Goal: Task Accomplishment & Management: Complete application form

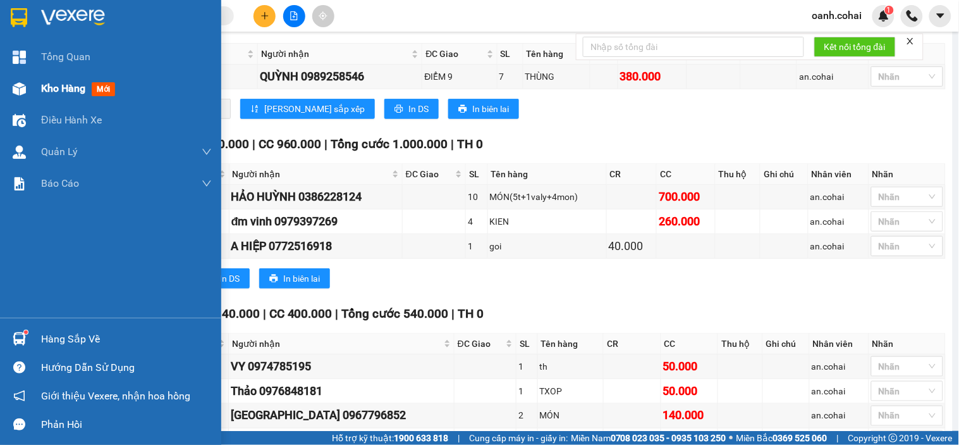
click at [58, 86] on span "Kho hàng" at bounding box center [63, 88] width 44 height 12
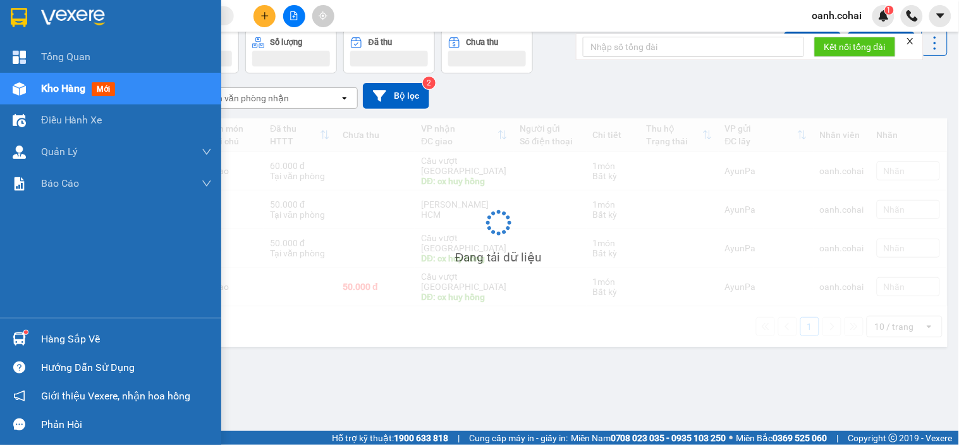
click at [58, 86] on span "Kho hàng" at bounding box center [63, 88] width 44 height 12
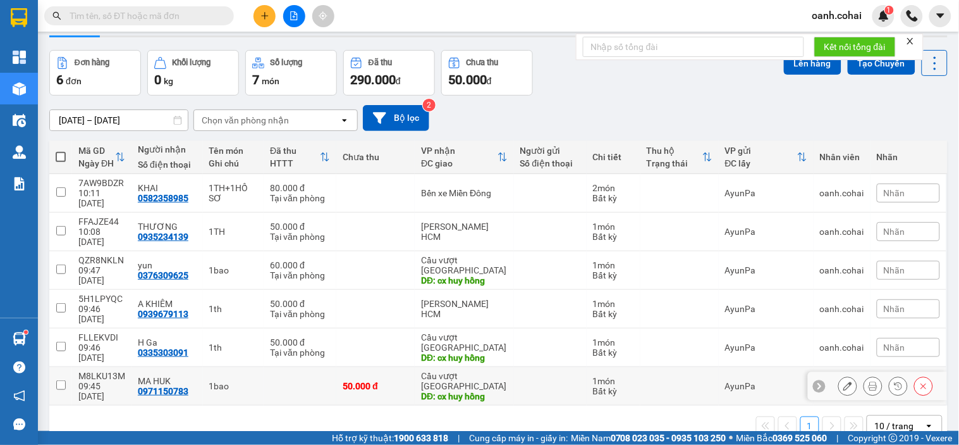
scroll to position [58, 0]
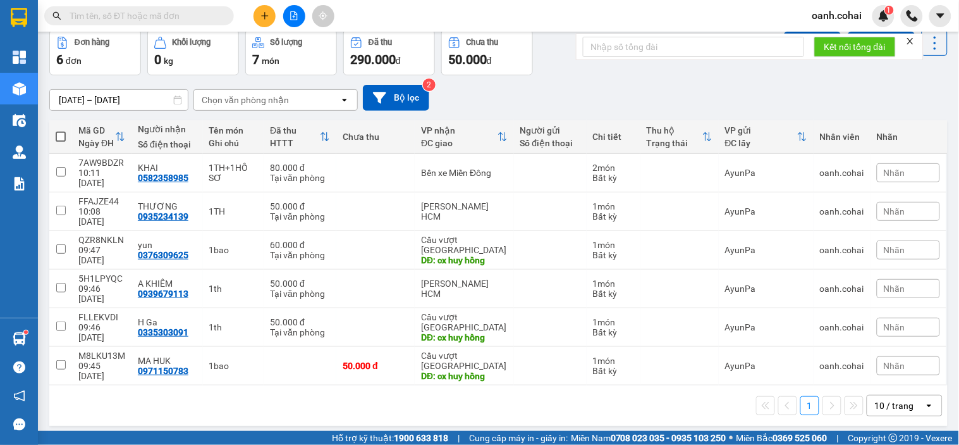
click at [890, 399] on div "10 / trang" at bounding box center [894, 405] width 39 height 13
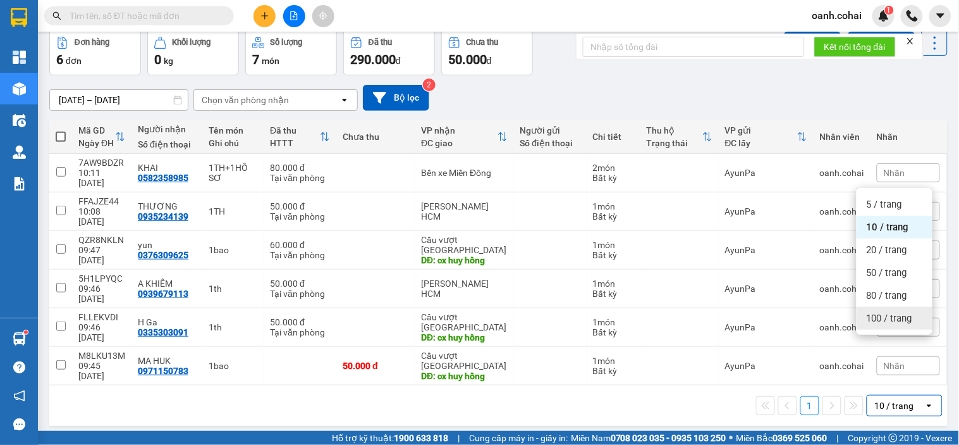
click at [893, 321] on span "100 / trang" at bounding box center [890, 318] width 46 height 13
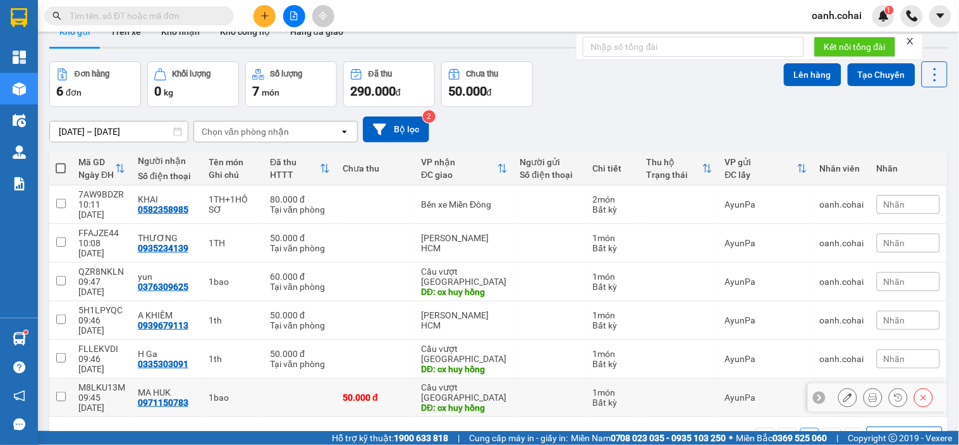
scroll to position [0, 0]
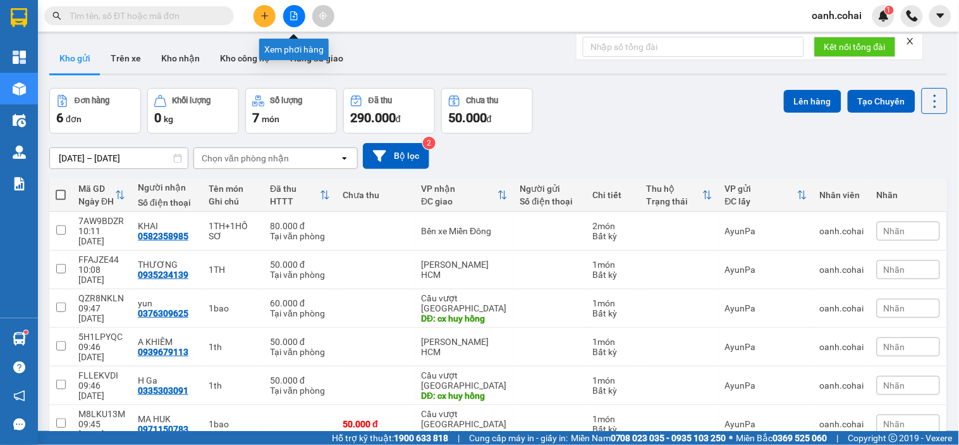
click at [290, 16] on icon "file-add" at bounding box center [294, 15] width 9 height 9
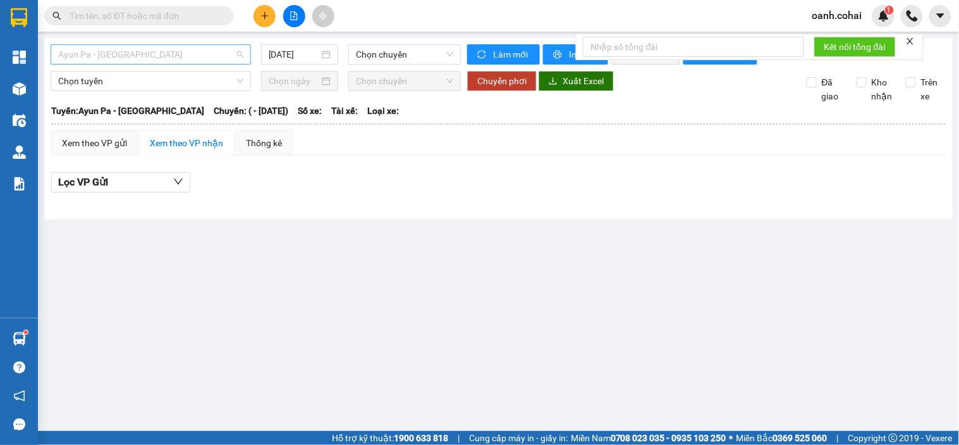
click at [155, 52] on span "Ayun Pa - [GEOGRAPHIC_DATA]" at bounding box center [150, 54] width 185 height 19
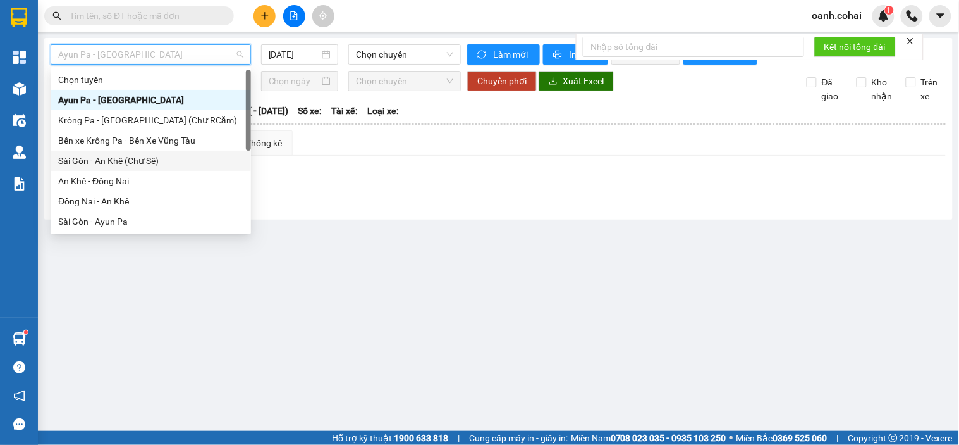
click at [117, 162] on div "Sài Gòn - An Khê (Chư Sê)" at bounding box center [150, 161] width 185 height 14
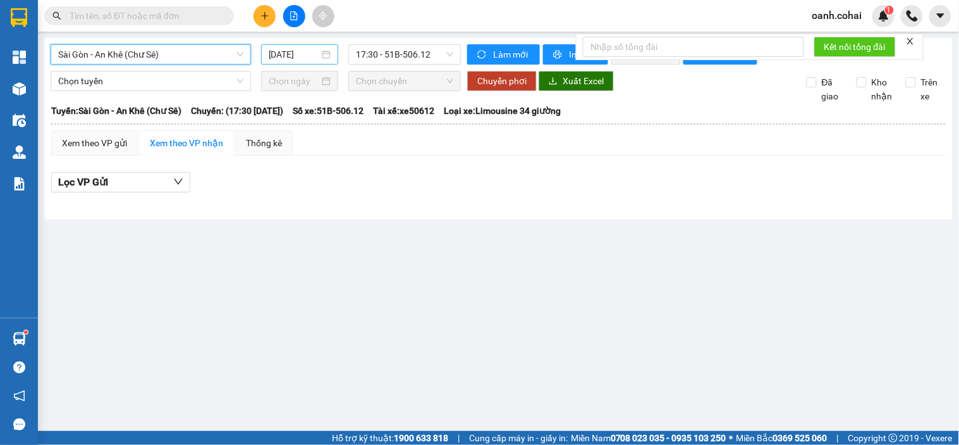
click at [299, 57] on input "[DATE]" at bounding box center [294, 54] width 51 height 14
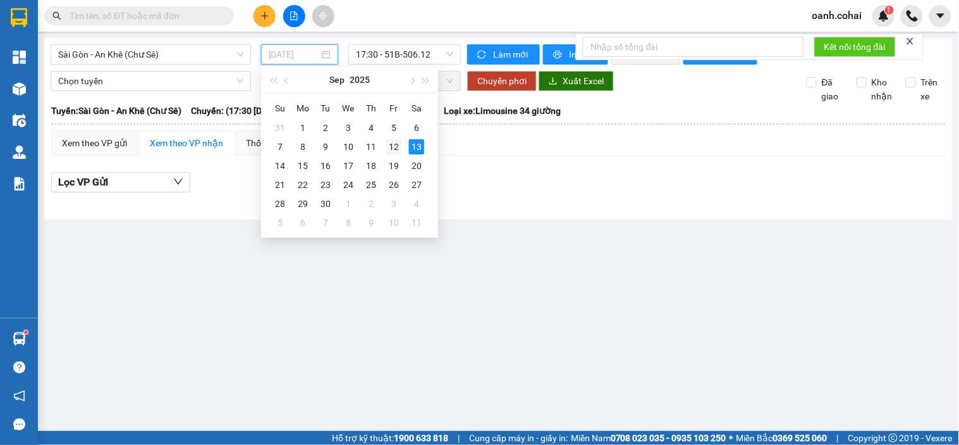
click at [395, 152] on div "12" at bounding box center [393, 146] width 15 height 15
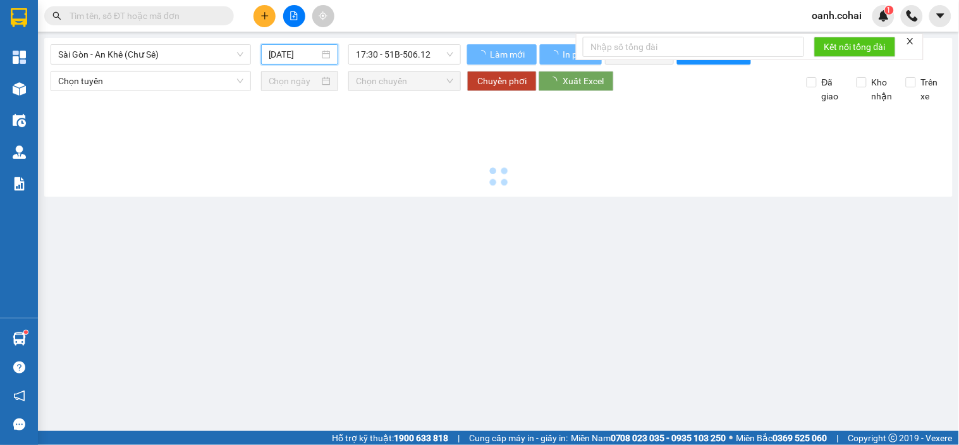
type input "[DATE]"
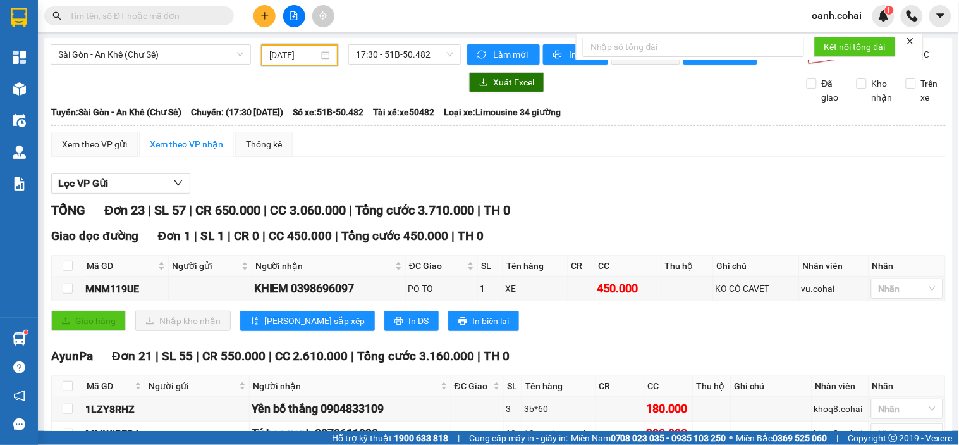
scroll to position [281, 0]
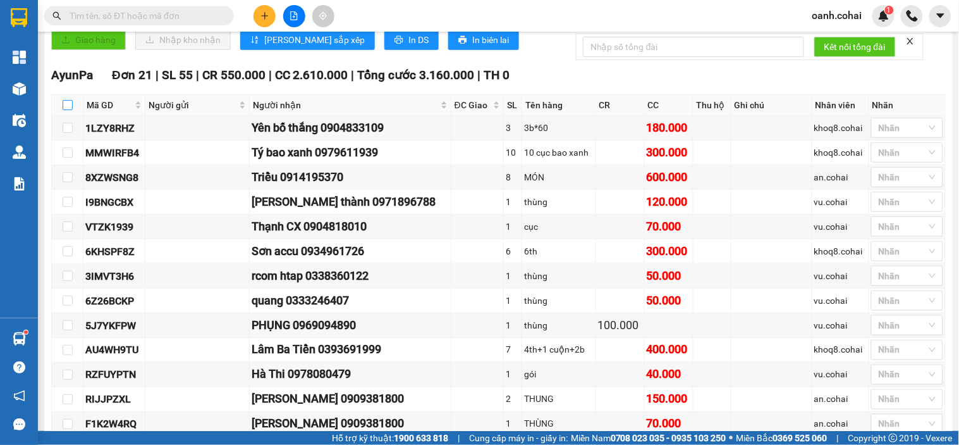
click at [66, 110] on input "checkbox" at bounding box center [68, 105] width 10 height 10
checkbox input "true"
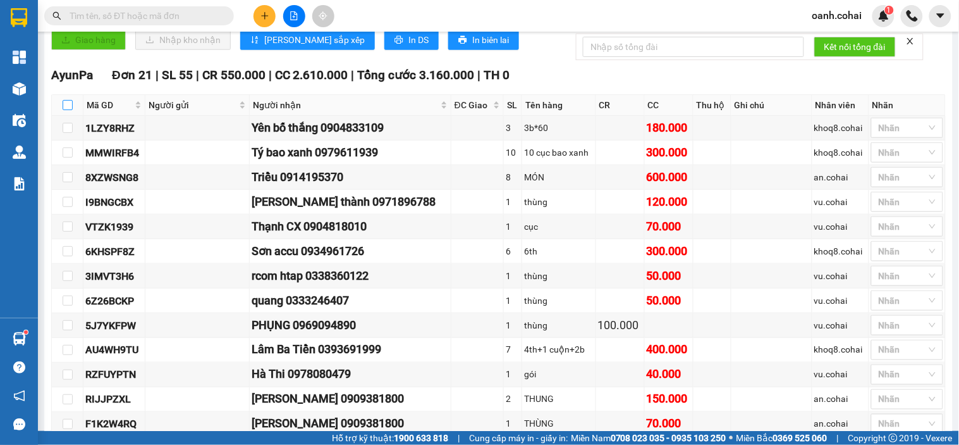
checkbox input "true"
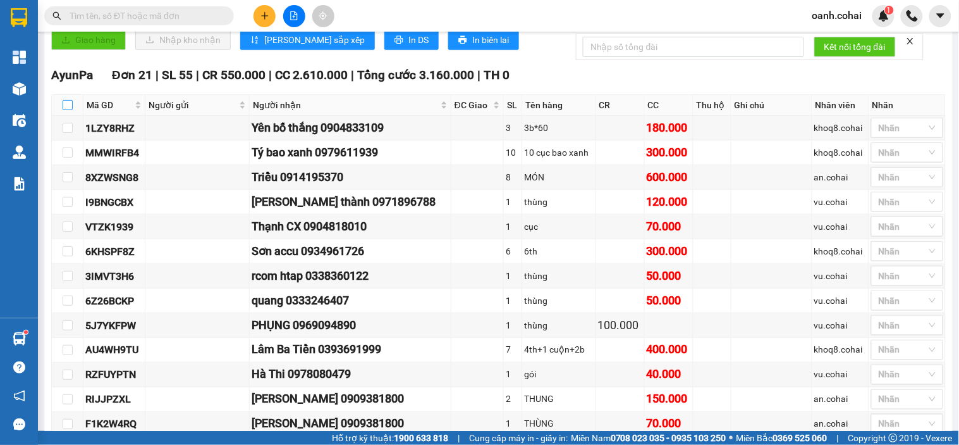
checkbox input "true"
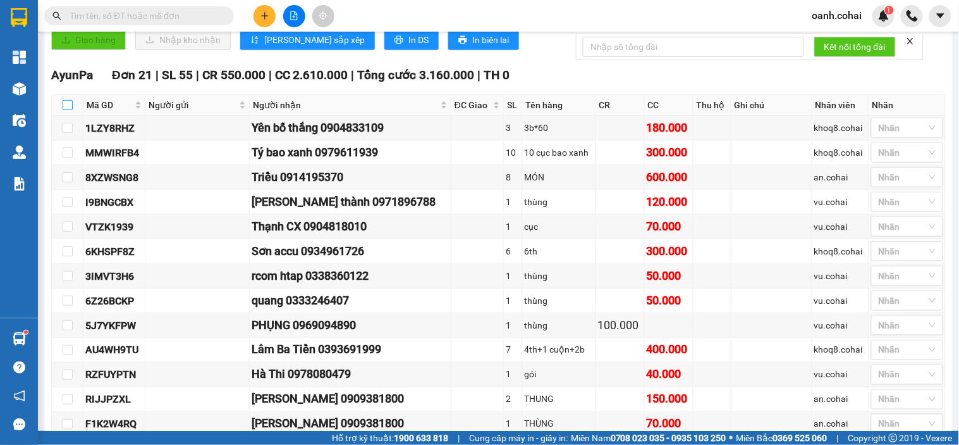
checkbox input "true"
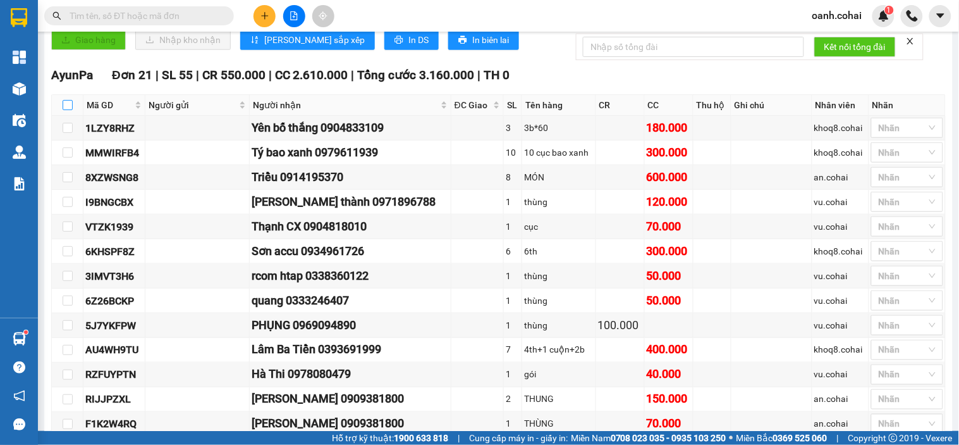
checkbox input "true"
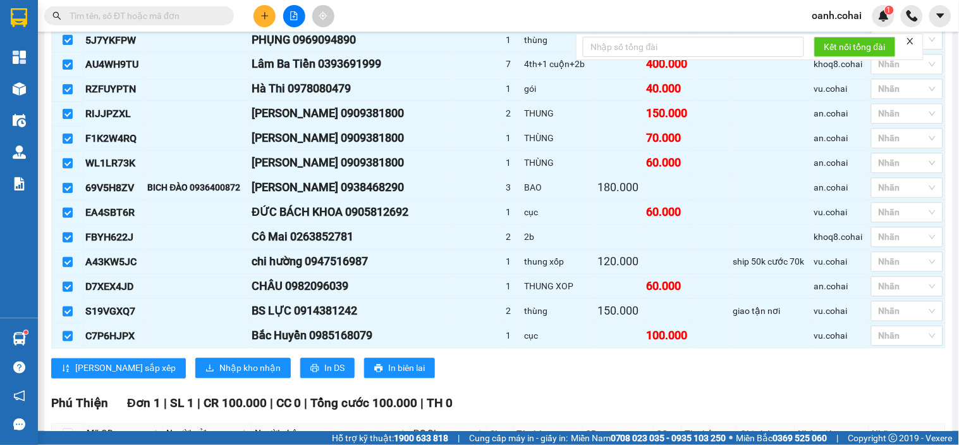
scroll to position [632, 0]
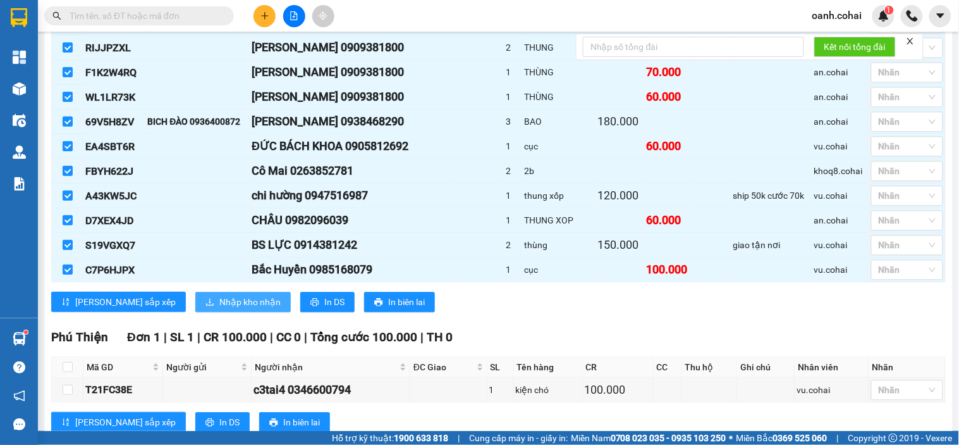
click at [195, 307] on button "Nhập kho nhận" at bounding box center [243, 302] width 96 height 20
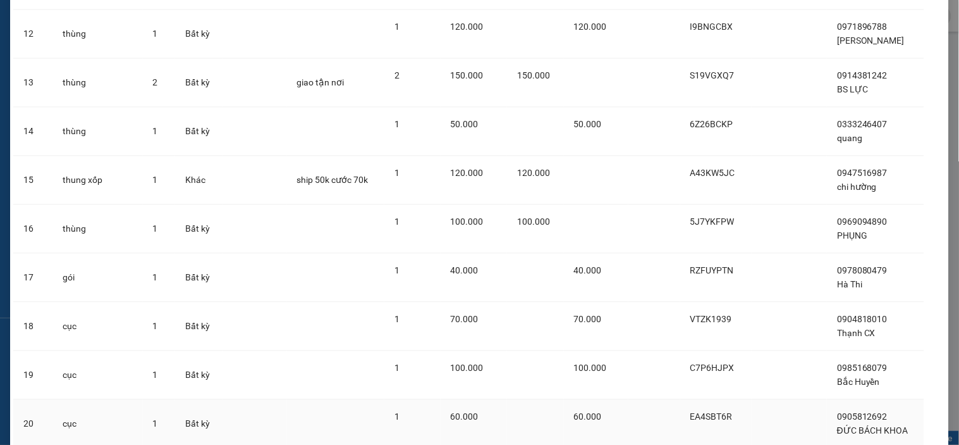
scroll to position [777, 0]
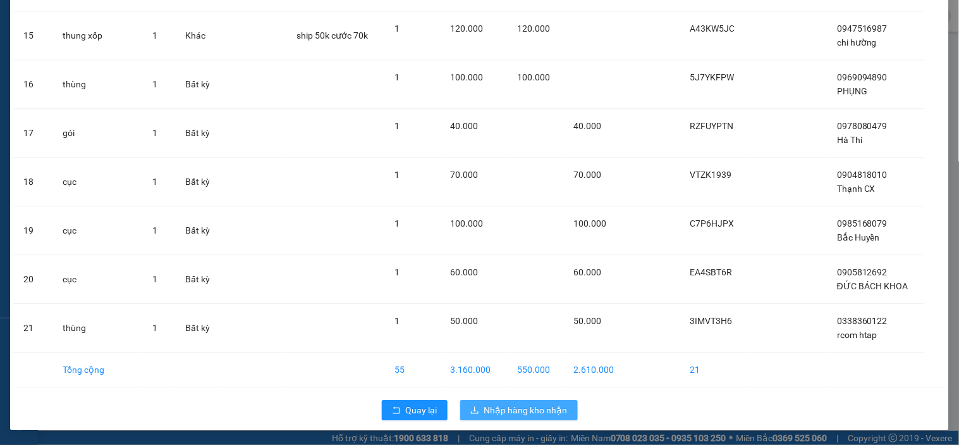
click at [502, 407] on span "Nhập hàng kho nhận" at bounding box center [525, 410] width 83 height 14
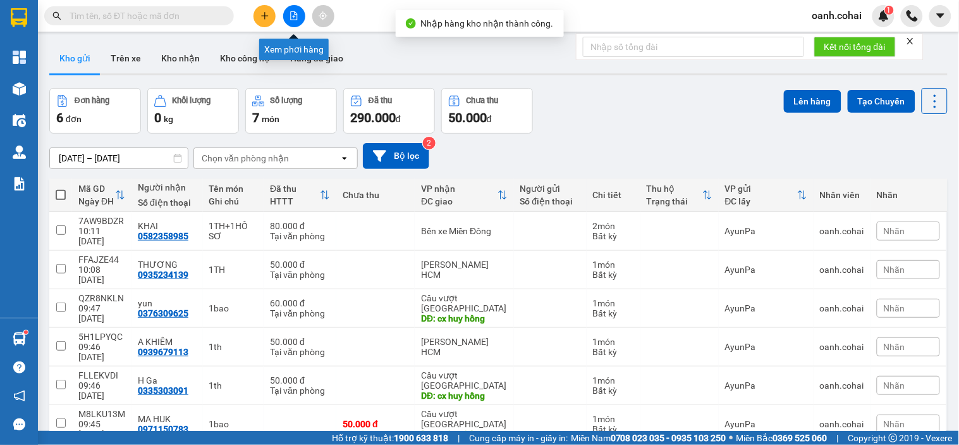
click at [296, 11] on icon "file-add" at bounding box center [294, 15] width 9 height 9
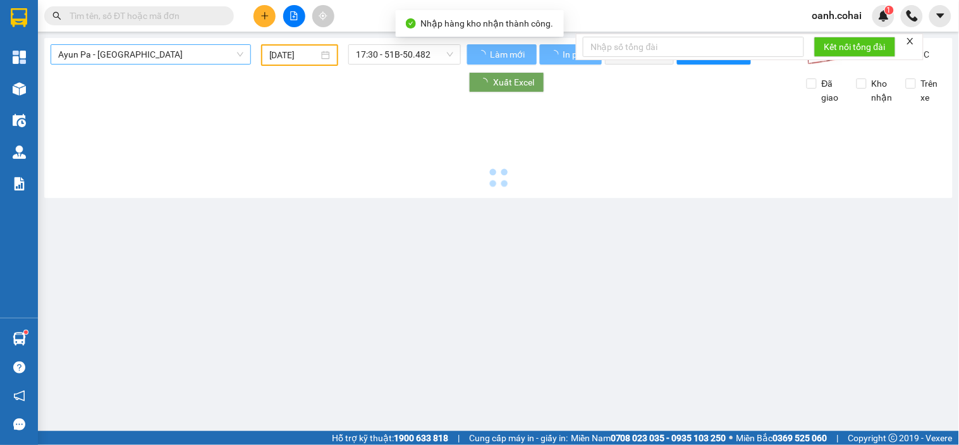
type input "[DATE]"
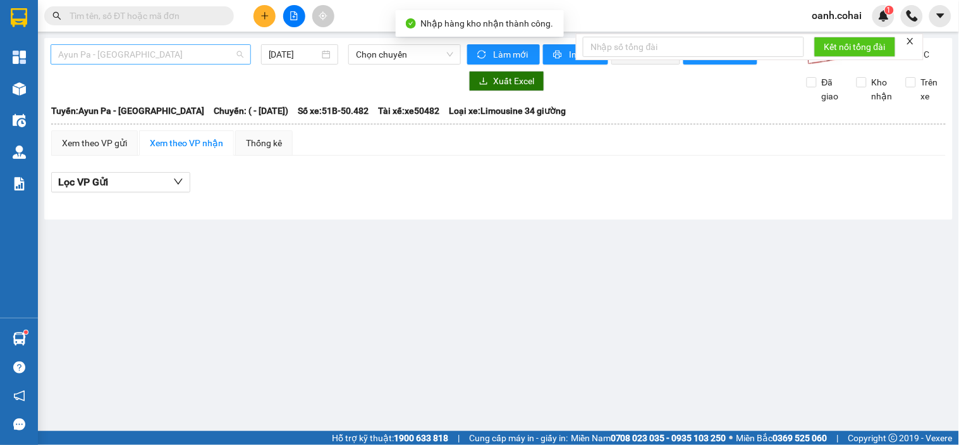
click at [181, 54] on span "Ayun Pa - [GEOGRAPHIC_DATA]" at bounding box center [150, 54] width 185 height 19
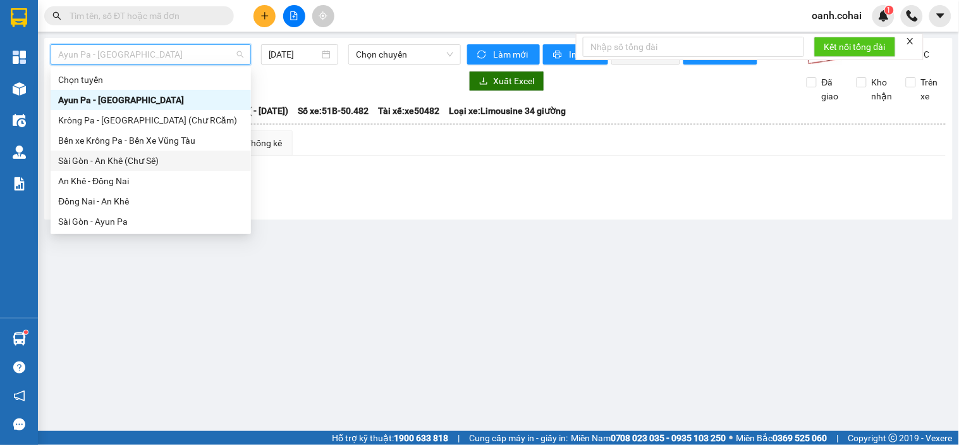
click at [135, 157] on div "Sài Gòn - An Khê (Chư Sê)" at bounding box center [150, 161] width 185 height 14
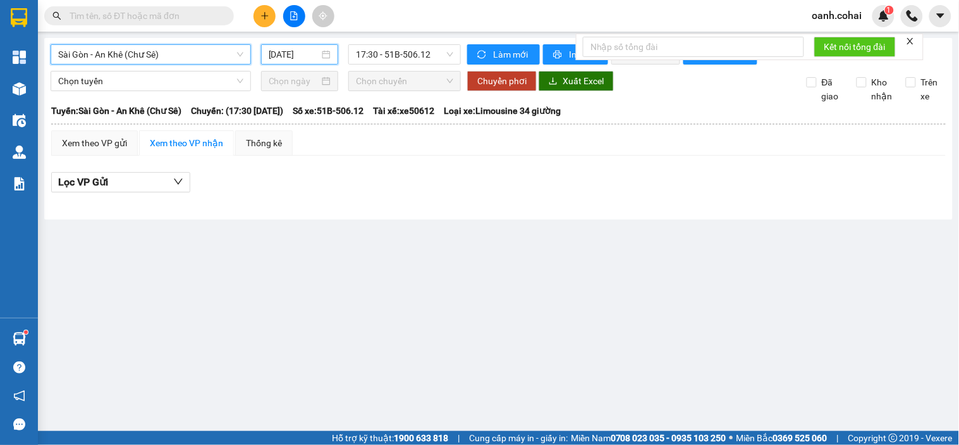
click at [294, 49] on input "[DATE]" at bounding box center [294, 54] width 51 height 14
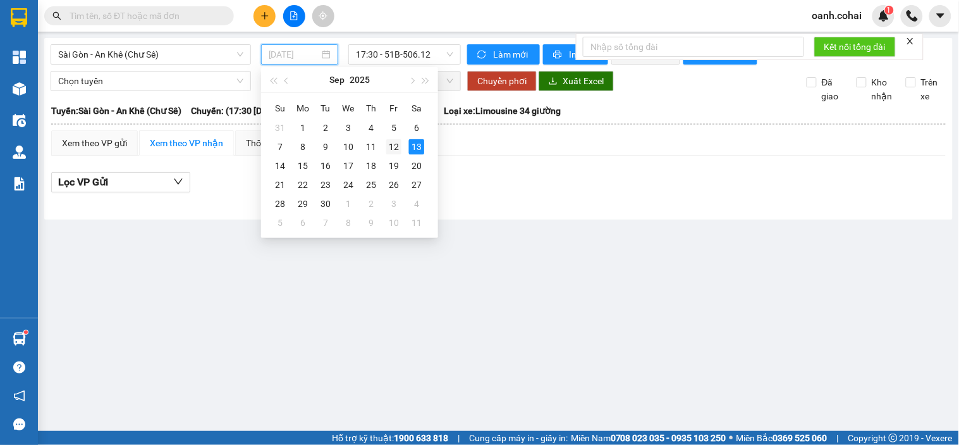
click at [394, 149] on div "12" at bounding box center [393, 146] width 15 height 15
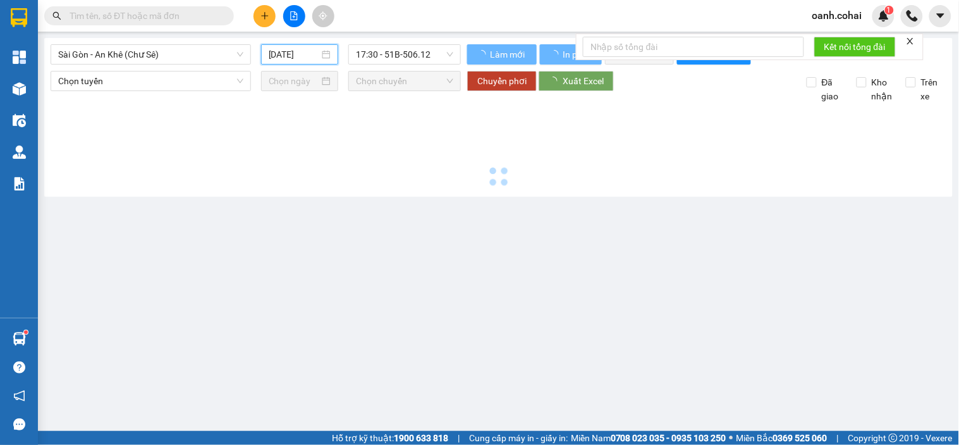
type input "[DATE]"
click at [422, 65] on div "Sài Gòn - An Khê (Chư Sê) [DATE] 17:30 - 51B-506.12" at bounding box center [256, 54] width 410 height 20
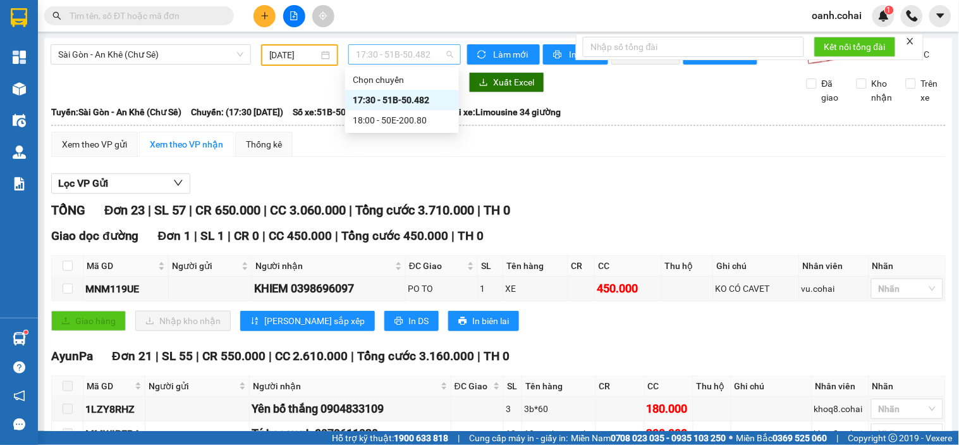
click at [419, 51] on span "17:30 - 51B-50.482" at bounding box center [404, 54] width 97 height 19
click at [404, 117] on div "18:00 - 50E-200.80" at bounding box center [402, 120] width 99 height 14
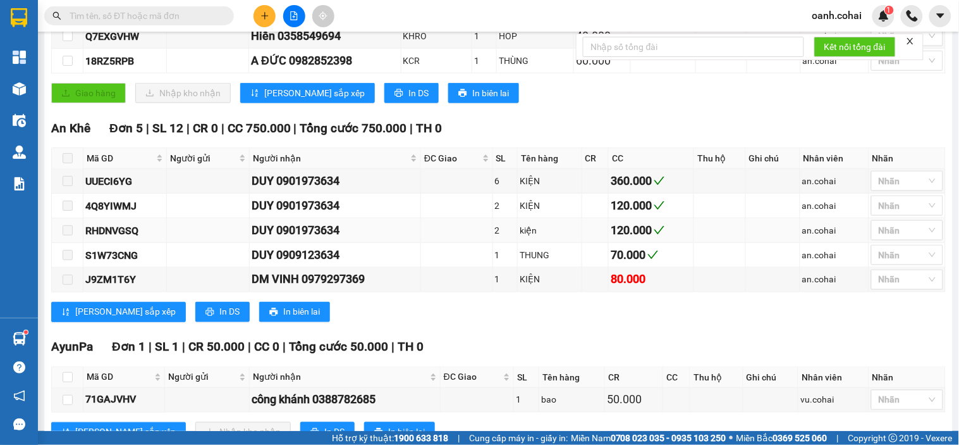
scroll to position [409, 0]
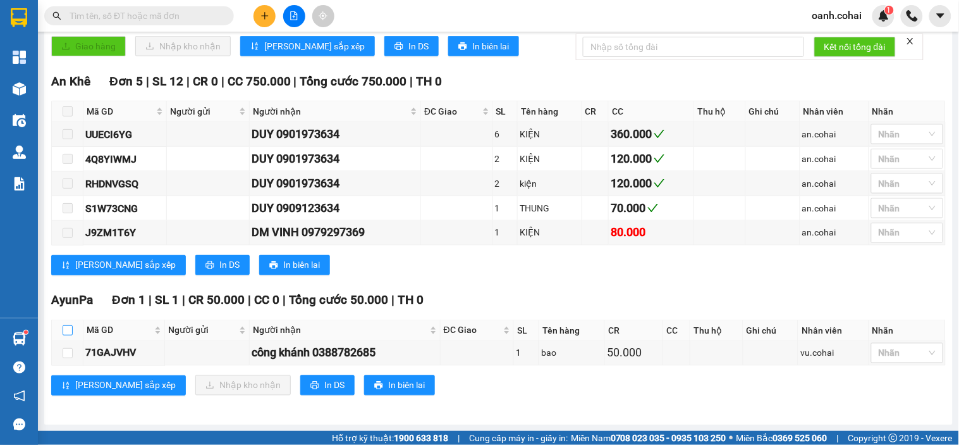
click at [66, 333] on input "checkbox" at bounding box center [68, 330] width 10 height 10
checkbox input "true"
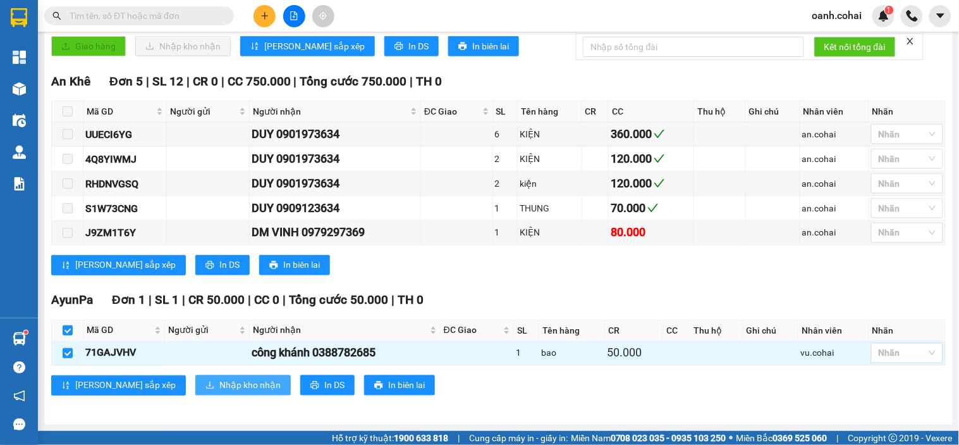
click at [206, 383] on icon "download" at bounding box center [210, 385] width 9 height 9
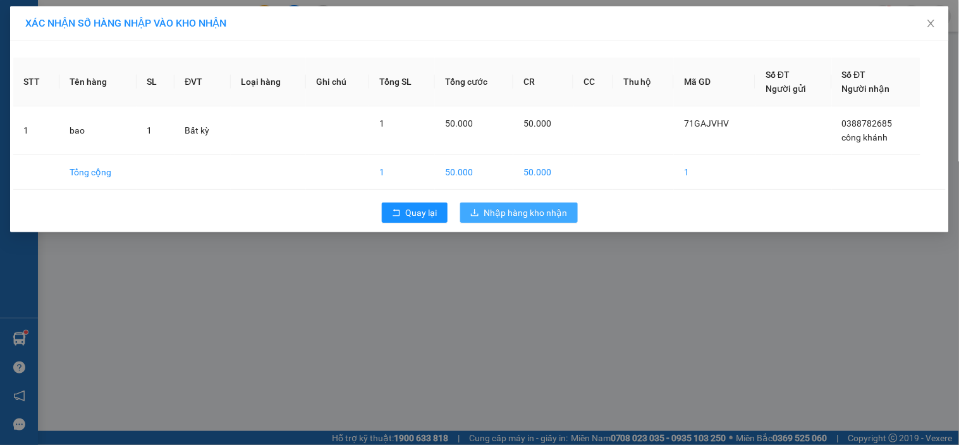
click at [506, 211] on span "Nhập hàng kho nhận" at bounding box center [525, 213] width 83 height 14
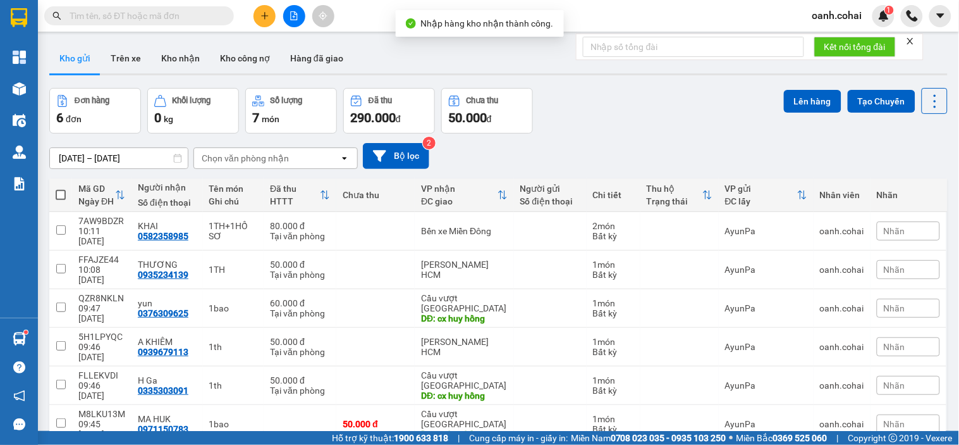
click at [295, 9] on button at bounding box center [294, 16] width 22 height 22
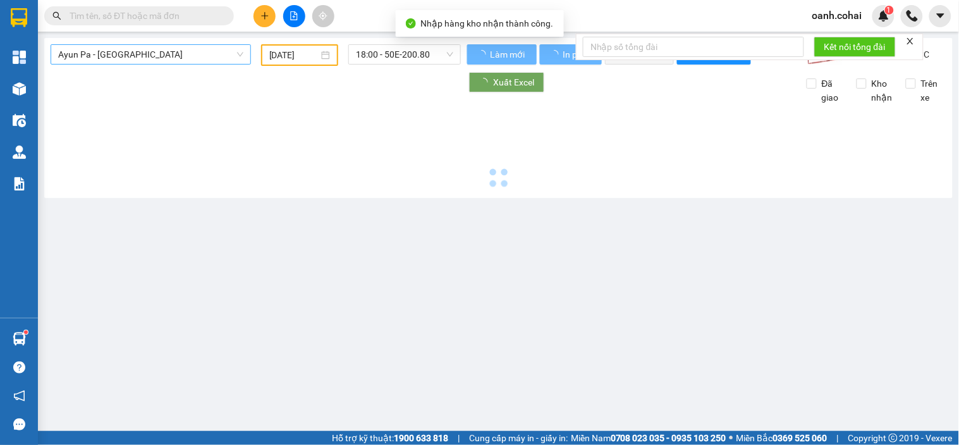
type input "[DATE]"
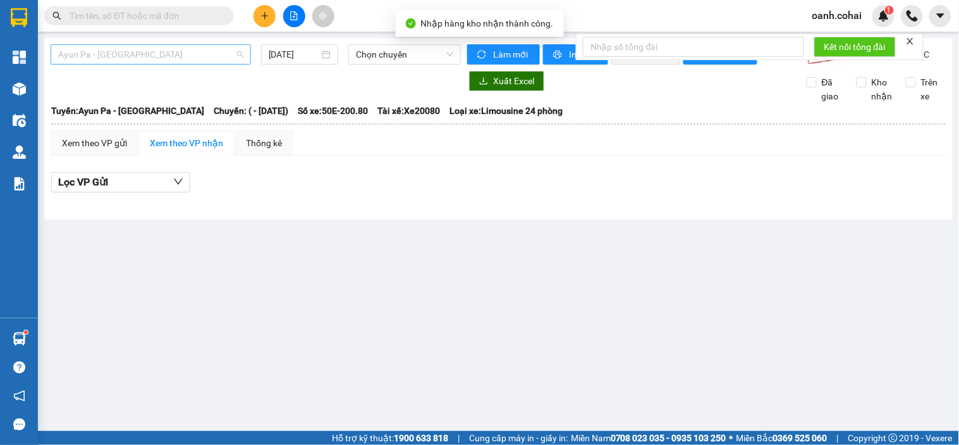
drag, startPoint x: 193, startPoint y: 59, endPoint x: 187, endPoint y: 66, distance: 9.5
click at [192, 59] on span "Ayun Pa - [GEOGRAPHIC_DATA]" at bounding box center [150, 54] width 185 height 19
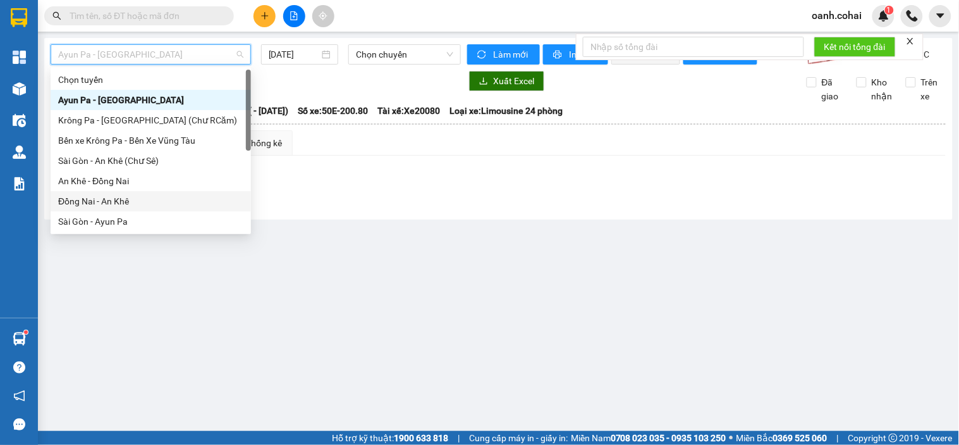
click at [110, 202] on div "Đồng Nai - An Khê" at bounding box center [150, 201] width 185 height 14
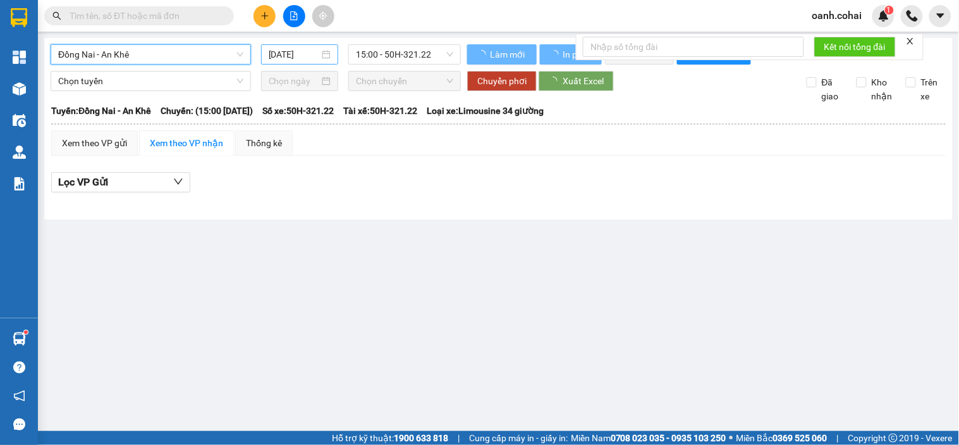
click at [299, 54] on input "[DATE]" at bounding box center [294, 54] width 51 height 14
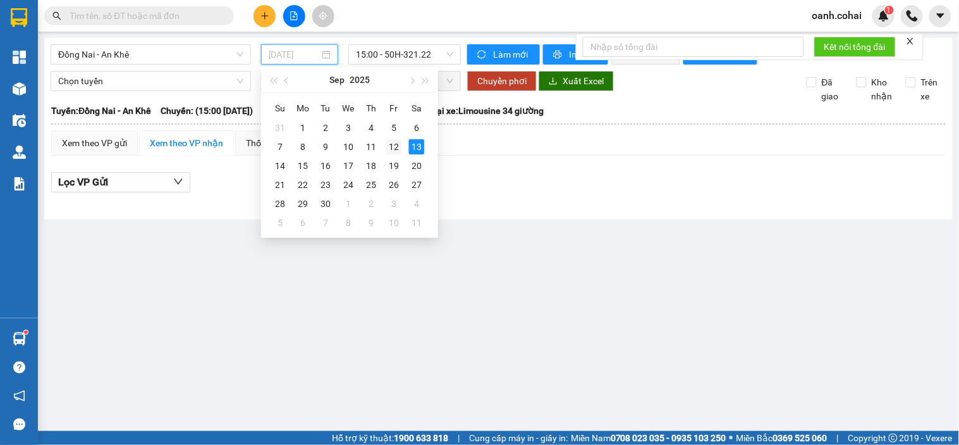
click at [392, 150] on div "12" at bounding box center [393, 146] width 15 height 15
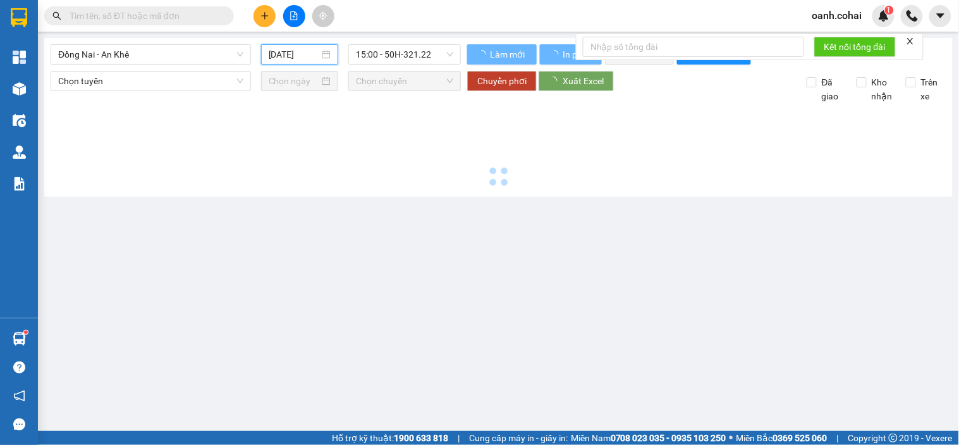
type input "[DATE]"
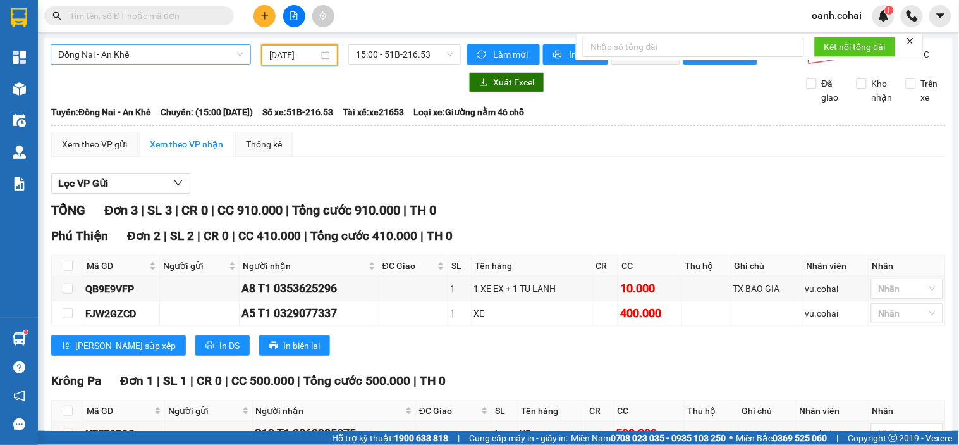
click at [162, 56] on span "Đồng Nai - An Khê" at bounding box center [150, 54] width 185 height 19
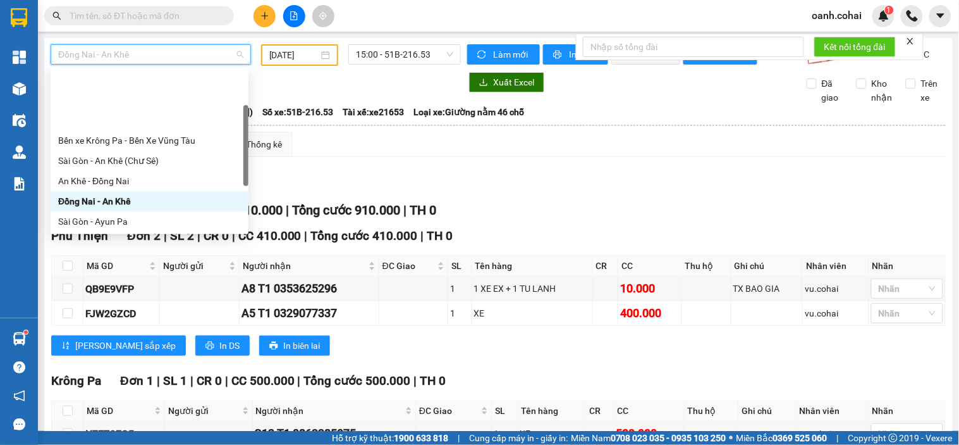
scroll to position [70, 0]
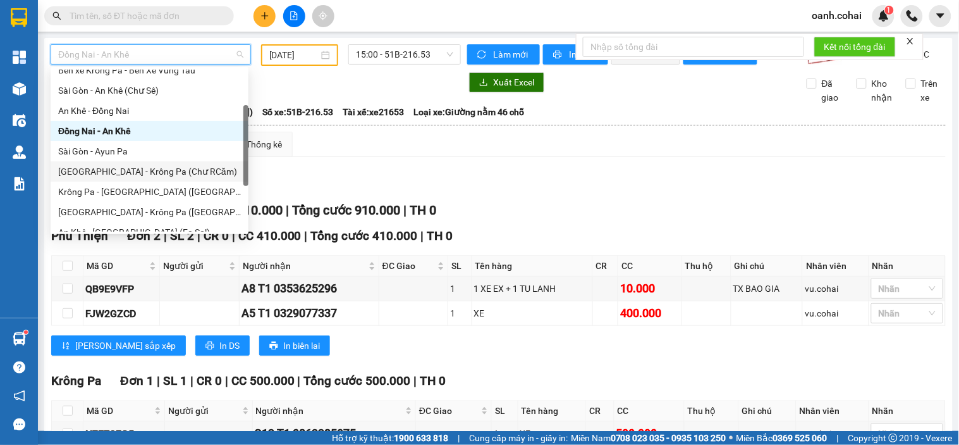
click at [134, 163] on div "[GEOGRAPHIC_DATA] - Krông Pa (Chư RCăm)" at bounding box center [150, 171] width 198 height 20
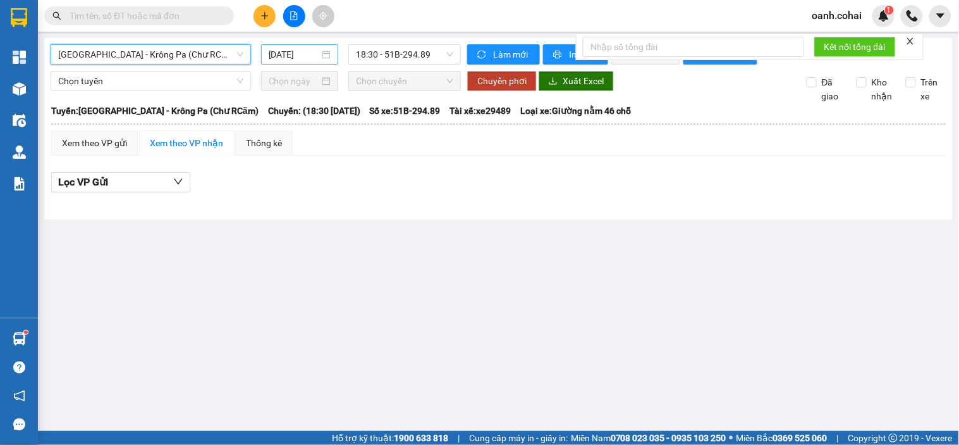
click at [273, 46] on div "[DATE]" at bounding box center [300, 54] width 78 height 20
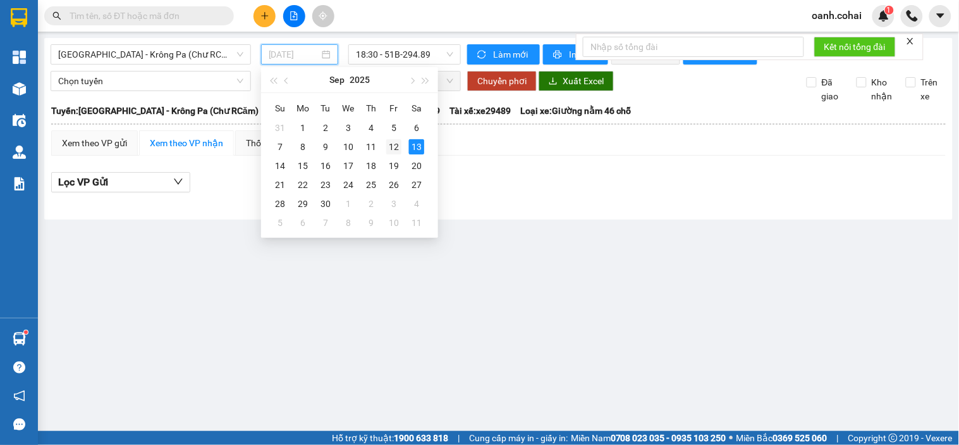
click at [392, 152] on div "12" at bounding box center [393, 146] width 15 height 15
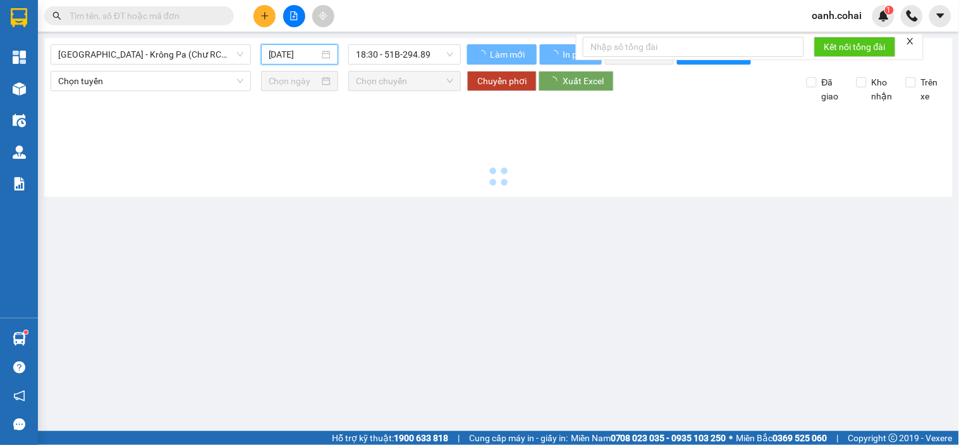
type input "[DATE]"
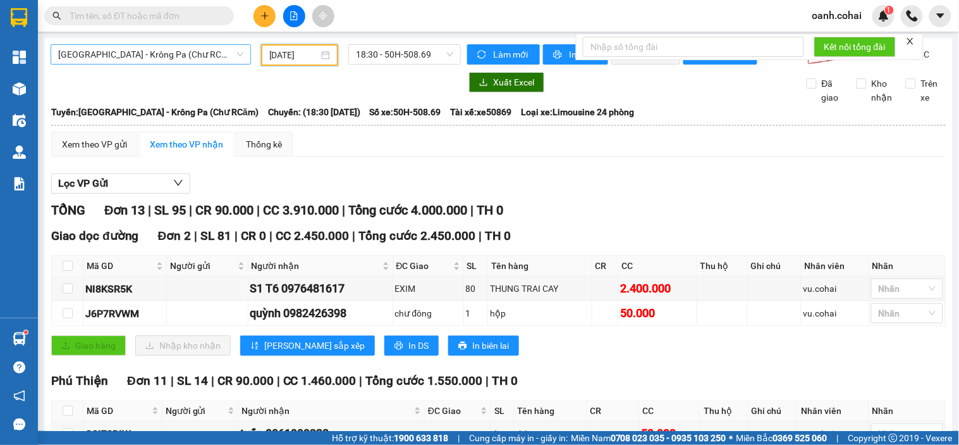
click at [147, 51] on span "[GEOGRAPHIC_DATA] - Krông Pa (Chư RCăm)" at bounding box center [150, 54] width 185 height 19
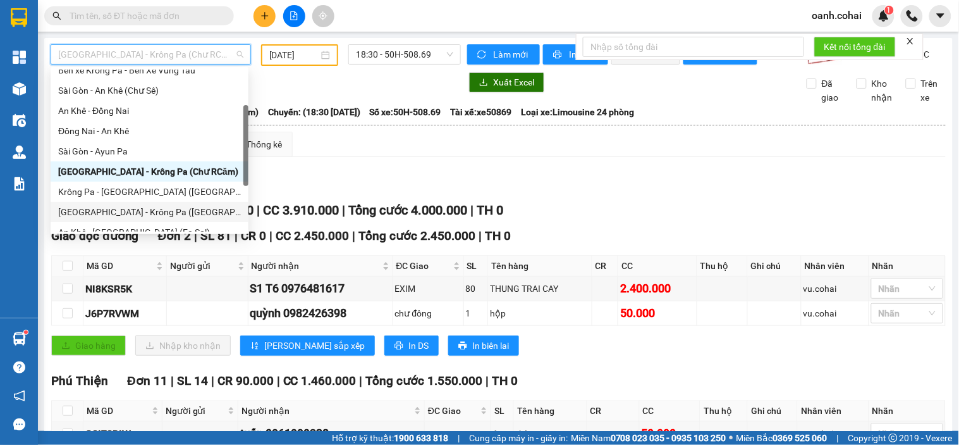
click at [111, 209] on div "[GEOGRAPHIC_DATA] - Krông Pa ([GEOGRAPHIC_DATA])" at bounding box center [149, 212] width 183 height 14
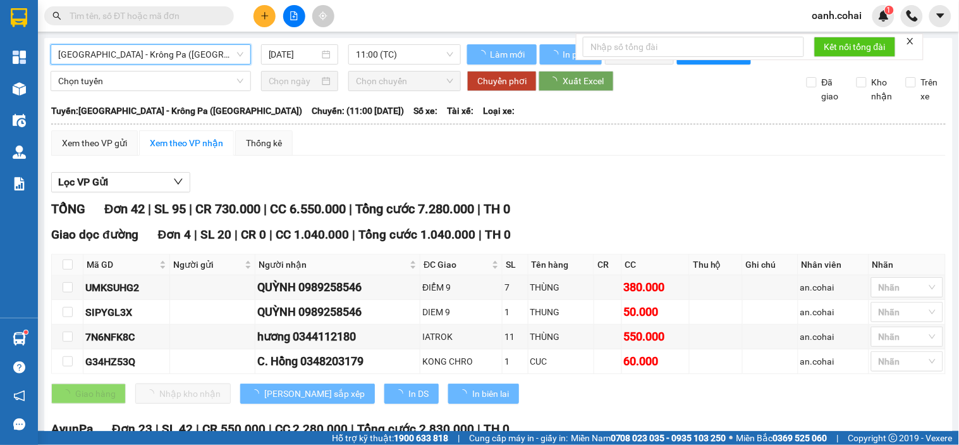
click at [304, 54] on input "[DATE]" at bounding box center [294, 54] width 51 height 14
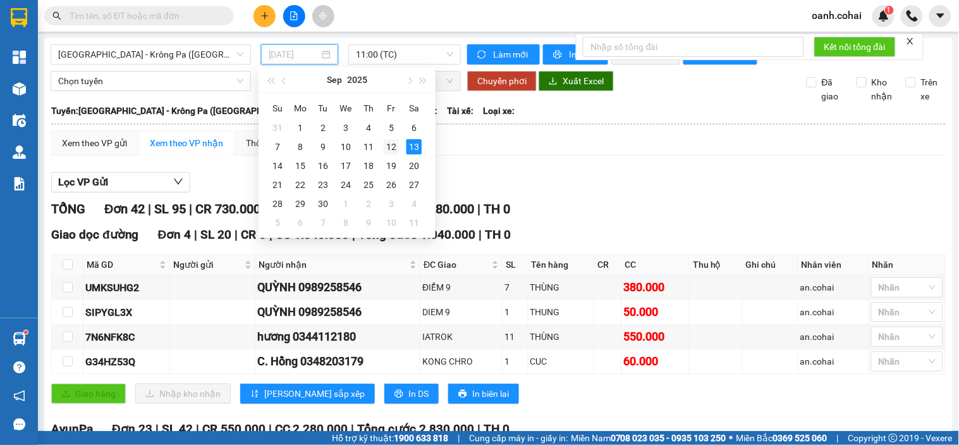
click at [392, 149] on div "12" at bounding box center [391, 146] width 15 height 15
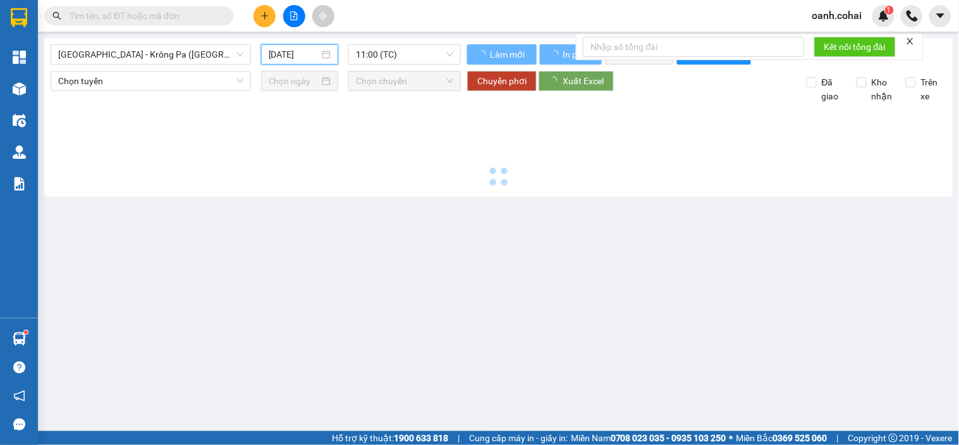
type input "[DATE]"
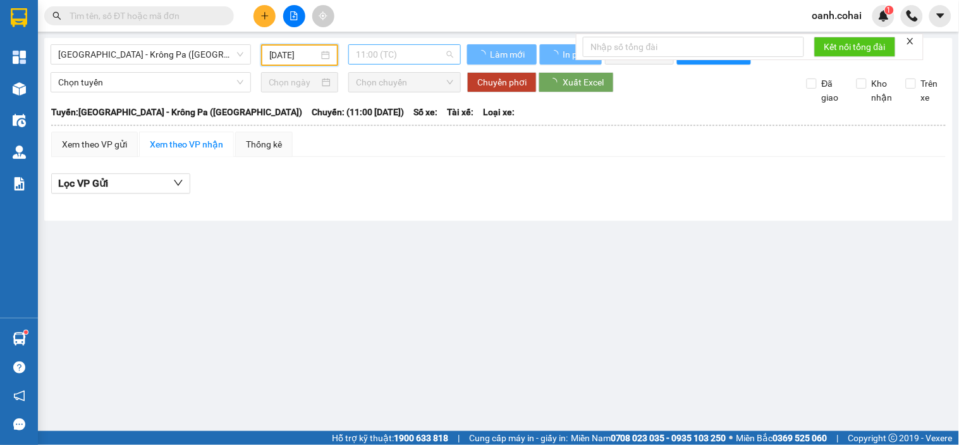
click at [419, 51] on span "11:00 (TC)" at bounding box center [404, 54] width 97 height 19
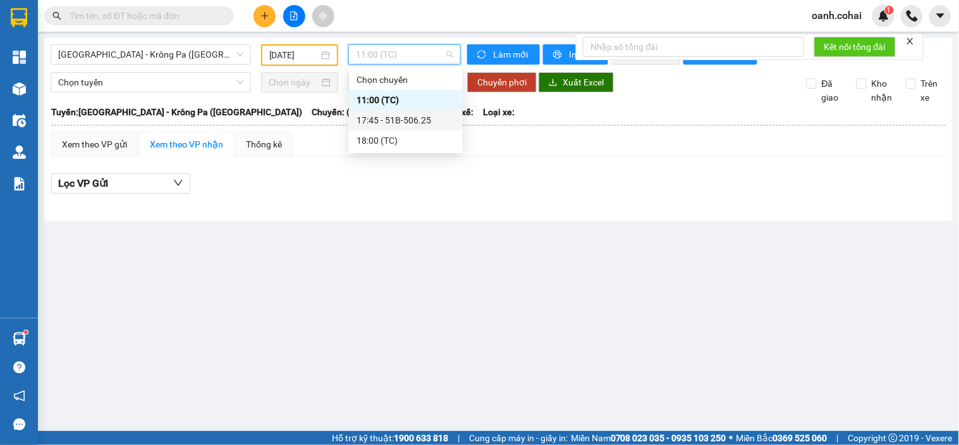
click at [401, 119] on div "17:45 - 51B-506.25" at bounding box center [406, 120] width 99 height 14
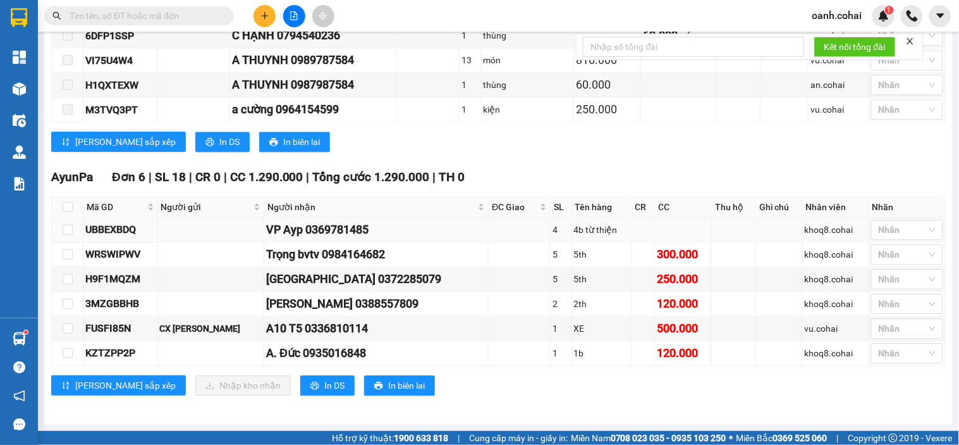
scroll to position [707, 0]
click at [66, 207] on input "checkbox" at bounding box center [68, 207] width 10 height 10
checkbox input "true"
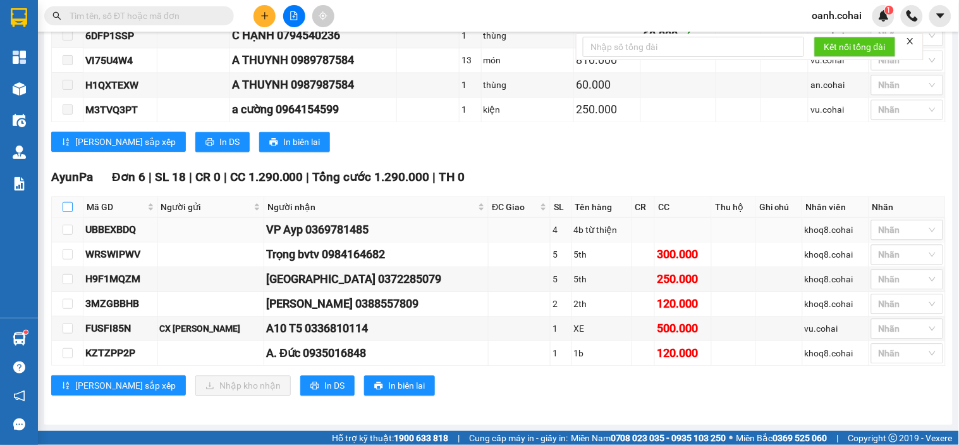
checkbox input "true"
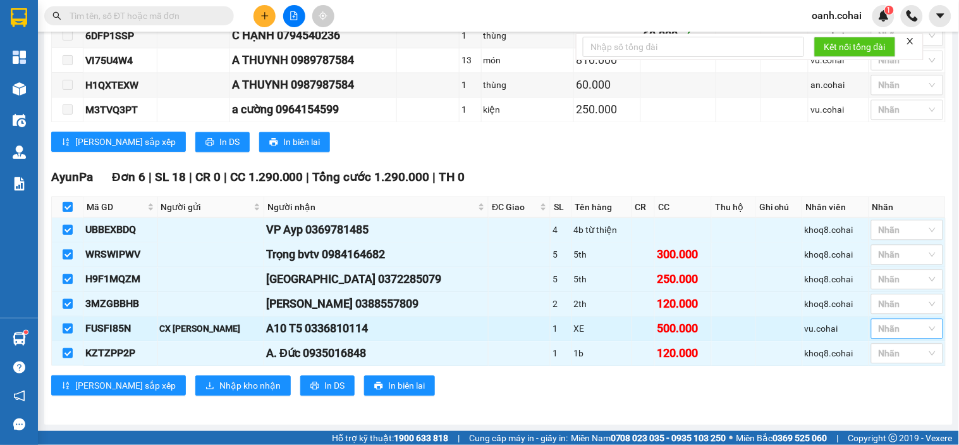
click at [880, 328] on div at bounding box center [901, 328] width 53 height 15
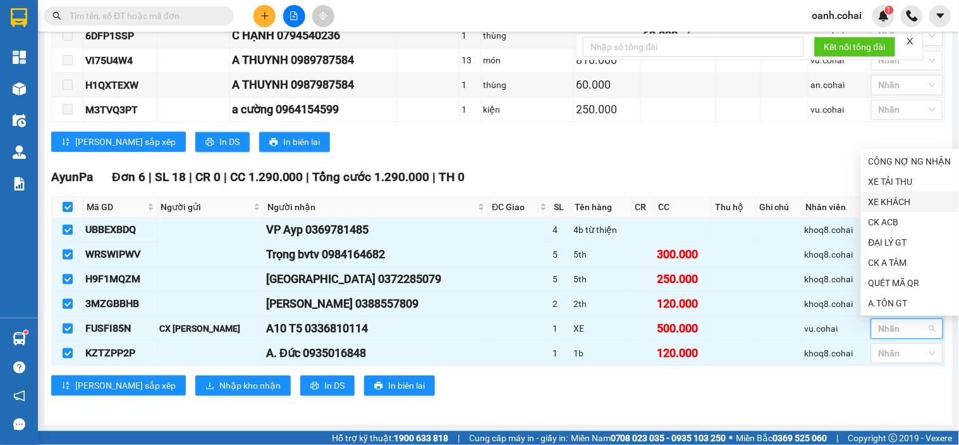
click at [896, 199] on div "XE KHÁCH" at bounding box center [910, 202] width 83 height 14
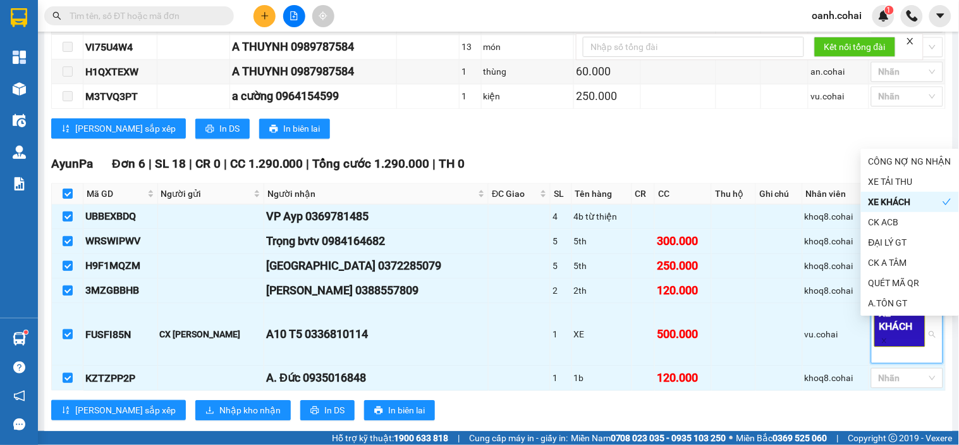
click at [782, 173] on div "AyunPa Đơn 6 | SL 18 | CR 0 | CC 1.290.000 | Tổng cước 1.290.000 | TH 0" at bounding box center [498, 163] width 895 height 19
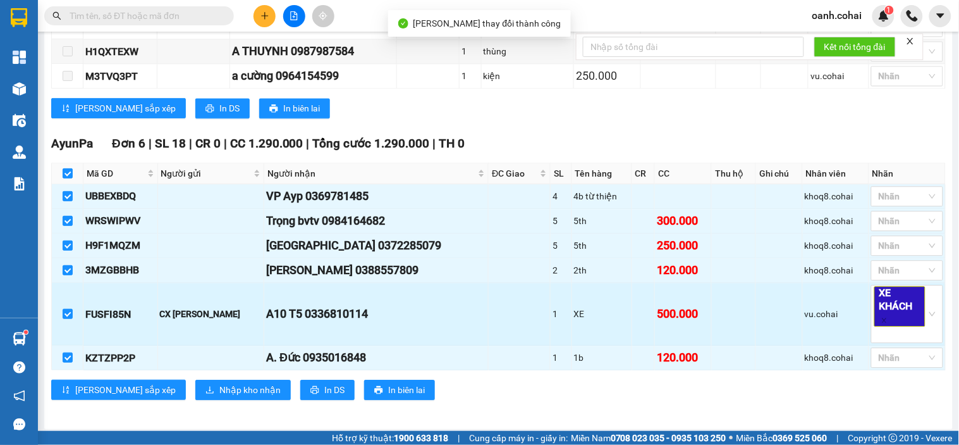
scroll to position [746, 0]
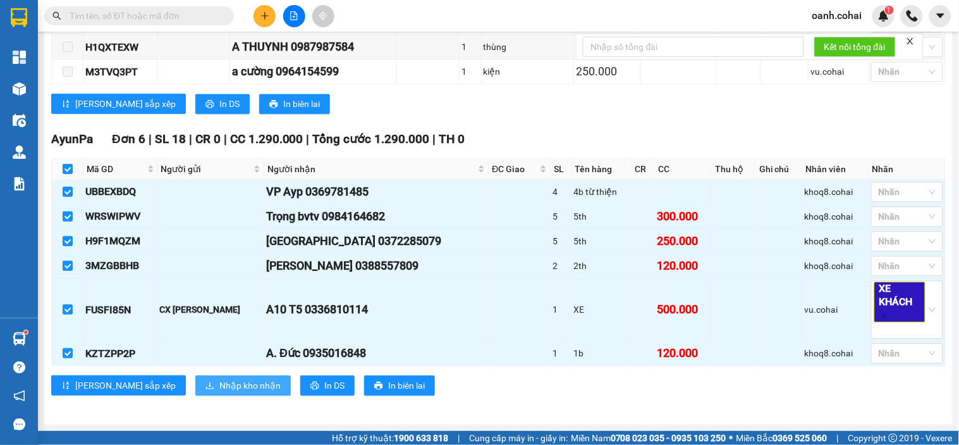
click at [219, 385] on span "Nhập kho nhận" at bounding box center [249, 385] width 61 height 14
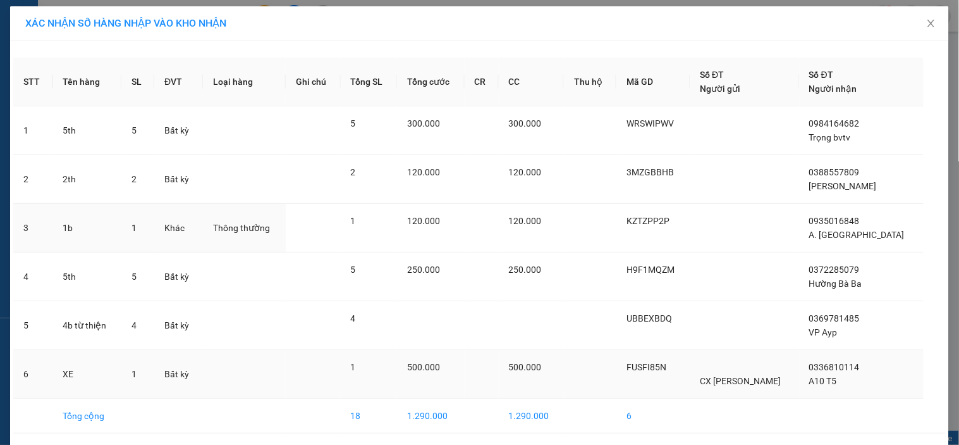
scroll to position [46, 0]
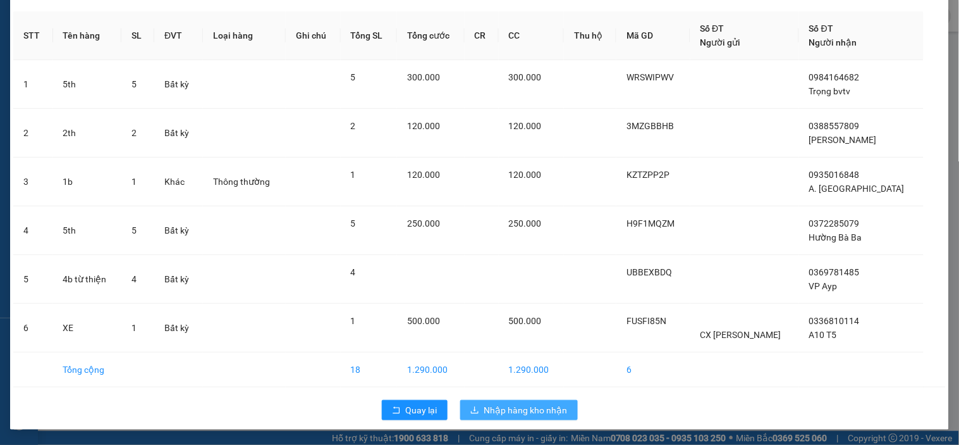
click at [503, 408] on span "Nhập hàng kho nhận" at bounding box center [525, 410] width 83 height 14
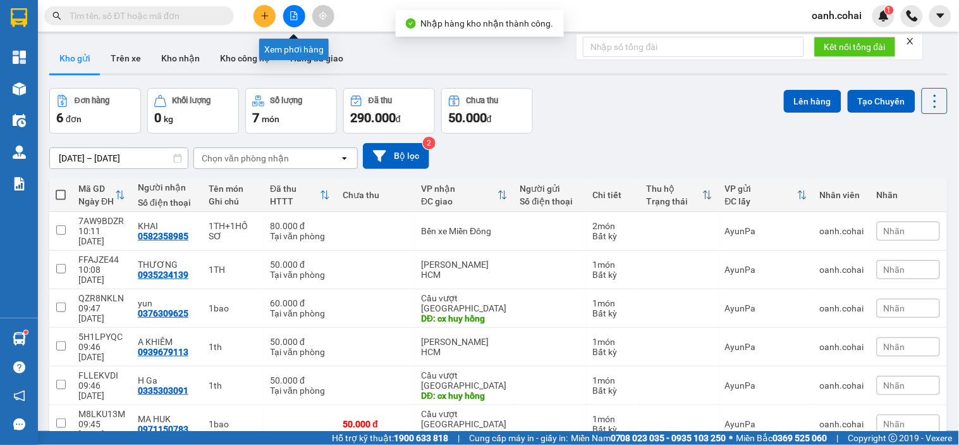
click at [295, 11] on icon "file-add" at bounding box center [294, 15] width 7 height 9
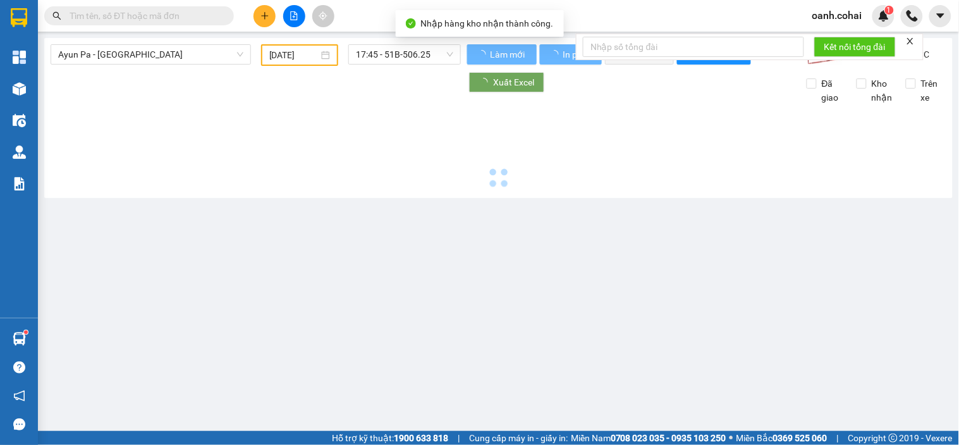
type input "[DATE]"
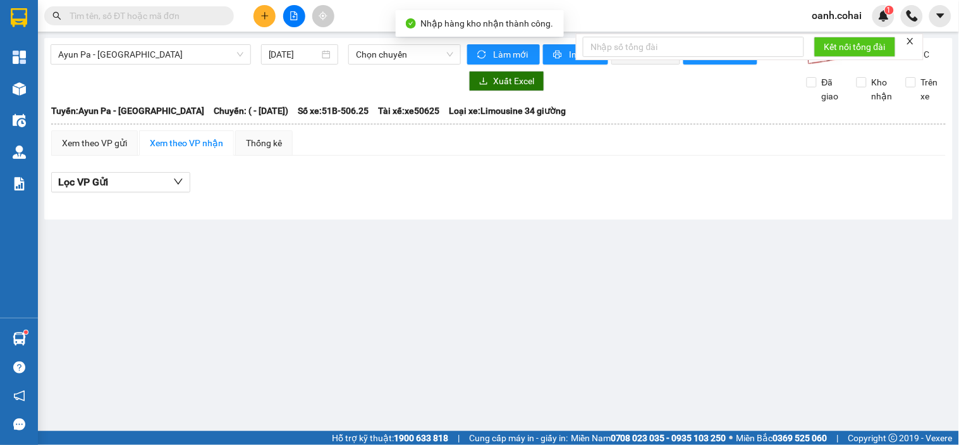
click at [173, 35] on main "Ayun Pa - [GEOGRAPHIC_DATA] [DATE] Chọn chuyến Làm mới In phơi In đơn chọn Thốn…" at bounding box center [479, 215] width 959 height 431
click at [168, 49] on span "Ayun Pa - [GEOGRAPHIC_DATA]" at bounding box center [150, 54] width 185 height 19
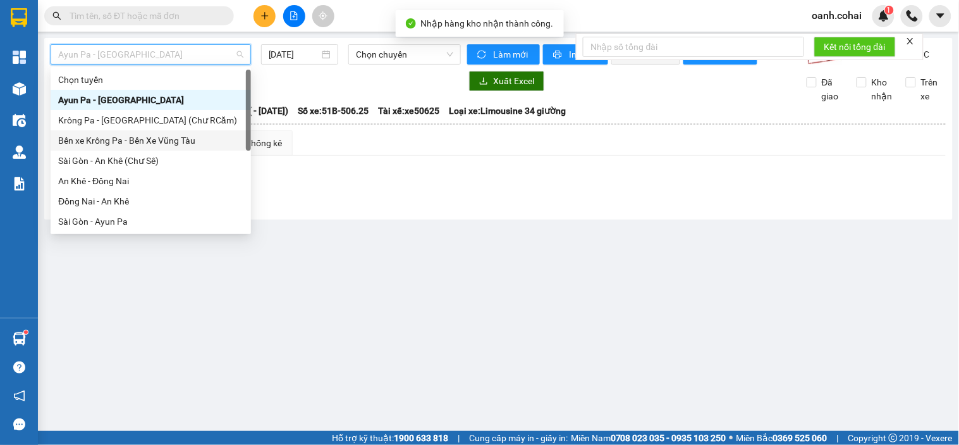
scroll to position [70, 0]
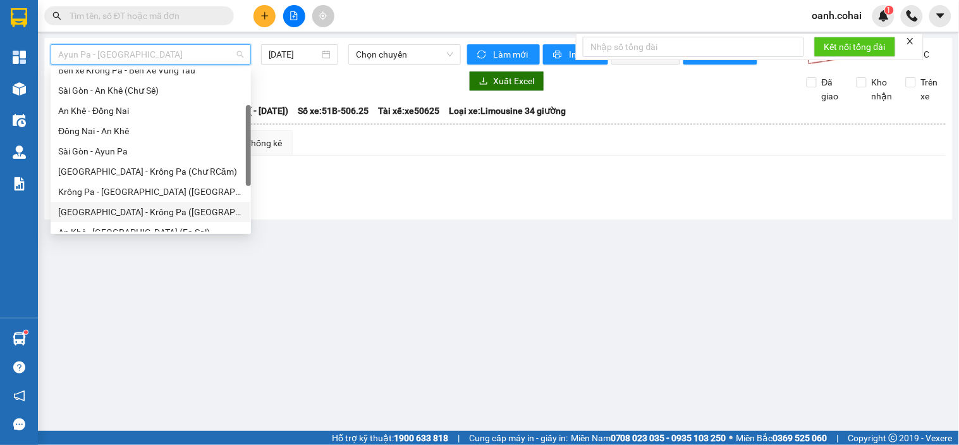
click at [123, 214] on div "[GEOGRAPHIC_DATA] - Krông Pa ([GEOGRAPHIC_DATA])" at bounding box center [150, 212] width 185 height 14
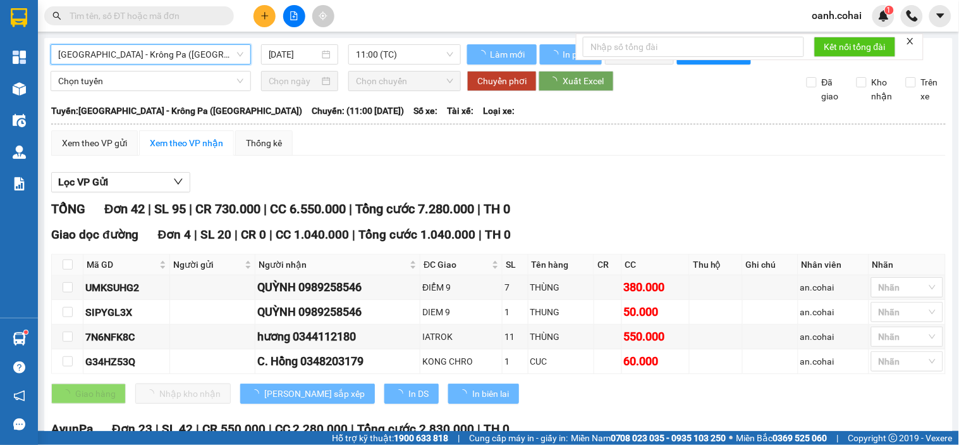
click at [289, 51] on input "[DATE]" at bounding box center [294, 54] width 51 height 14
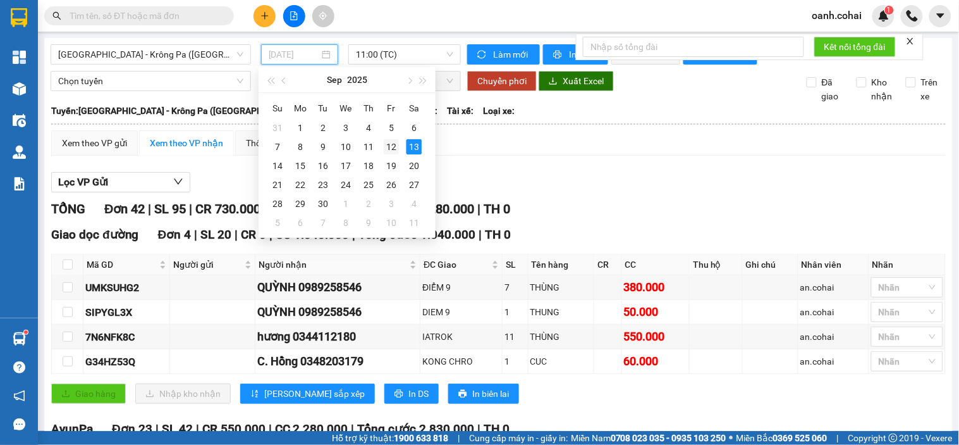
click at [392, 146] on div "12" at bounding box center [391, 146] width 15 height 15
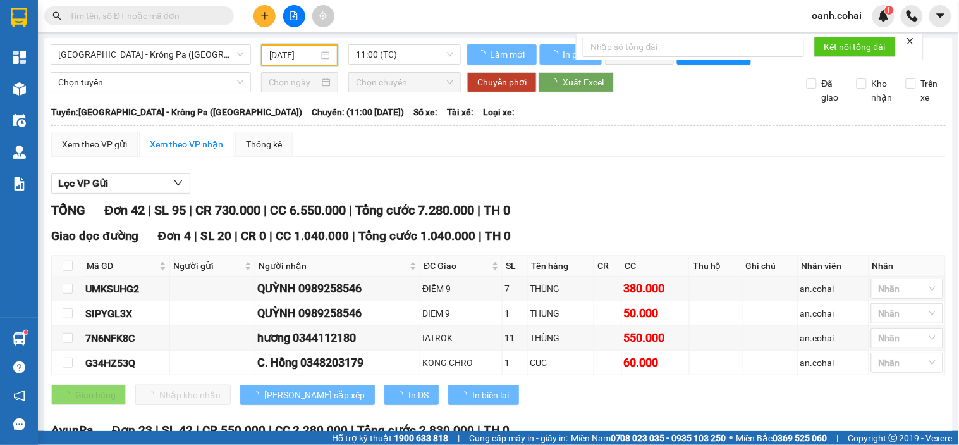
type input "[DATE]"
click at [403, 56] on span "11:00 (TC)" at bounding box center [404, 54] width 97 height 19
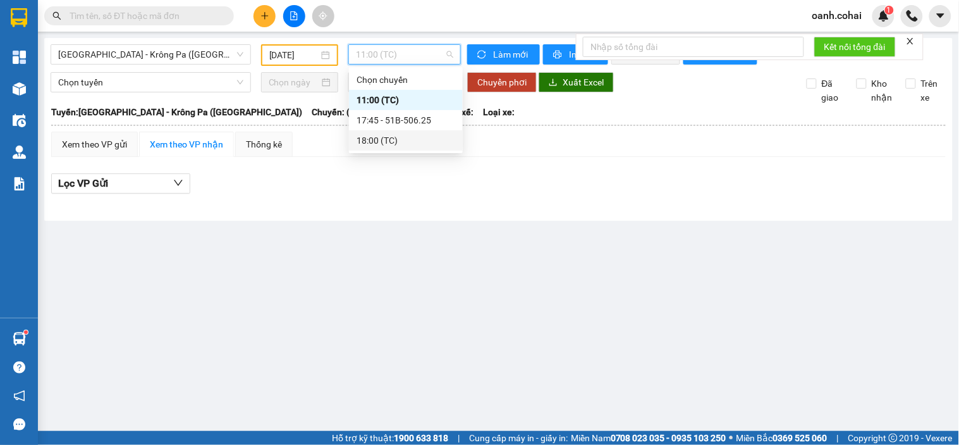
click at [392, 140] on div "18:00 (TC)" at bounding box center [406, 140] width 99 height 14
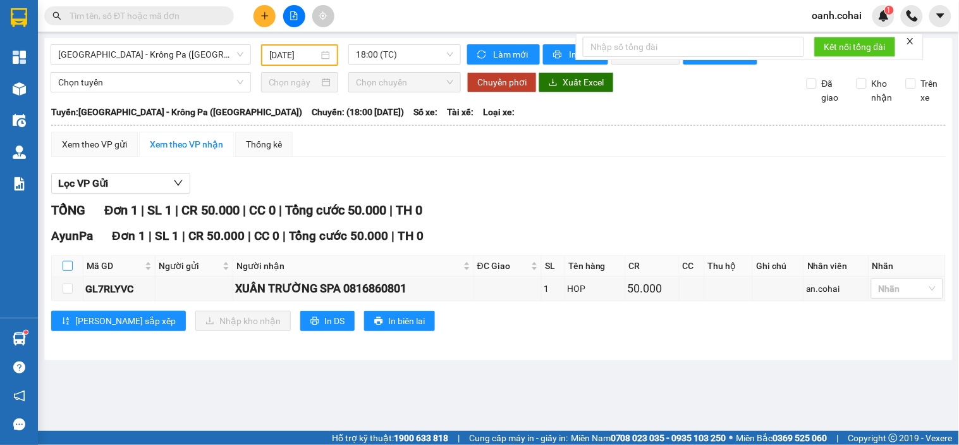
drag, startPoint x: 66, startPoint y: 276, endPoint x: 174, endPoint y: 308, distance: 112.1
click at [67, 271] on input "checkbox" at bounding box center [68, 266] width 10 height 10
checkbox input "true"
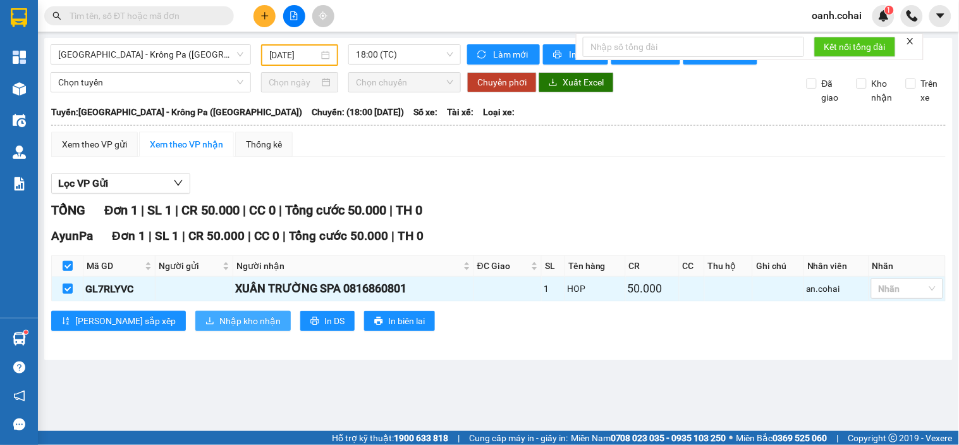
click at [219, 328] on span "Nhập kho nhận" at bounding box center [249, 321] width 61 height 14
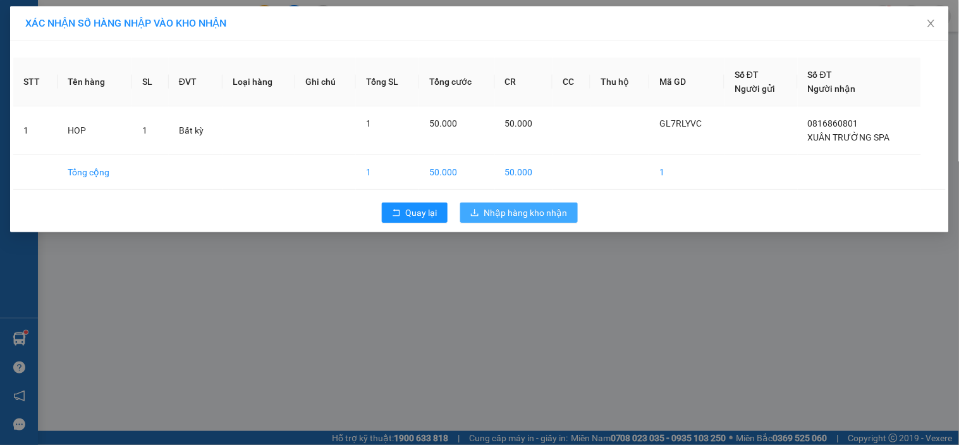
click at [503, 216] on span "Nhập hàng kho nhận" at bounding box center [525, 213] width 83 height 14
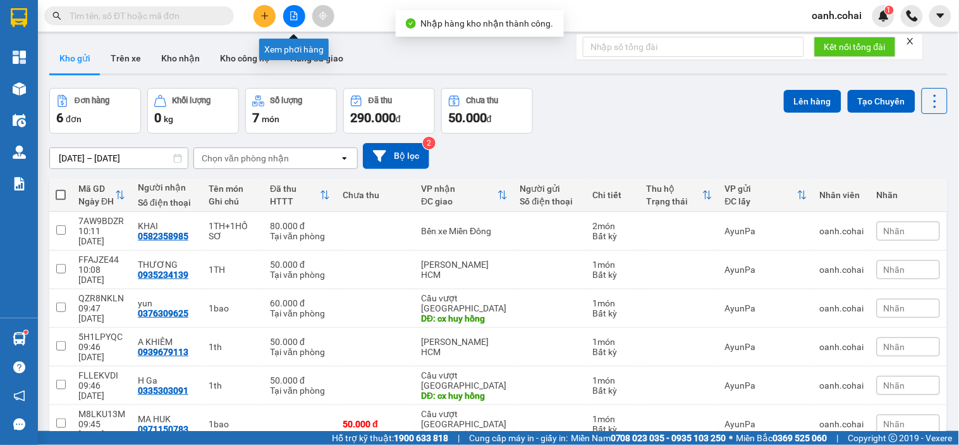
click at [300, 13] on button at bounding box center [294, 16] width 22 height 22
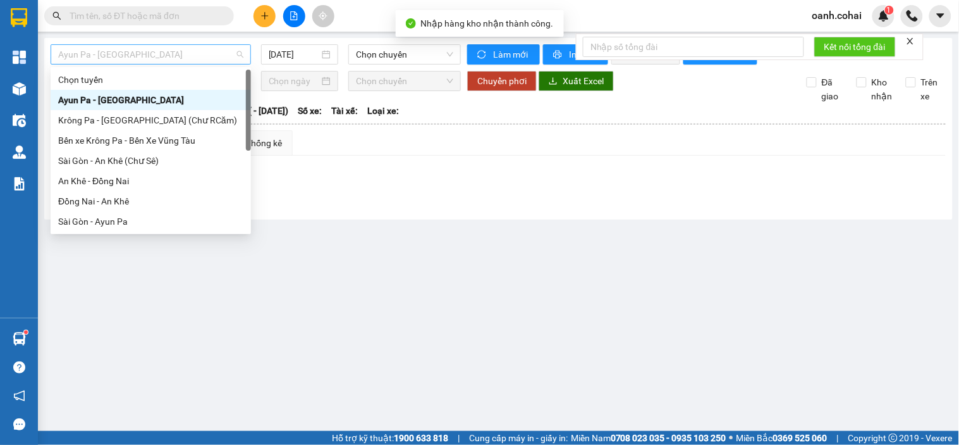
click at [199, 55] on span "Ayun Pa - [GEOGRAPHIC_DATA]" at bounding box center [150, 54] width 185 height 19
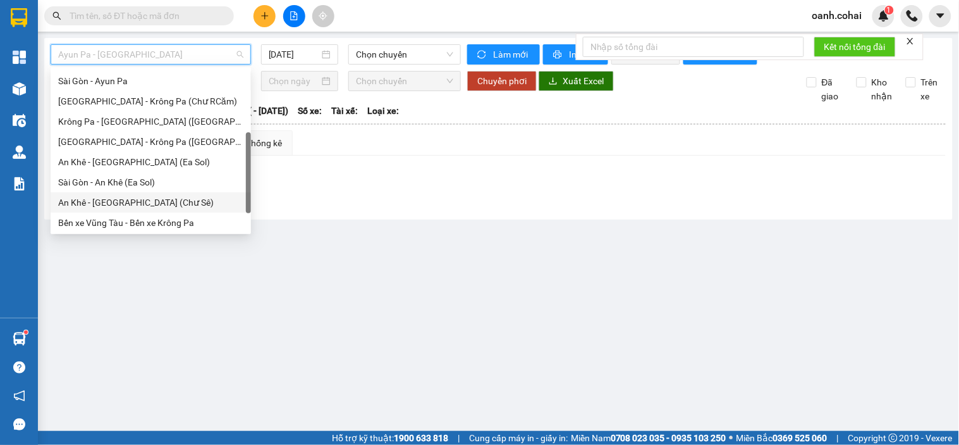
scroll to position [182, 0]
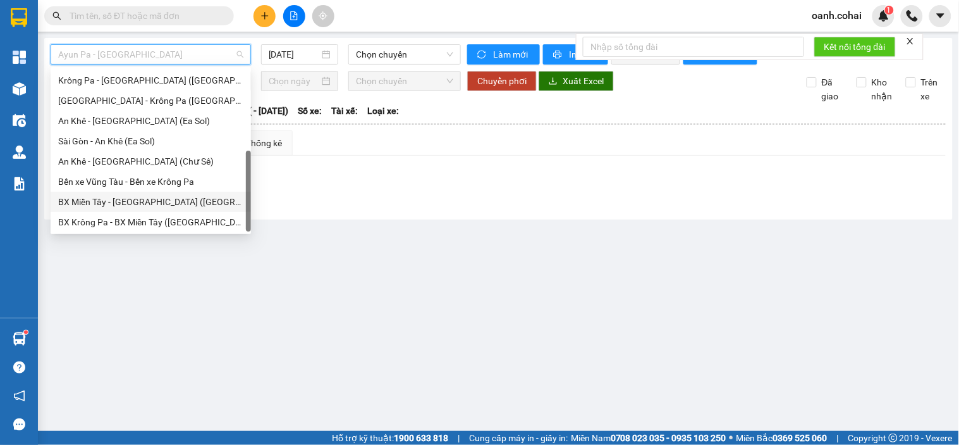
click at [109, 200] on div "BX Miền Tây - [GEOGRAPHIC_DATA] ([GEOGRAPHIC_DATA] - [GEOGRAPHIC_DATA])" at bounding box center [150, 202] width 185 height 14
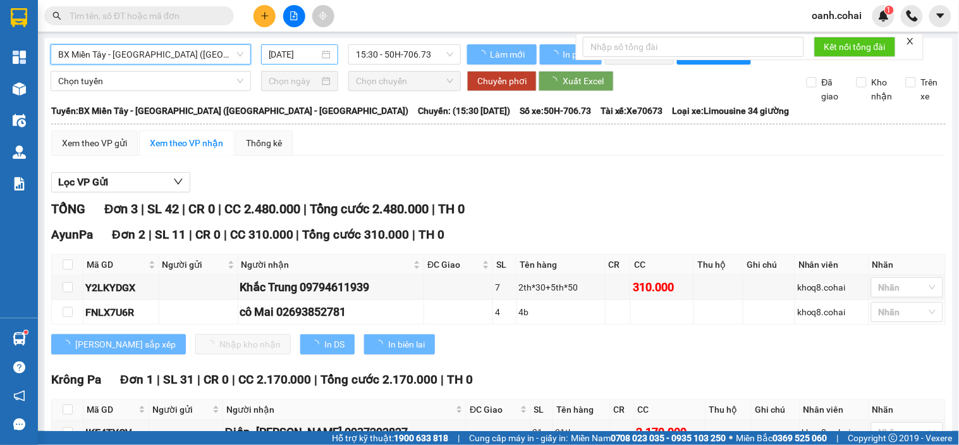
click at [285, 56] on input "[DATE]" at bounding box center [294, 54] width 51 height 14
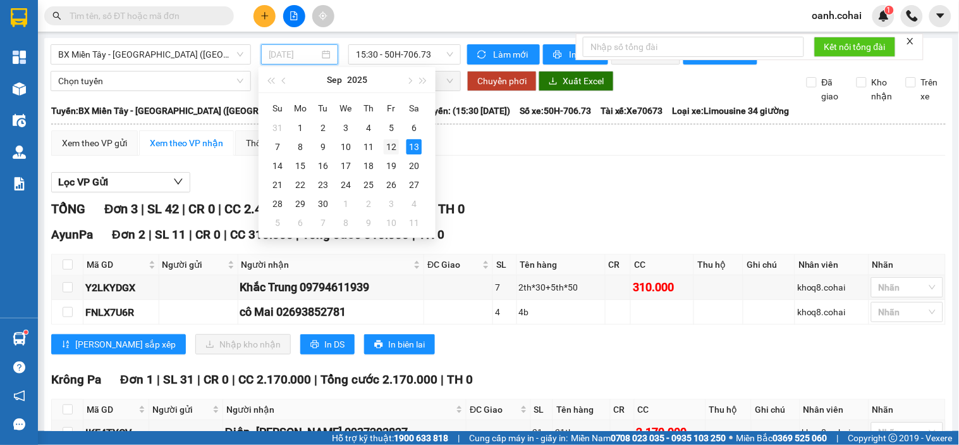
click at [391, 149] on div "12" at bounding box center [391, 146] width 15 height 15
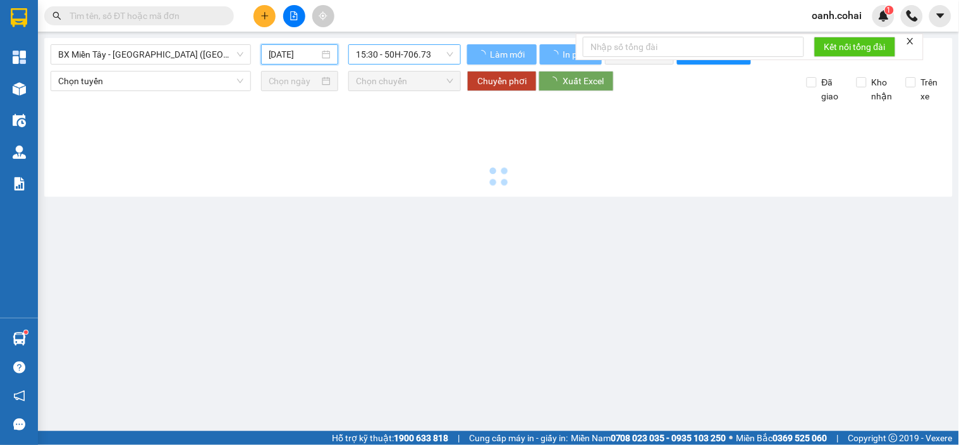
type input "[DATE]"
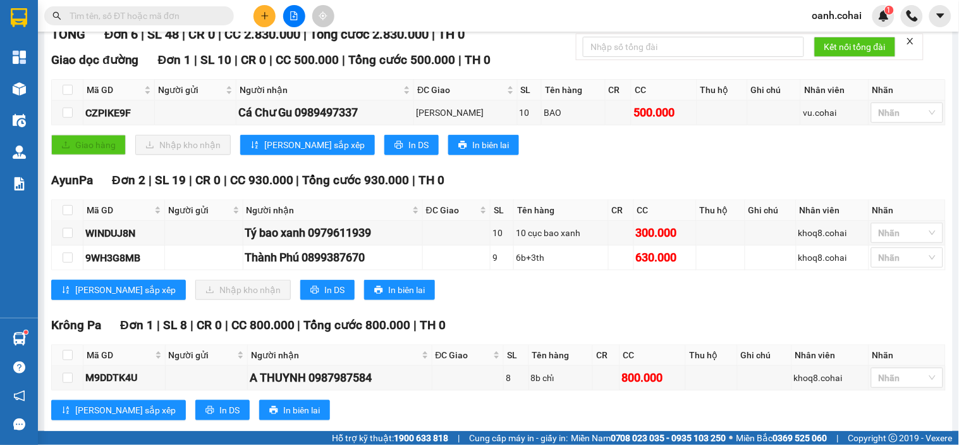
scroll to position [140, 0]
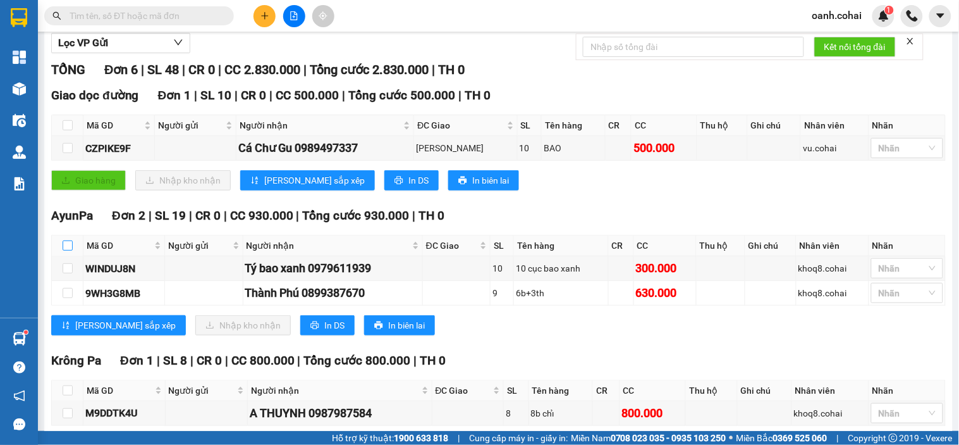
click at [65, 250] on input "checkbox" at bounding box center [68, 245] width 10 height 10
checkbox input "true"
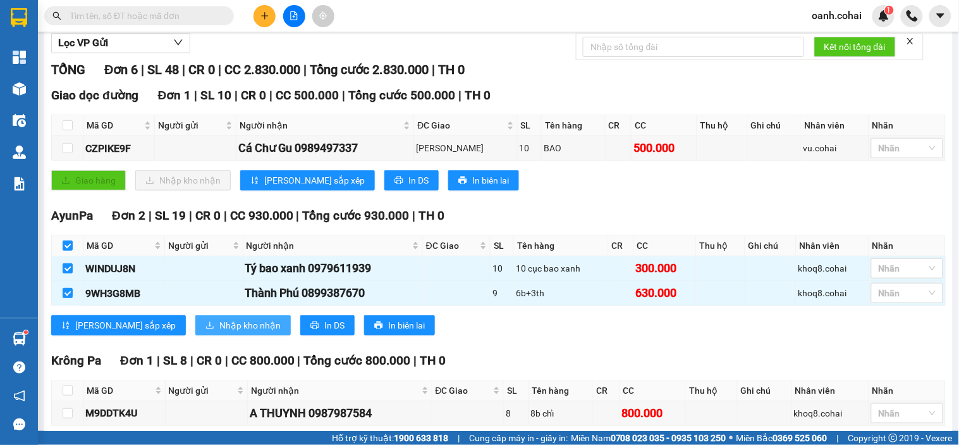
click at [219, 332] on span "Nhập kho nhận" at bounding box center [249, 325] width 61 height 14
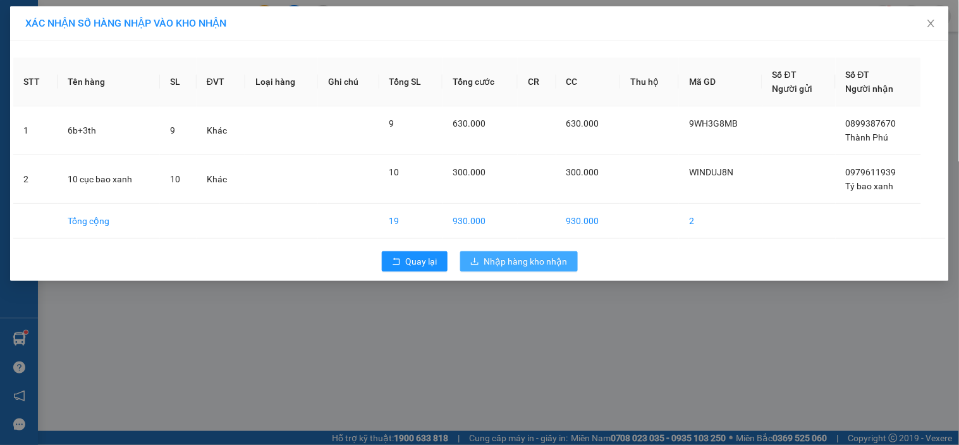
click at [513, 259] on span "Nhập hàng kho nhận" at bounding box center [525, 261] width 83 height 14
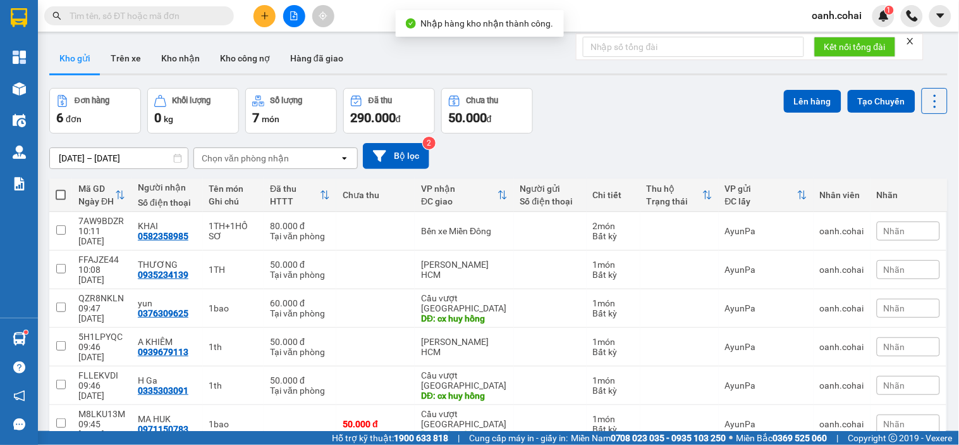
click at [288, 11] on button at bounding box center [294, 16] width 22 height 22
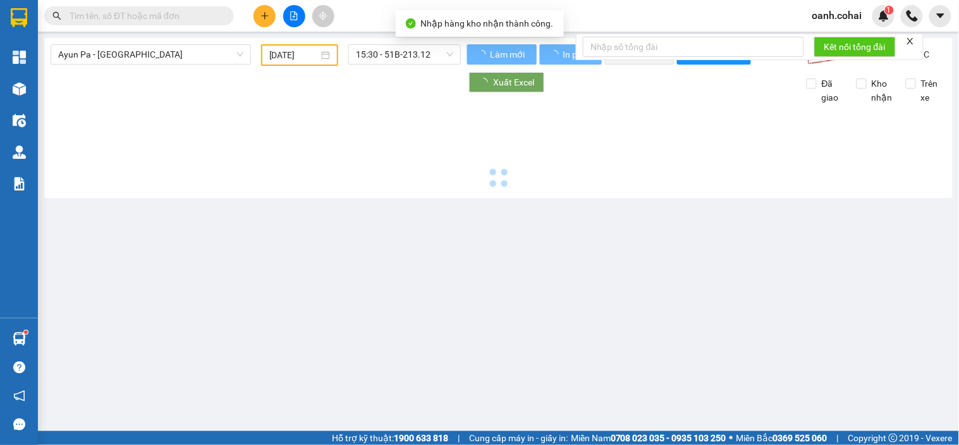
type input "[DATE]"
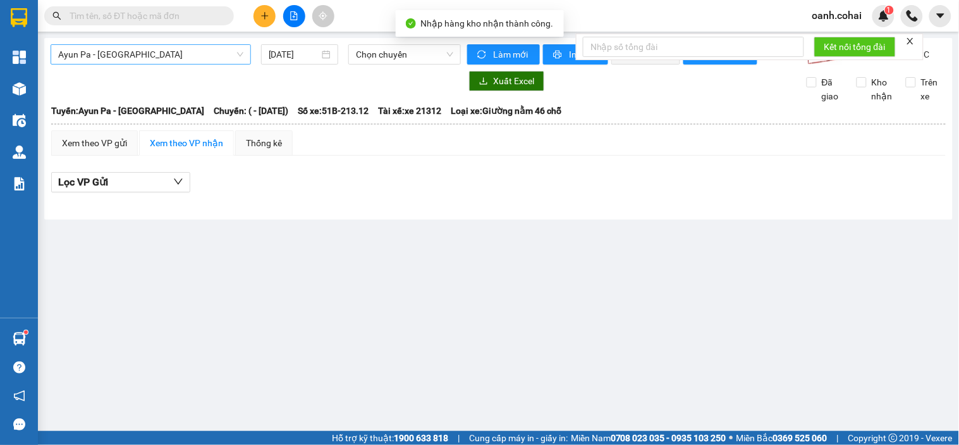
click at [194, 59] on span "Ayun Pa - [GEOGRAPHIC_DATA]" at bounding box center [150, 54] width 185 height 19
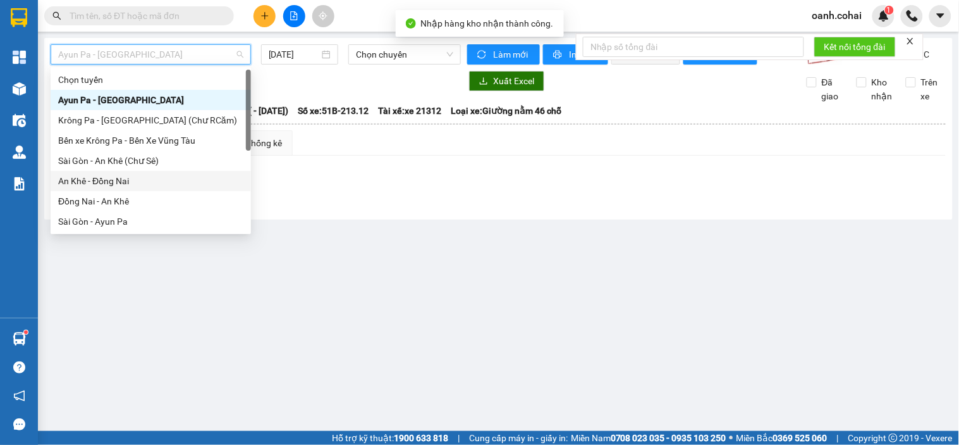
scroll to position [182, 0]
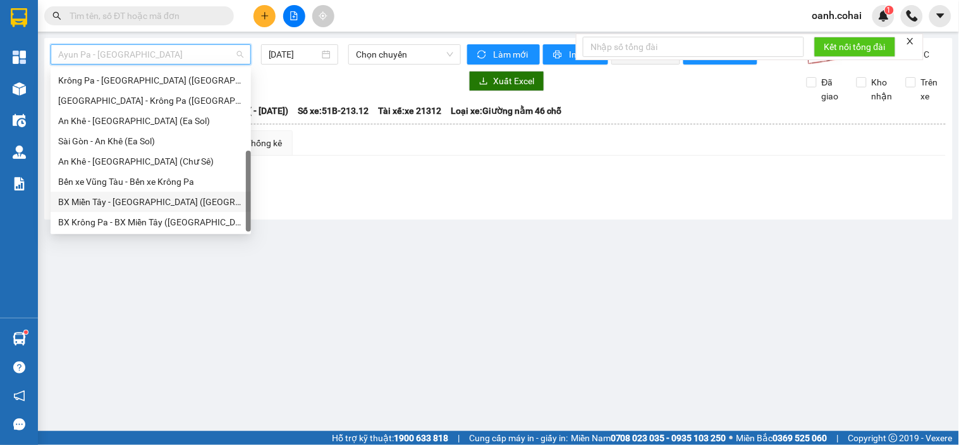
click at [118, 198] on div "BX Miền Tây - [GEOGRAPHIC_DATA] ([GEOGRAPHIC_DATA] - [GEOGRAPHIC_DATA])" at bounding box center [150, 202] width 185 height 14
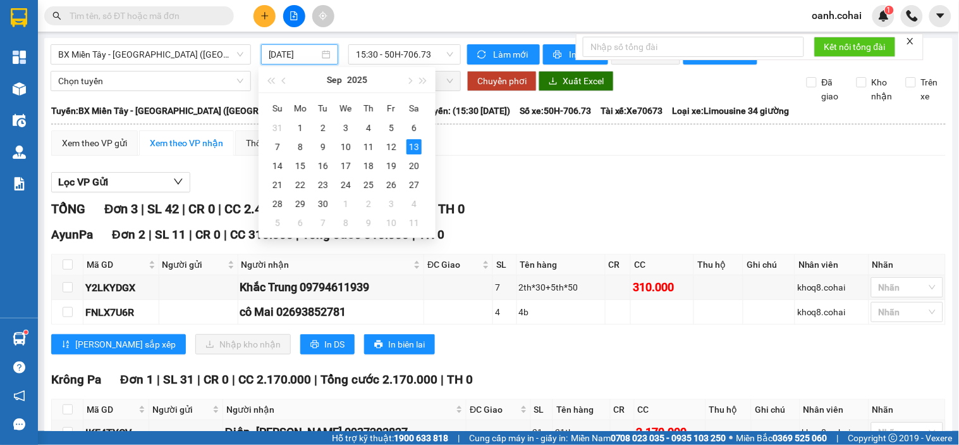
drag, startPoint x: 305, startPoint y: 52, endPoint x: 324, endPoint y: 105, distance: 56.6
click at [305, 52] on input "[DATE]" at bounding box center [294, 54] width 51 height 14
click at [392, 149] on div "12" at bounding box center [391, 146] width 15 height 15
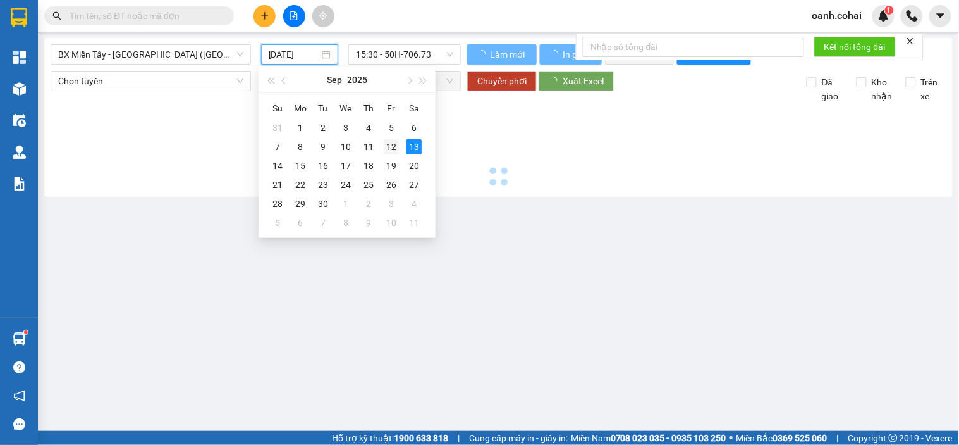
type input "[DATE]"
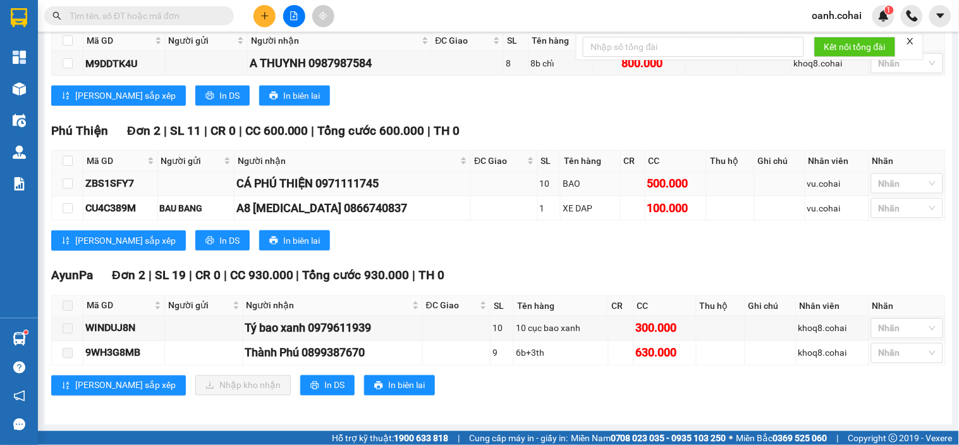
scroll to position [356, 0]
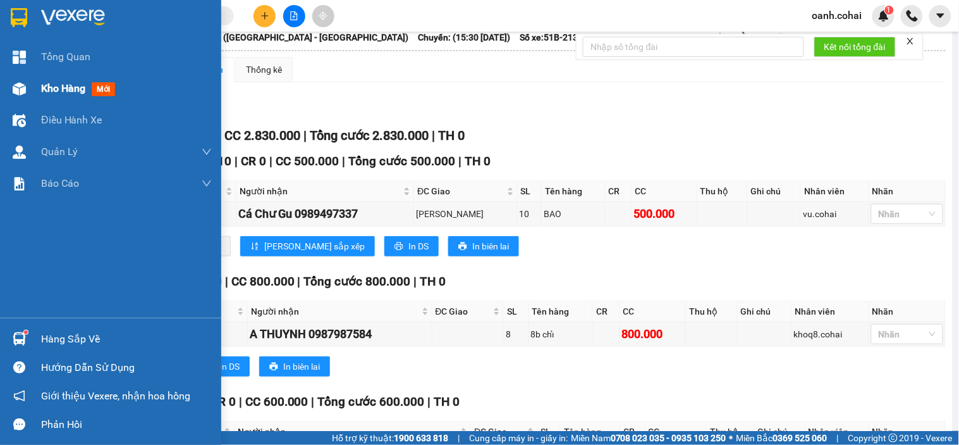
click at [58, 92] on span "Kho hàng" at bounding box center [63, 88] width 44 height 12
click at [59, 92] on span "Kho hàng" at bounding box center [63, 88] width 44 height 12
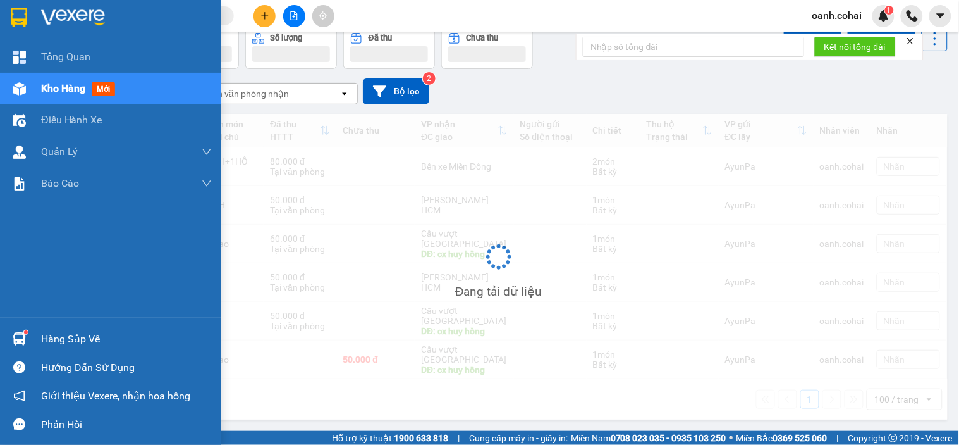
scroll to position [58, 0]
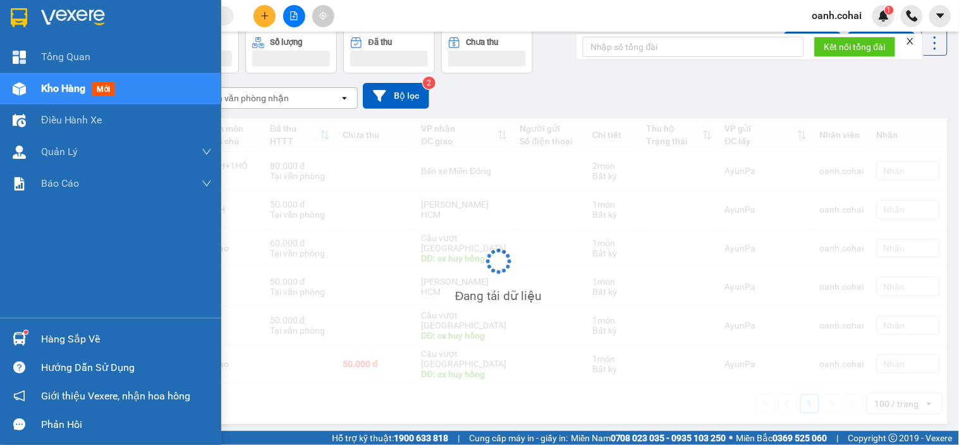
click at [61, 92] on span "Kho hàng" at bounding box center [63, 88] width 44 height 12
click at [62, 92] on span "Kho hàng" at bounding box center [63, 88] width 44 height 12
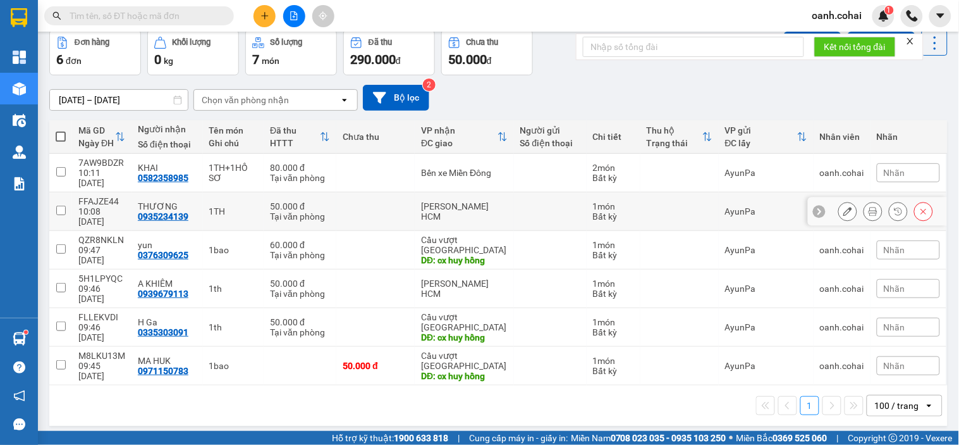
scroll to position [0, 0]
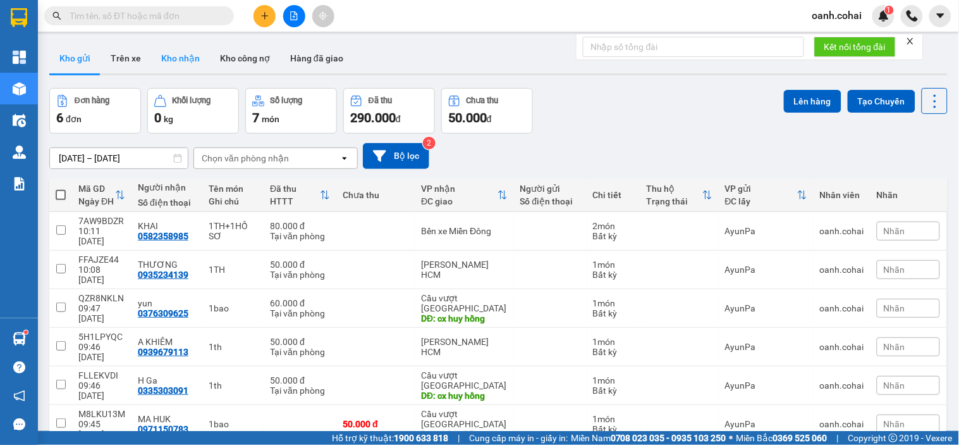
click at [178, 65] on button "Kho nhận" at bounding box center [180, 58] width 59 height 30
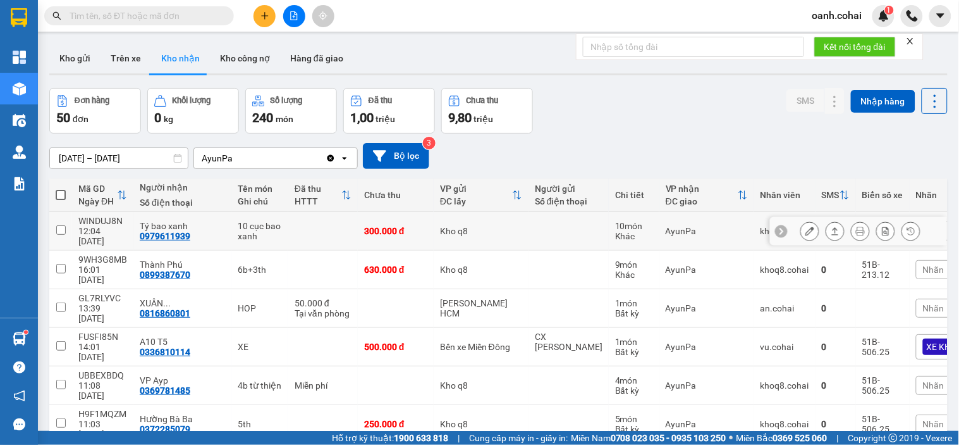
click at [806, 230] on icon at bounding box center [810, 230] width 9 height 9
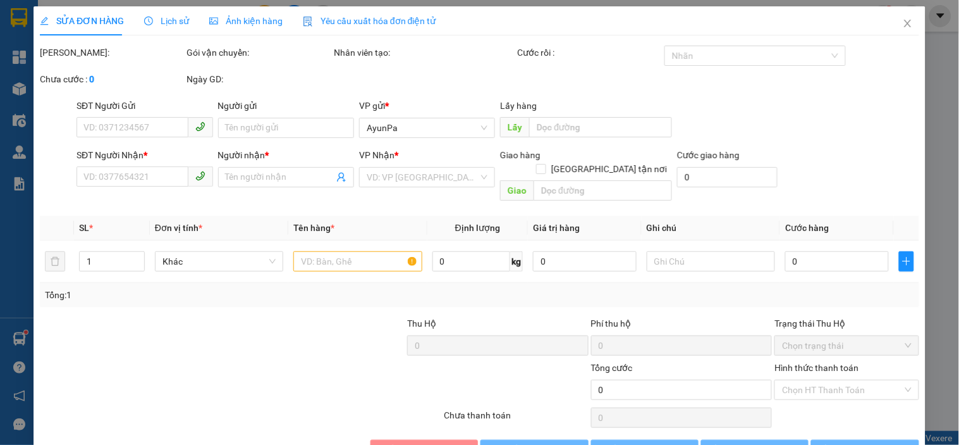
type input "0979611939"
type input "Tý bao xanh"
type input "300.000"
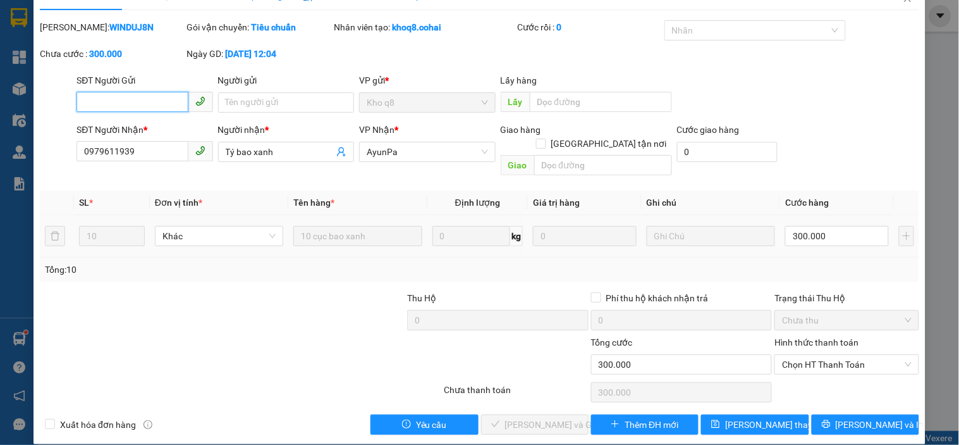
scroll to position [26, 0]
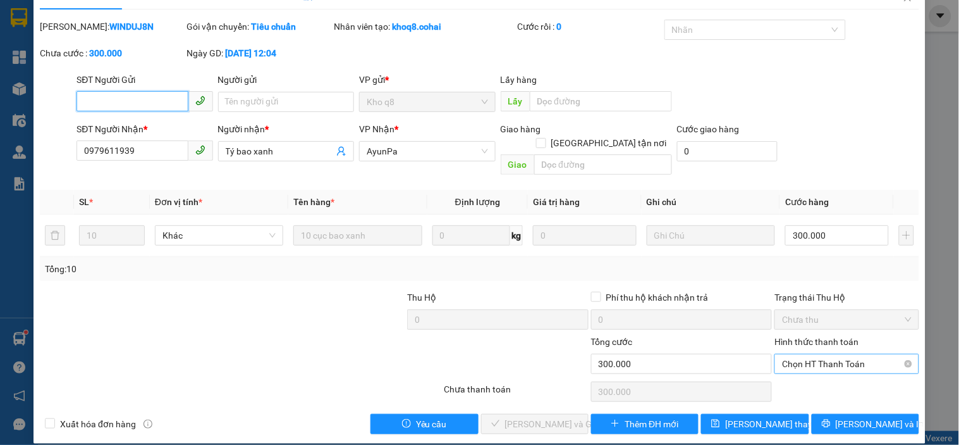
click at [833, 354] on span "Chọn HT Thanh Toán" at bounding box center [846, 363] width 129 height 19
click at [808, 378] on div "Tại văn phòng" at bounding box center [839, 375] width 128 height 14
type input "0"
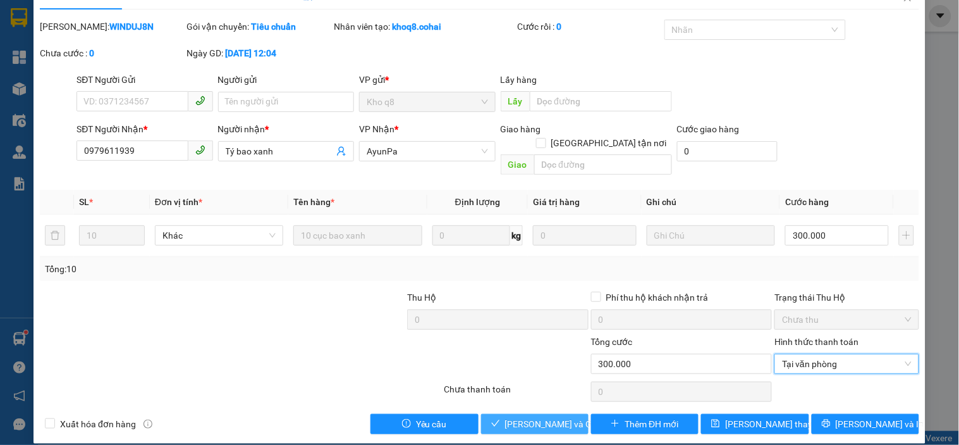
drag, startPoint x: 503, startPoint y: 414, endPoint x: 577, endPoint y: 335, distance: 107.4
click at [516, 417] on span "[PERSON_NAME] và Giao hàng" at bounding box center [565, 424] width 121 height 14
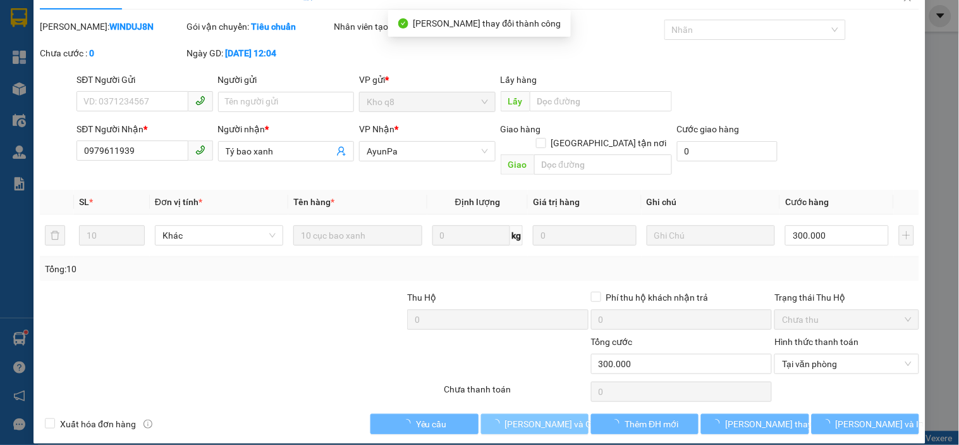
scroll to position [0, 0]
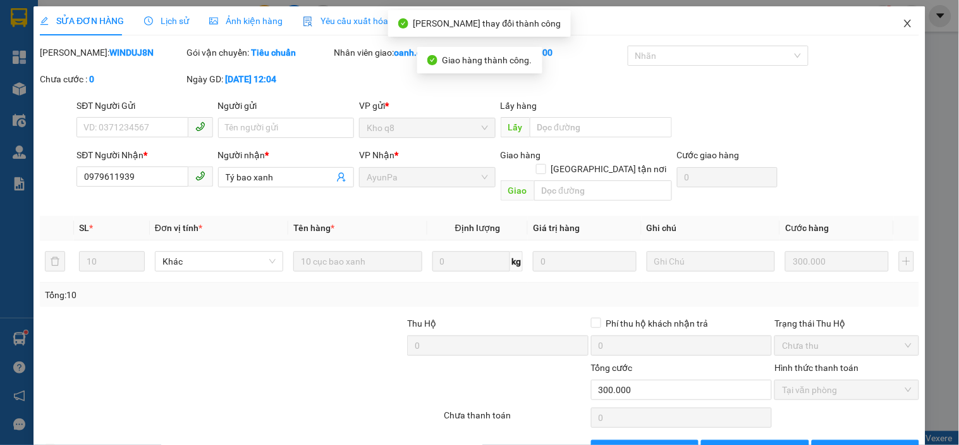
click at [903, 20] on icon "close" at bounding box center [908, 23] width 10 height 10
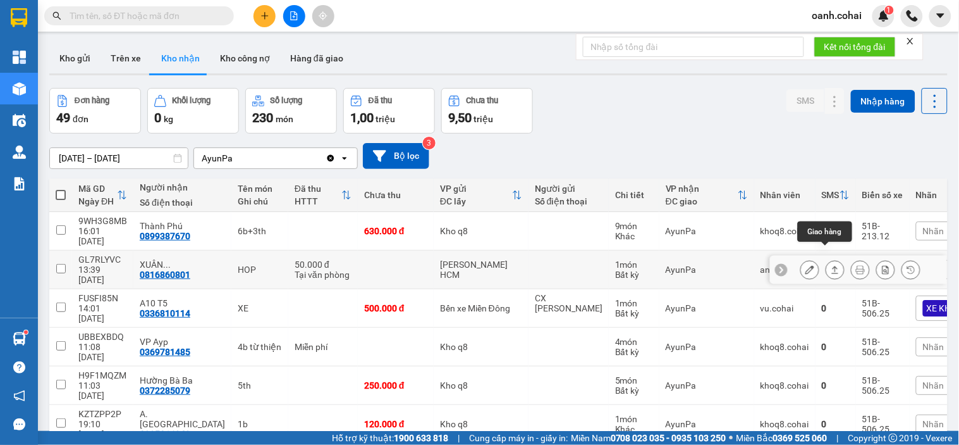
click at [827, 260] on button at bounding box center [836, 270] width 18 height 22
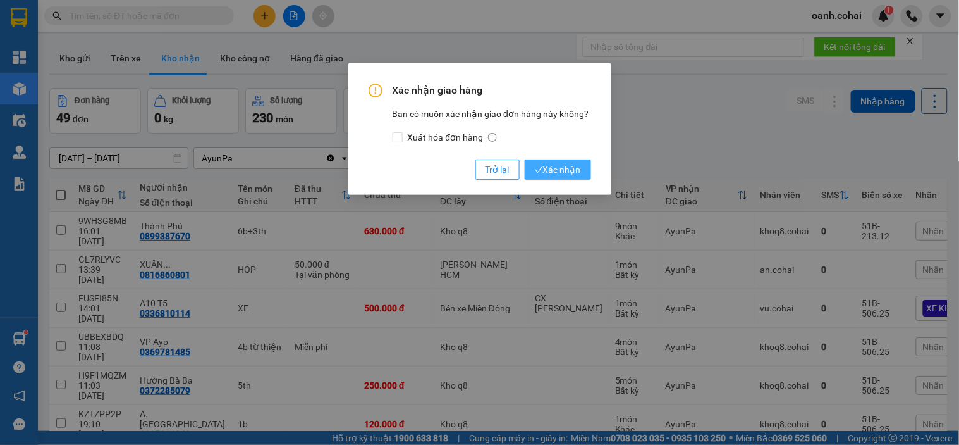
click at [557, 171] on span "Xác nhận" at bounding box center [558, 170] width 46 height 14
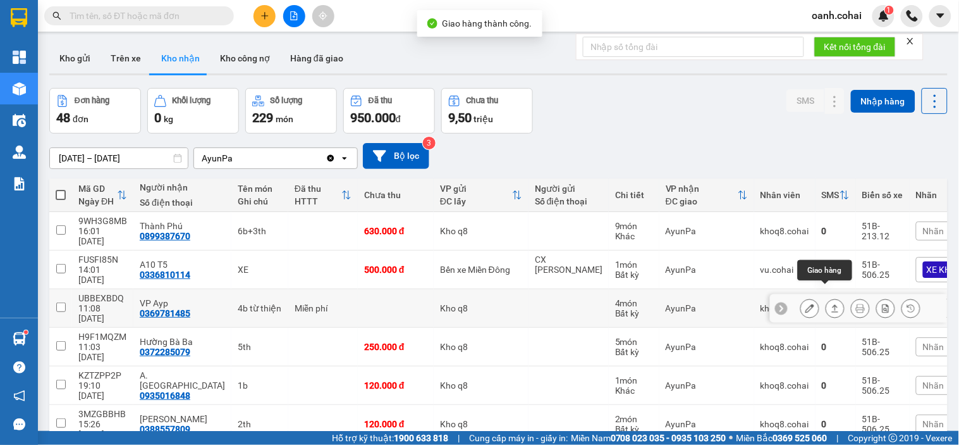
click at [831, 304] on icon at bounding box center [835, 308] width 9 height 9
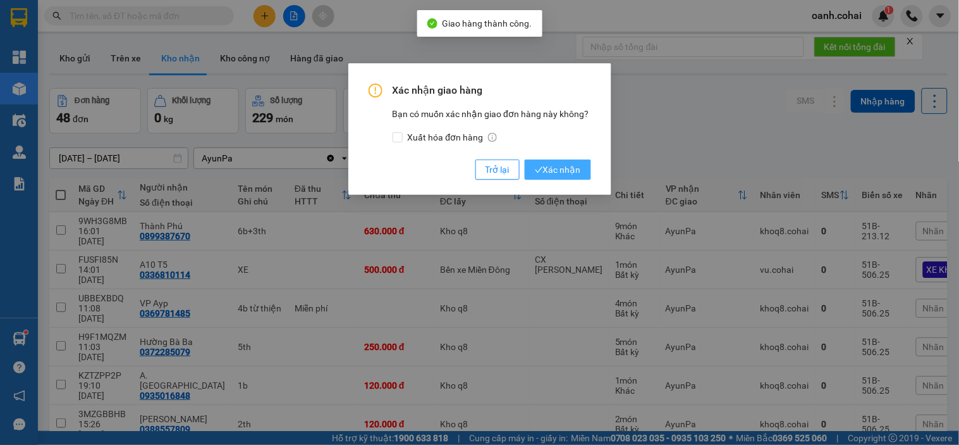
click at [561, 170] on span "Xác nhận" at bounding box center [558, 170] width 46 height 14
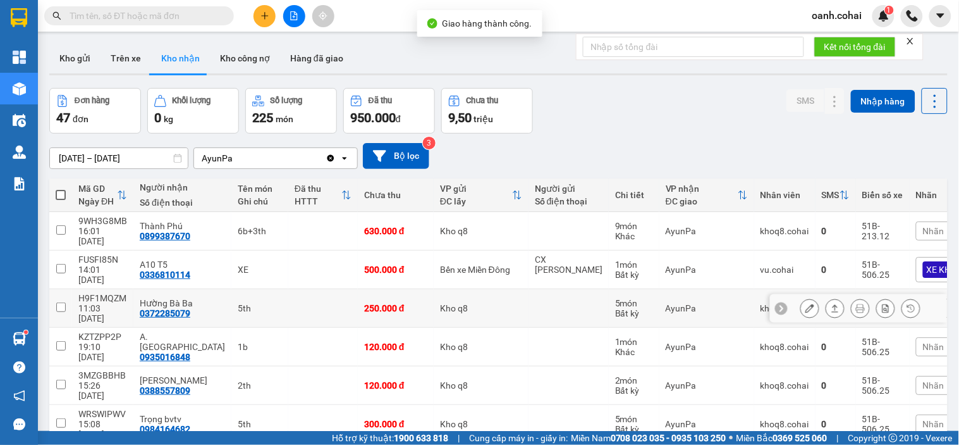
click at [801, 297] on button at bounding box center [810, 308] width 18 height 22
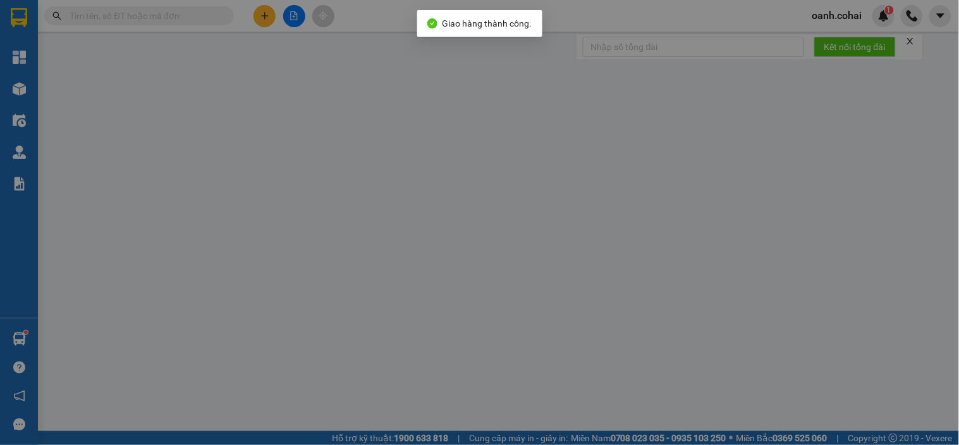
type input "0372285079"
type input "Hường Bà Ba"
type input "250.000"
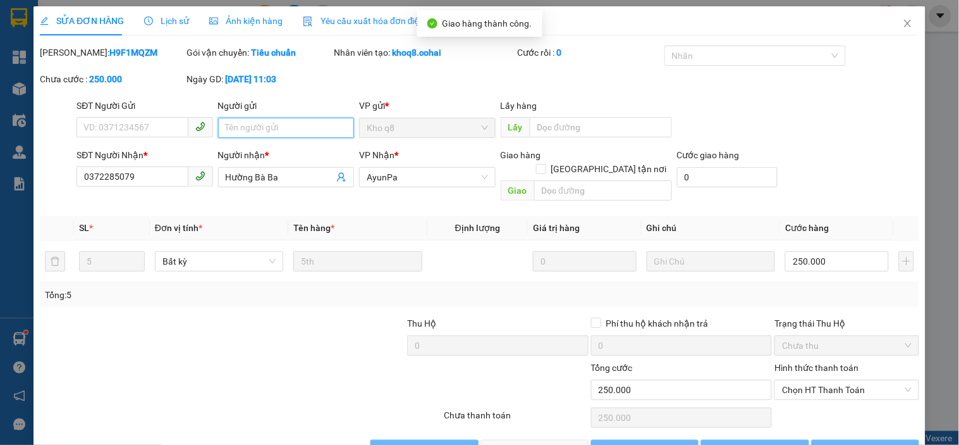
click at [307, 127] on input "Người gửi" at bounding box center [286, 128] width 136 height 20
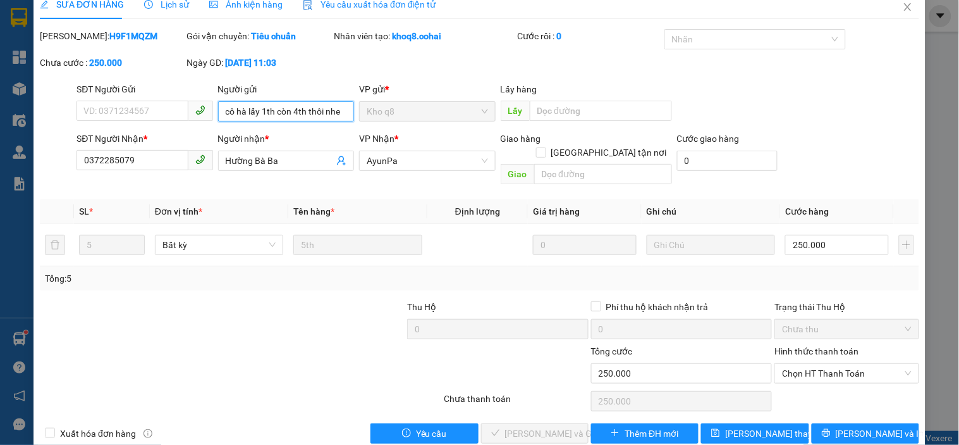
scroll to position [26, 0]
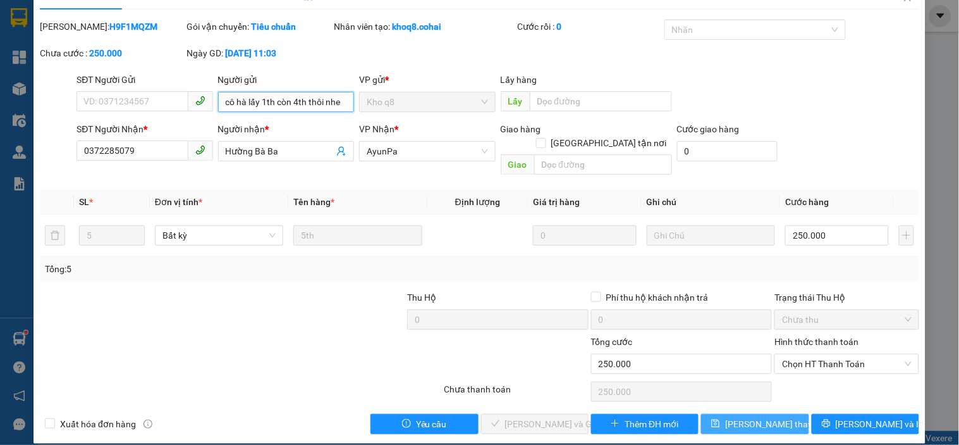
type input "cô hà lấy 1th còn 4th thôi nhe"
click at [741, 417] on span "[PERSON_NAME] thay đổi" at bounding box center [775, 424] width 101 height 14
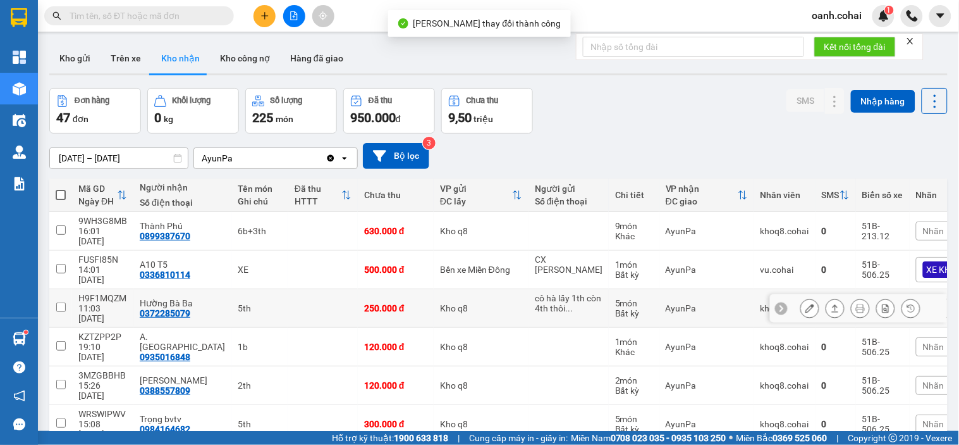
click at [806, 304] on icon at bounding box center [810, 308] width 9 height 9
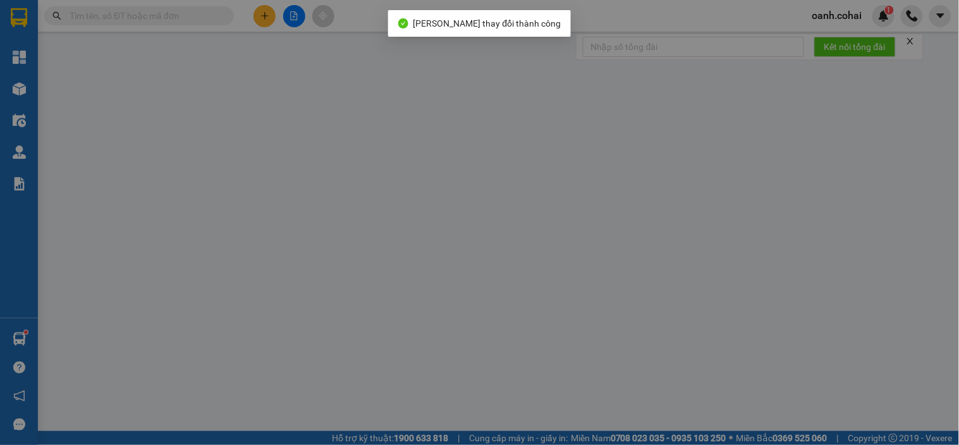
type input "cô hà lấy 1th còn 4th thôi nhe"
type input "0372285079"
type input "Hường Bà Ba"
type input "250.000"
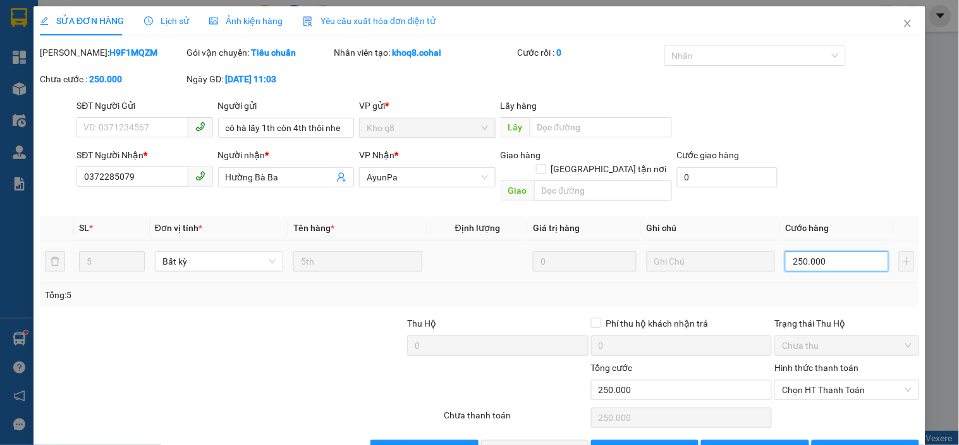
click at [839, 251] on input "250.000" at bounding box center [838, 261] width 104 height 20
type input "0"
type input "2"
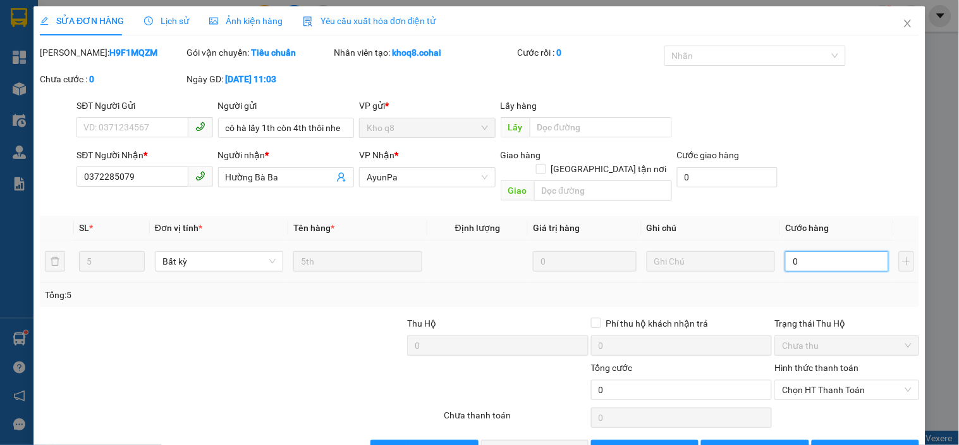
type input "2"
type input "02"
type input "20"
type input "020"
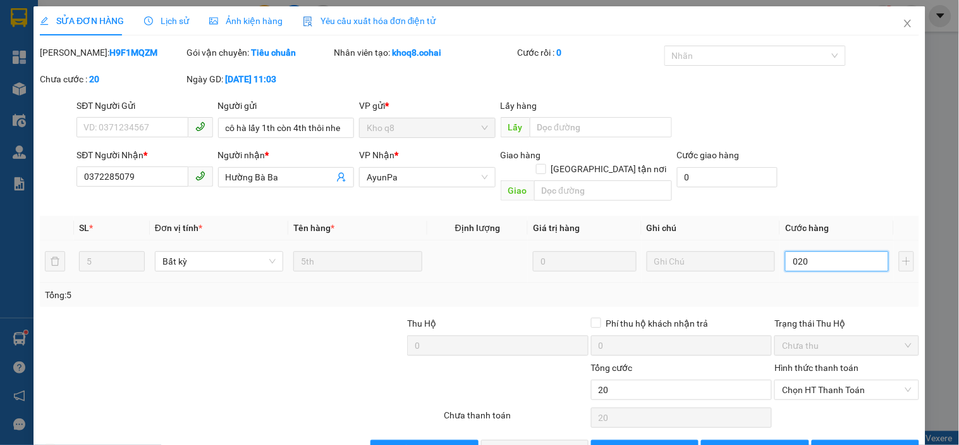
type input "200"
type input "0.200"
type input "200.000"
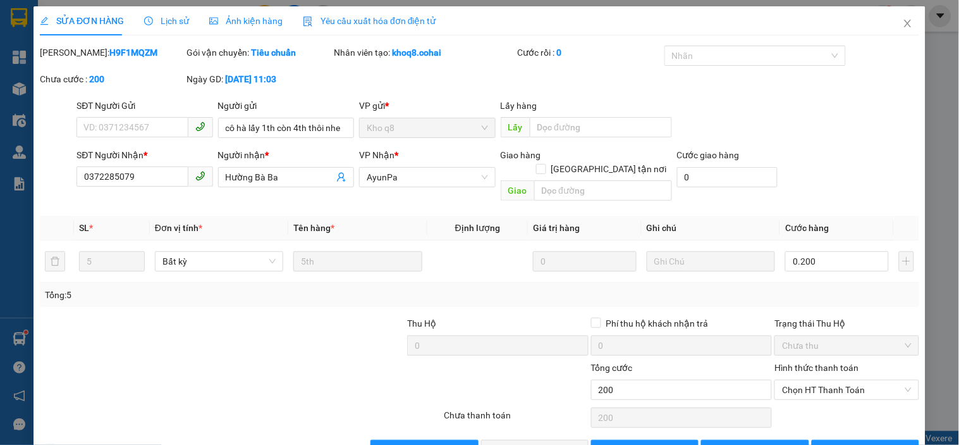
type input "200.000"
click at [861, 288] on div "Tổng: 5" at bounding box center [480, 295] width 870 height 14
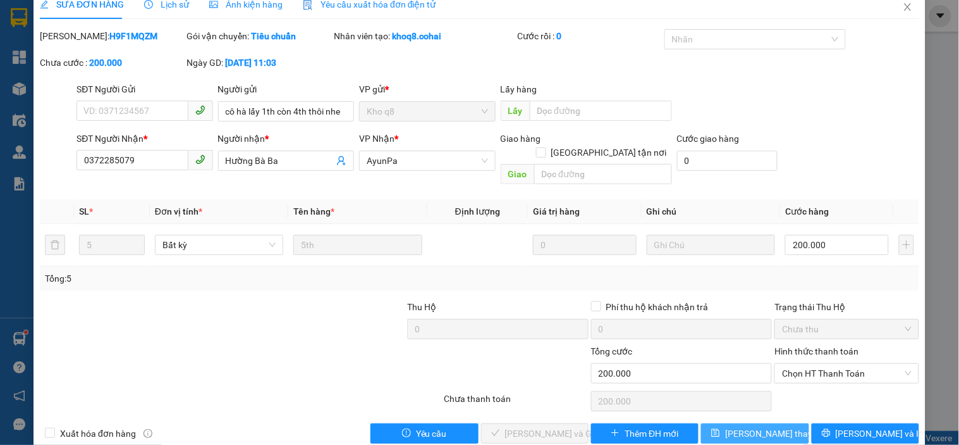
scroll to position [26, 0]
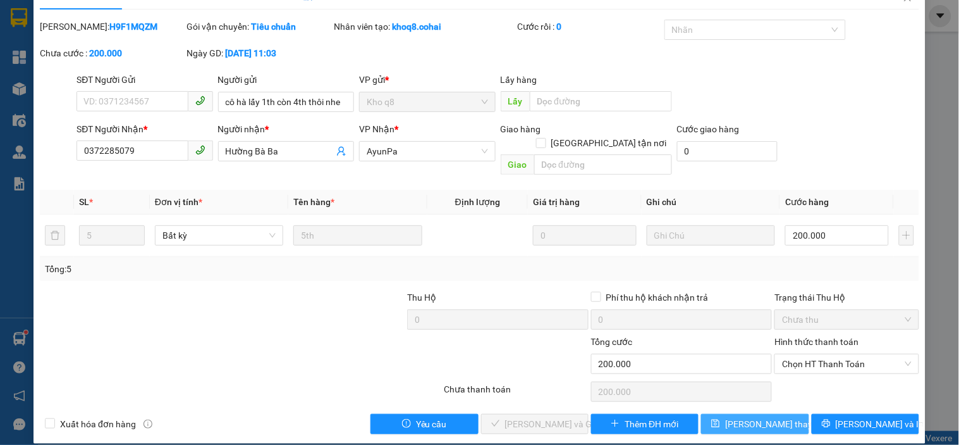
click at [770, 414] on button "[PERSON_NAME] thay đổi" at bounding box center [755, 424] width 108 height 20
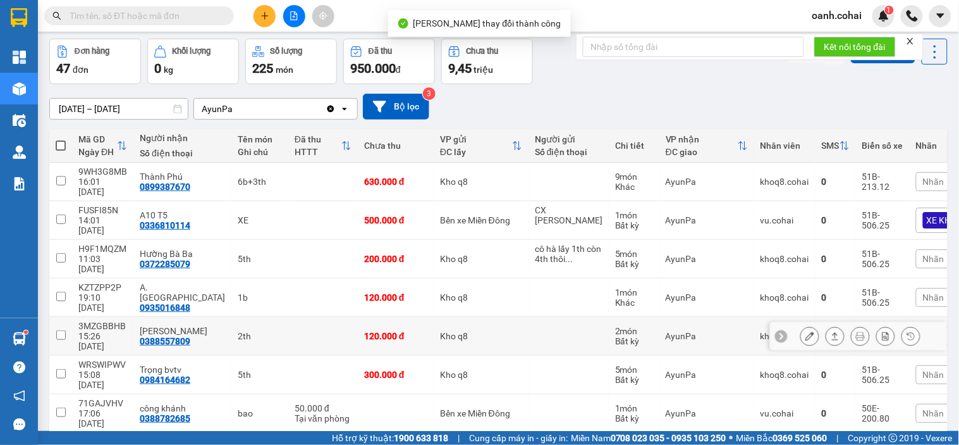
scroll to position [70, 0]
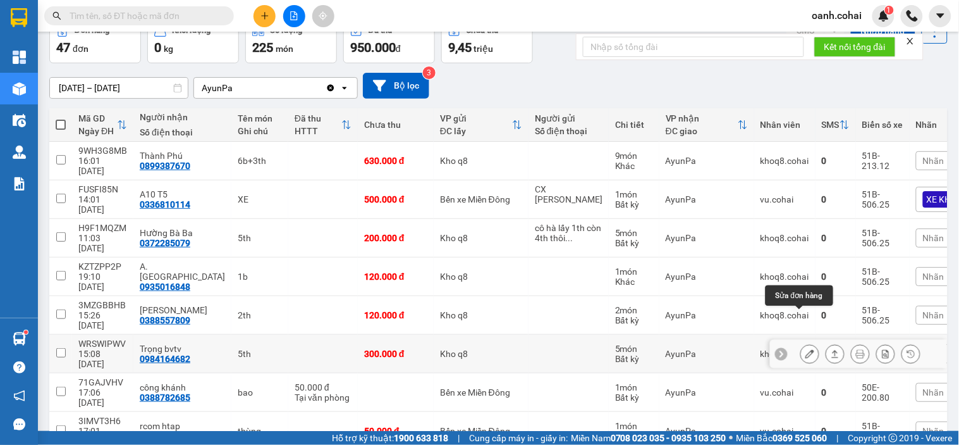
click at [806, 349] on icon at bounding box center [810, 353] width 9 height 9
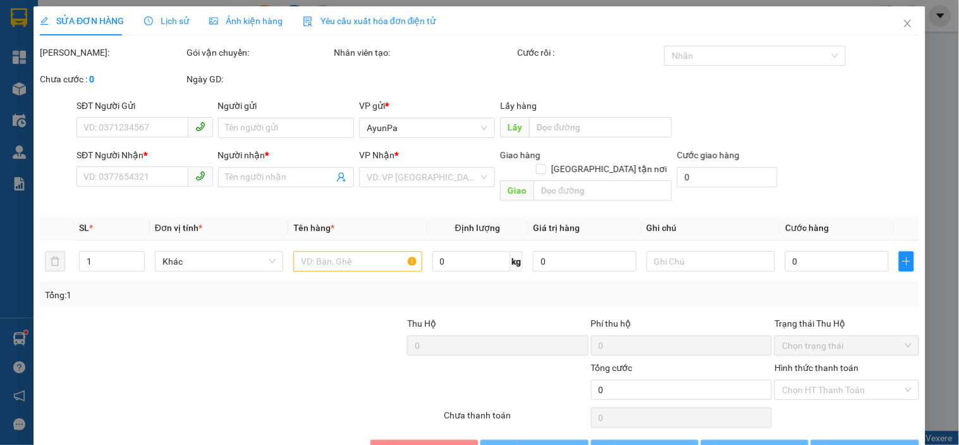
type input "0984164682"
type input "Trọng bvtv"
type input "300.000"
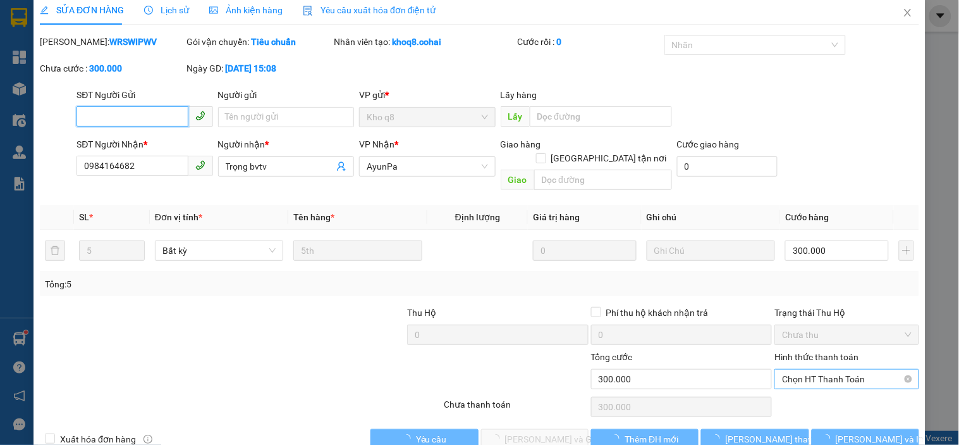
scroll to position [20, 0]
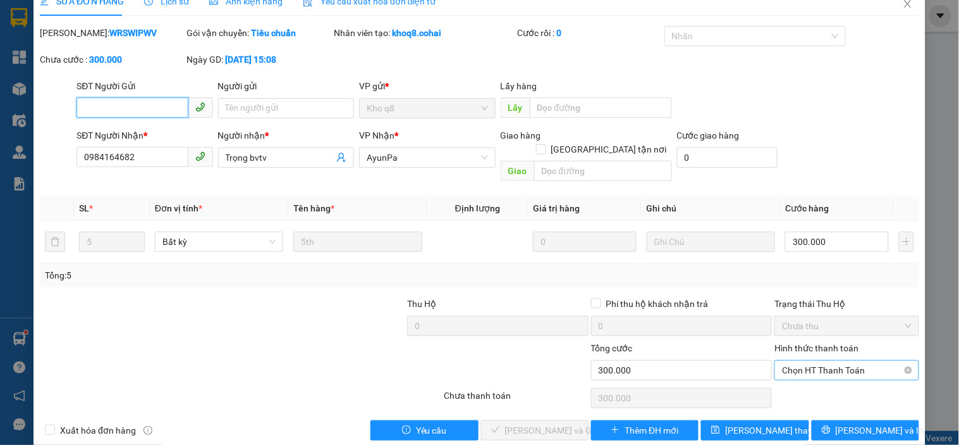
click at [822, 361] on span "Chọn HT Thanh Toán" at bounding box center [846, 370] width 129 height 19
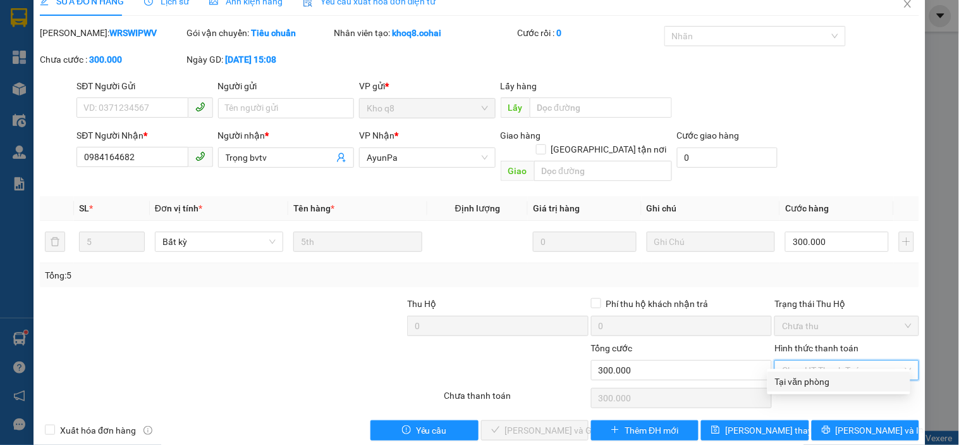
drag, startPoint x: 806, startPoint y: 378, endPoint x: 781, endPoint y: 381, distance: 24.9
click at [805, 378] on div "Tại văn phòng" at bounding box center [839, 381] width 128 height 14
type input "0"
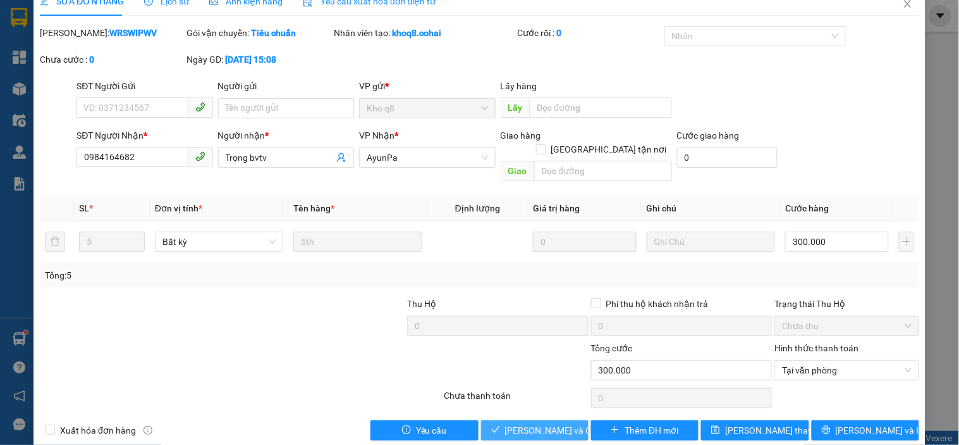
click at [541, 423] on span "[PERSON_NAME] và Giao hàng" at bounding box center [565, 430] width 121 height 14
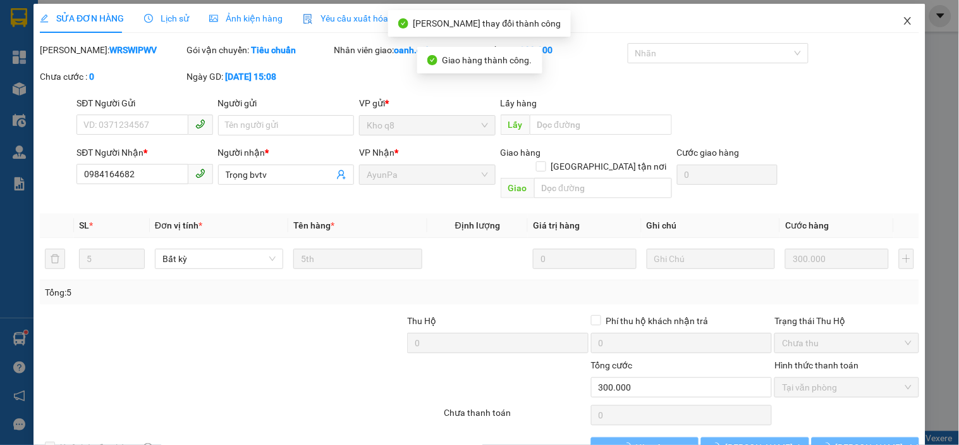
scroll to position [0, 0]
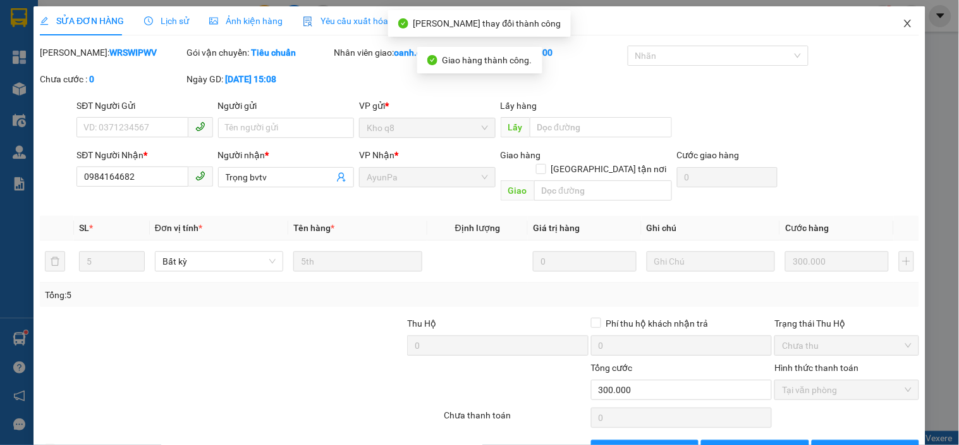
click at [897, 17] on span "Close" at bounding box center [908, 23] width 35 height 35
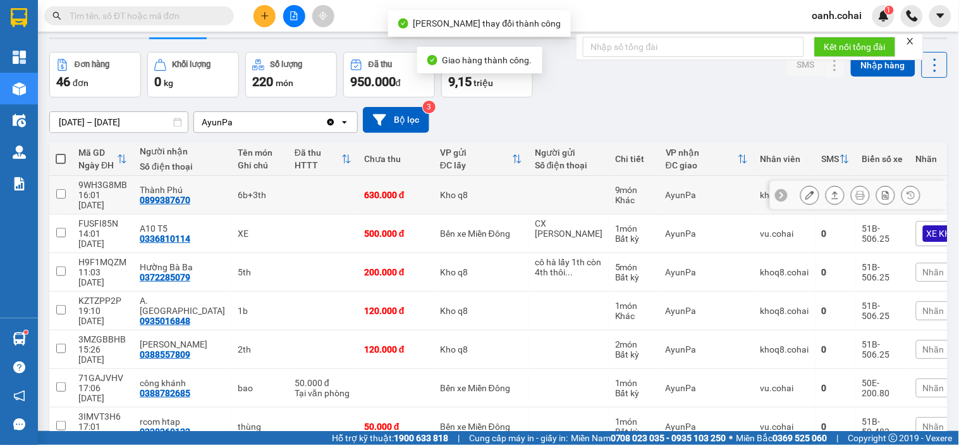
scroll to position [70, 0]
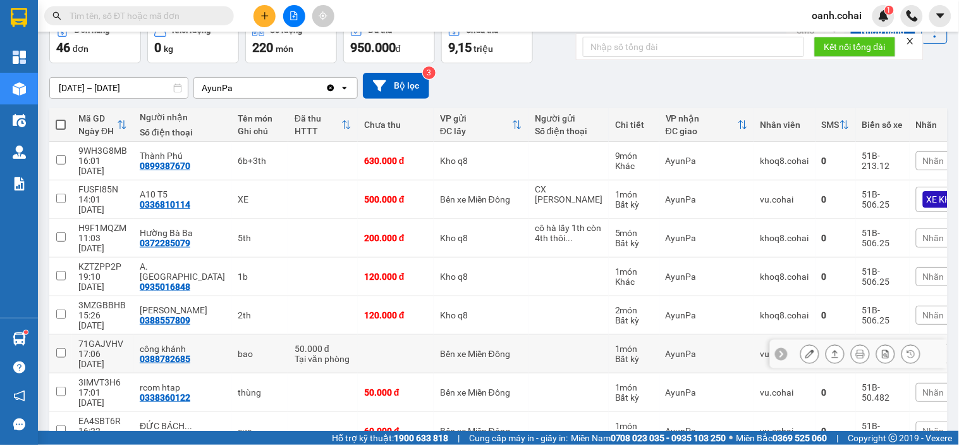
click at [831, 349] on icon at bounding box center [835, 353] width 9 height 9
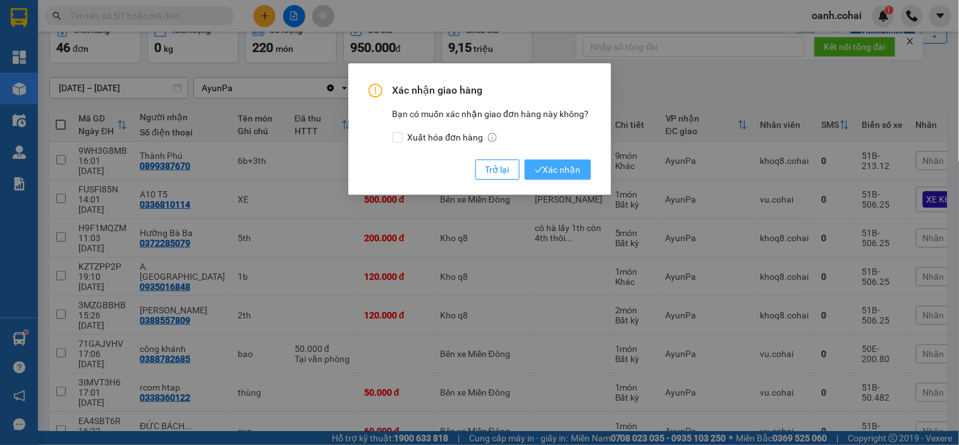
click at [574, 163] on span "Xác nhận" at bounding box center [558, 170] width 46 height 14
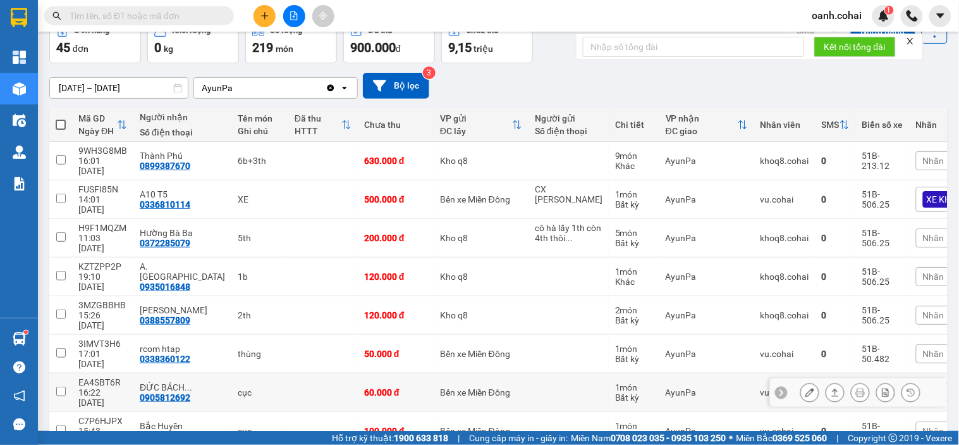
click at [806, 388] on icon at bounding box center [810, 392] width 9 height 9
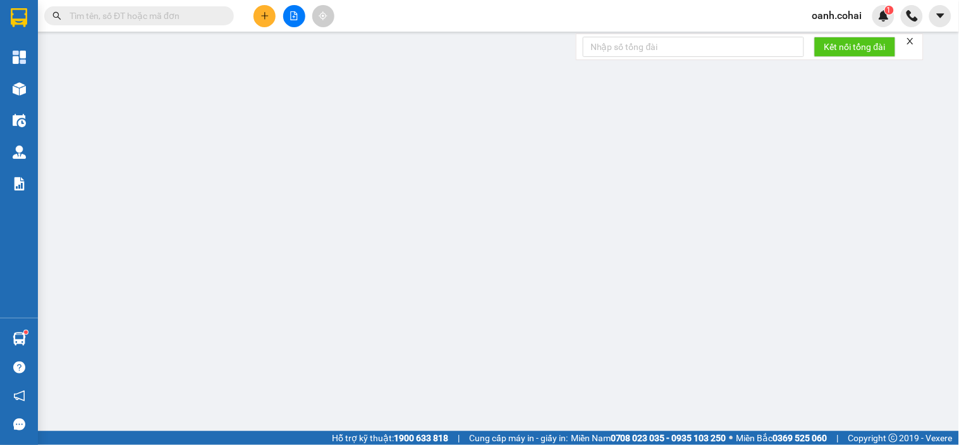
type input "0905812692"
type input "ĐỨC BÁCH KHOA"
type input "60.000"
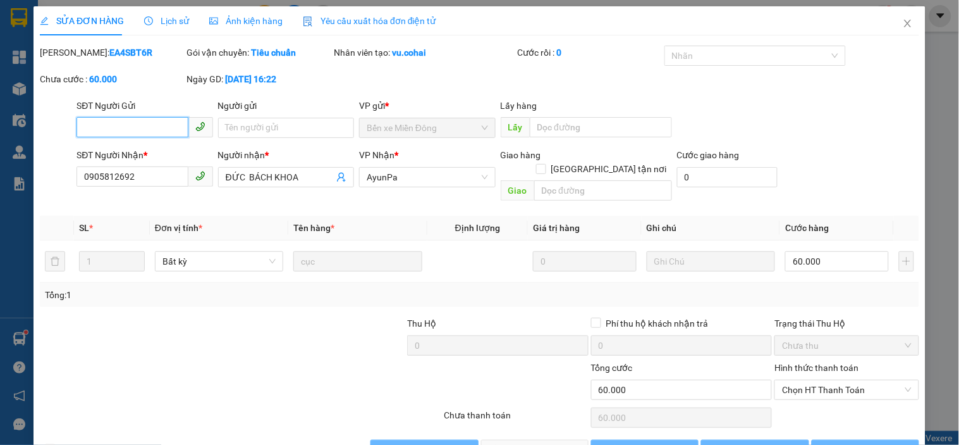
scroll to position [20, 0]
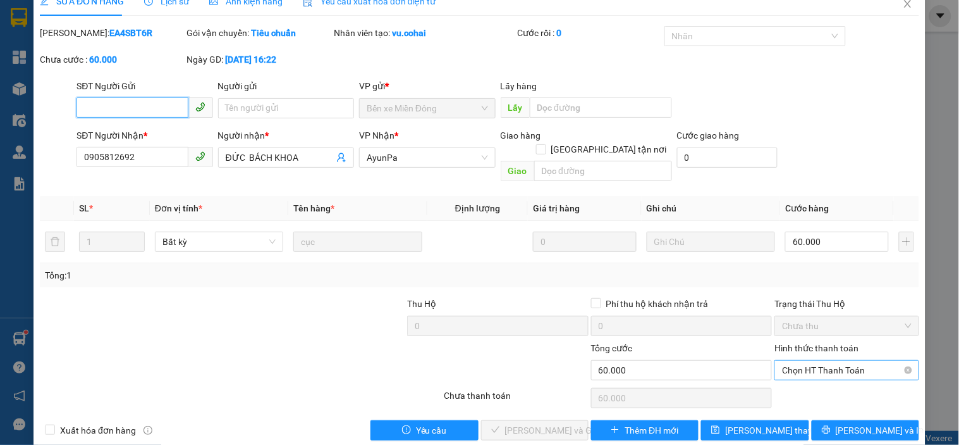
drag, startPoint x: 836, startPoint y: 359, endPoint x: 829, endPoint y: 362, distance: 7.9
click at [835, 361] on span "Chọn HT Thanh Toán" at bounding box center [846, 370] width 129 height 19
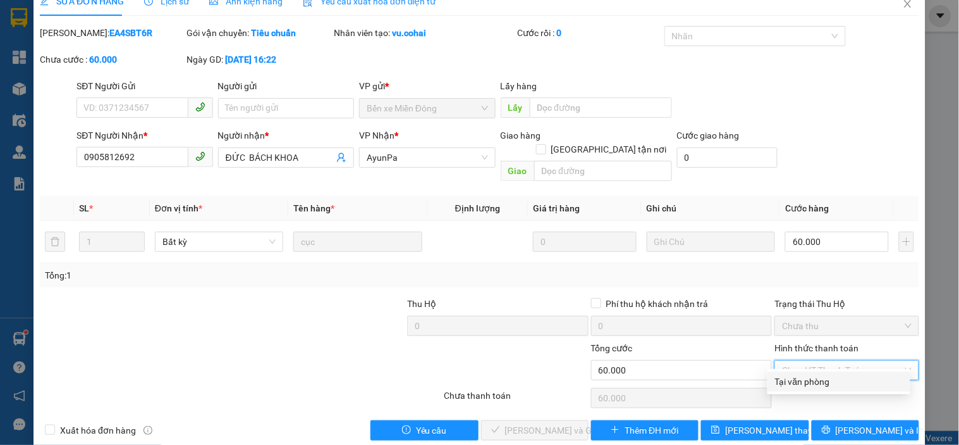
drag, startPoint x: 817, startPoint y: 376, endPoint x: 811, endPoint y: 380, distance: 7.4
click at [814, 378] on div "Tại văn phòng" at bounding box center [839, 381] width 128 height 14
type input "0"
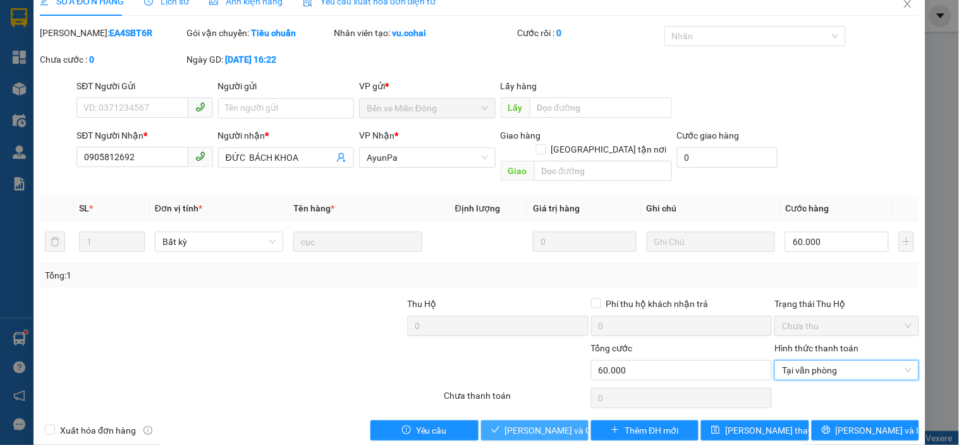
drag, startPoint x: 515, startPoint y: 416, endPoint x: 559, endPoint y: 372, distance: 62.2
click at [516, 423] on span "[PERSON_NAME] và Giao hàng" at bounding box center [565, 430] width 121 height 14
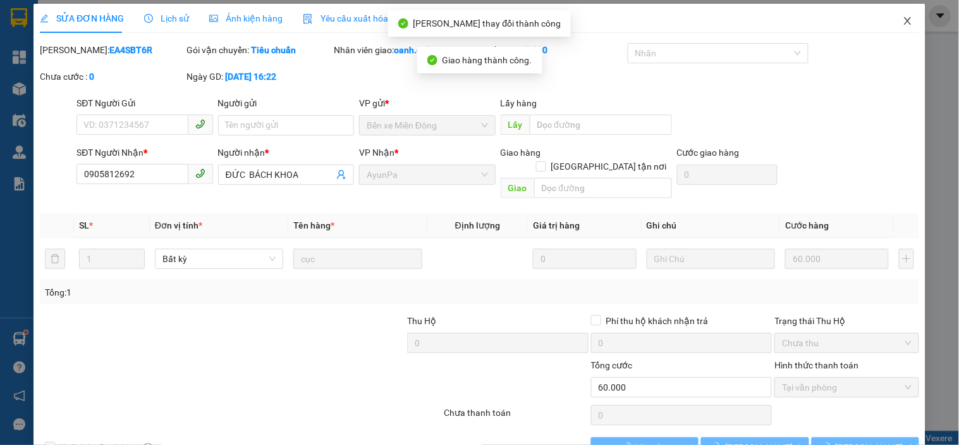
scroll to position [0, 0]
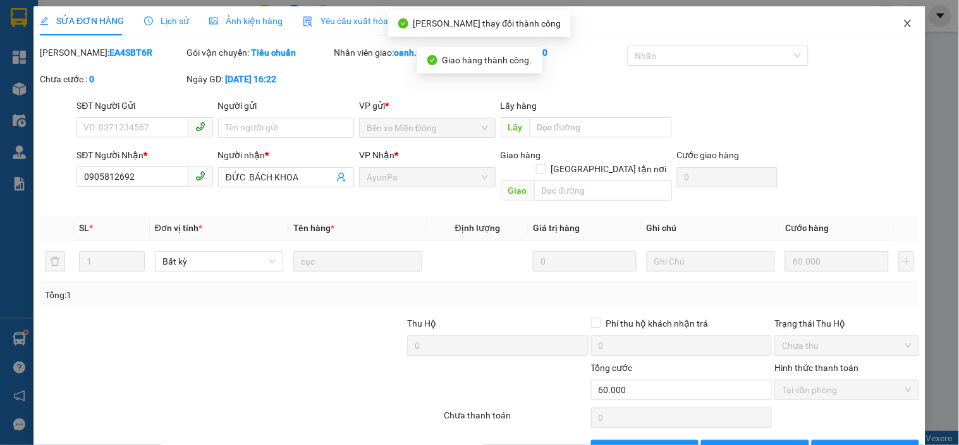
click at [904, 23] on icon "close" at bounding box center [907, 24] width 7 height 8
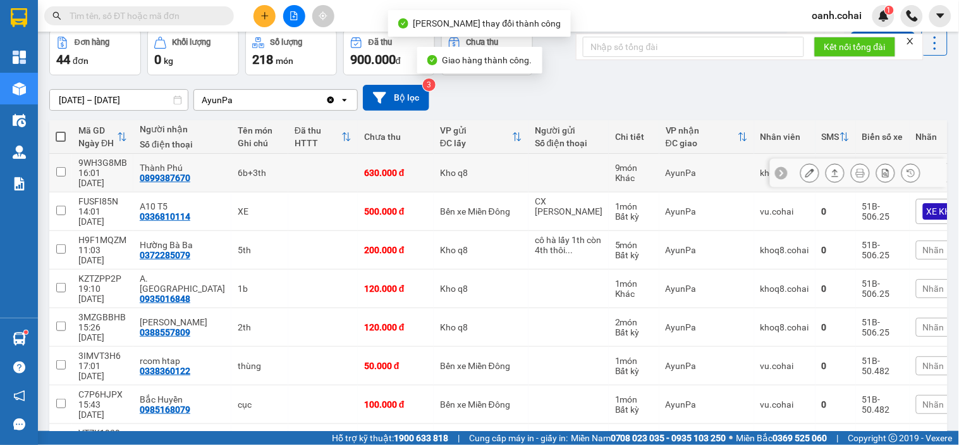
scroll to position [140, 0]
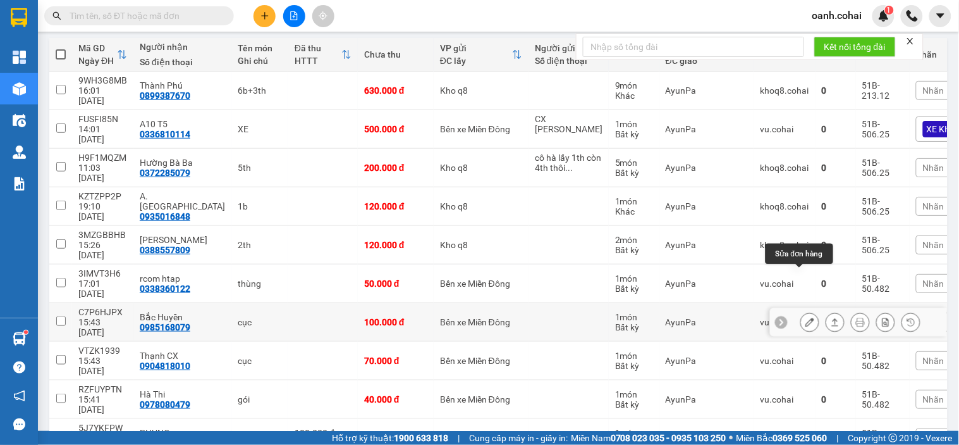
click at [805, 311] on button at bounding box center [810, 322] width 18 height 22
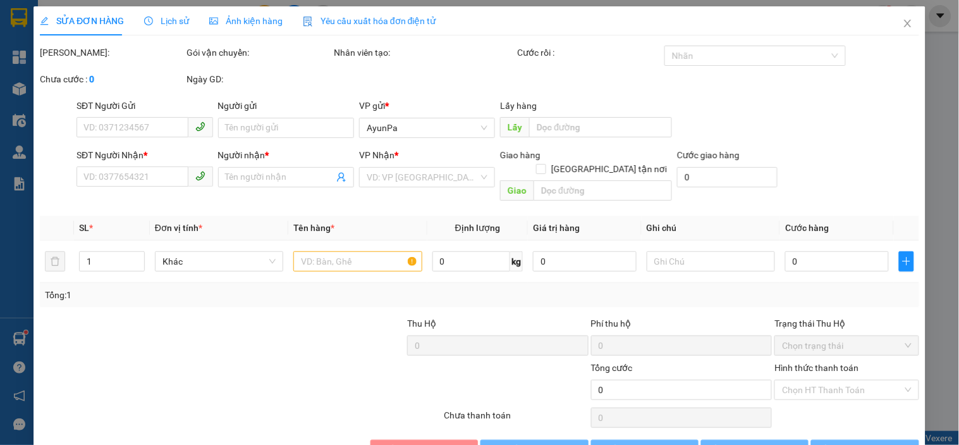
type input "0985168079"
type input "Bắc Huyền"
type input "100.000"
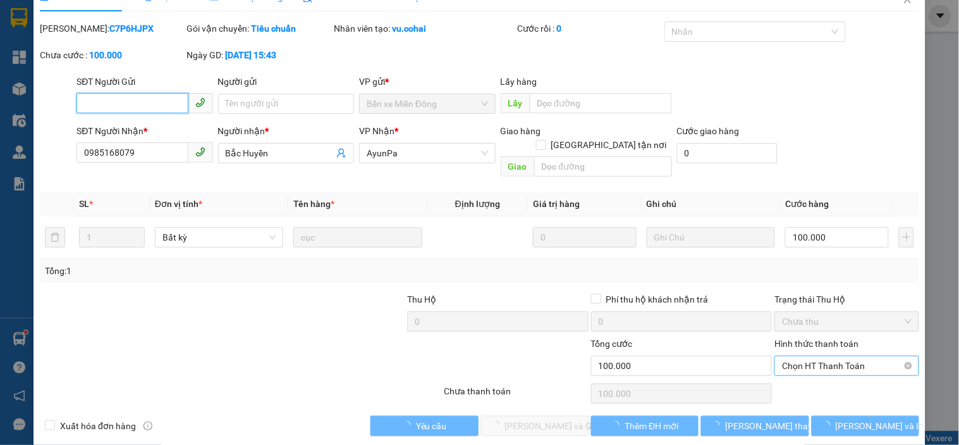
scroll to position [26, 0]
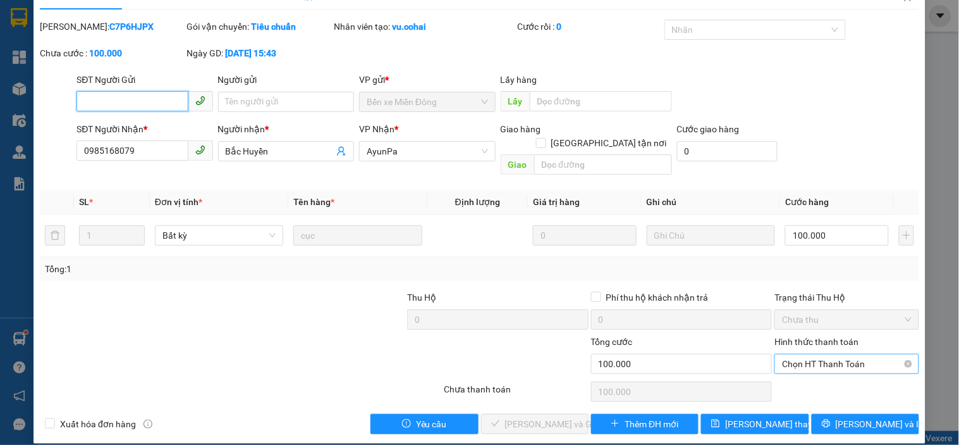
click at [819, 354] on span "Chọn HT Thanh Toán" at bounding box center [846, 363] width 129 height 19
drag, startPoint x: 819, startPoint y: 375, endPoint x: 732, endPoint y: 385, distance: 87.2
click at [818, 376] on div "Tại văn phòng" at bounding box center [839, 375] width 128 height 14
type input "0"
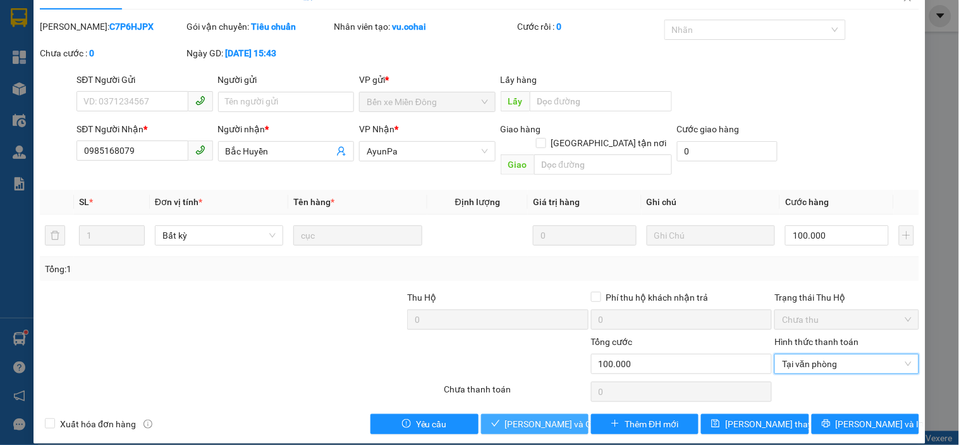
drag, startPoint x: 515, startPoint y: 413, endPoint x: 542, endPoint y: 391, distance: 35.1
click at [515, 417] on span "[PERSON_NAME] và Giao hàng" at bounding box center [565, 424] width 121 height 14
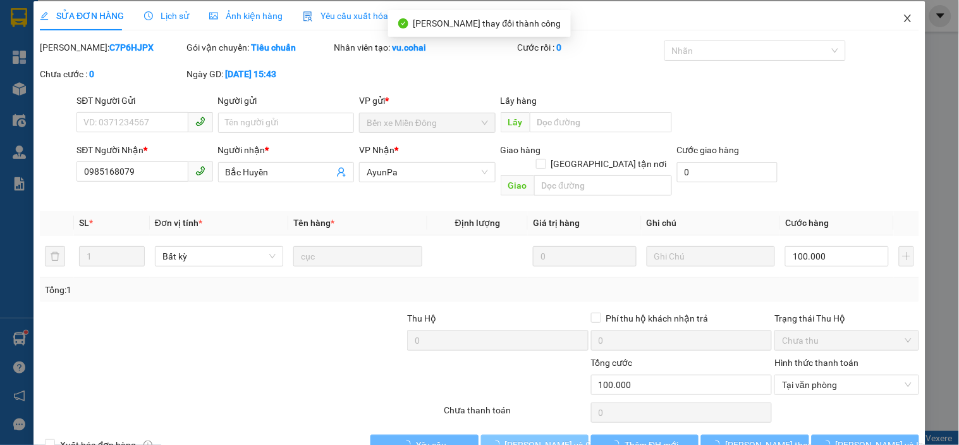
scroll to position [0, 0]
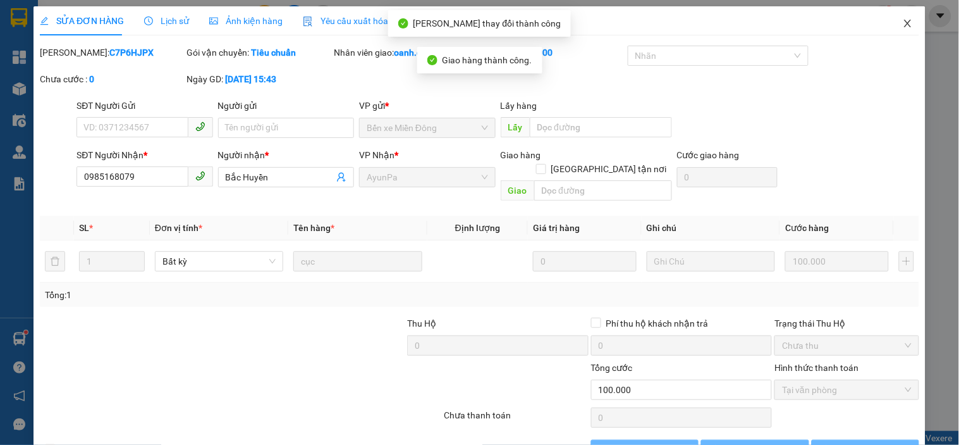
click at [903, 23] on icon "close" at bounding box center [908, 23] width 10 height 10
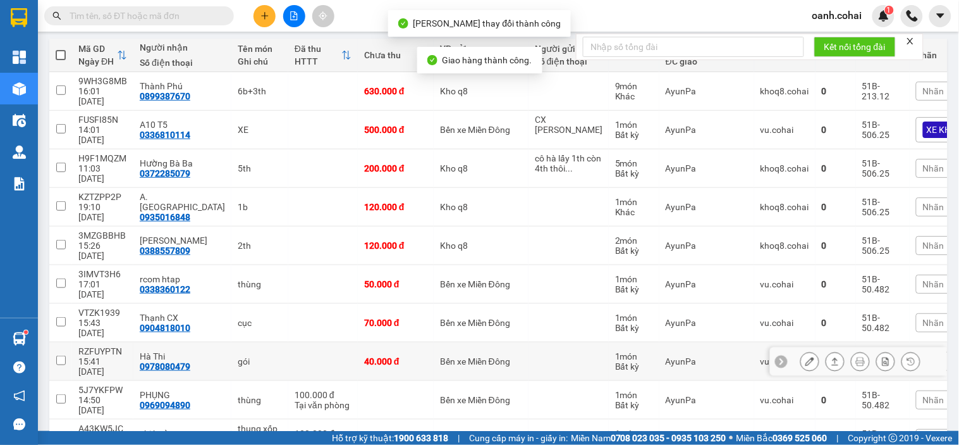
scroll to position [140, 0]
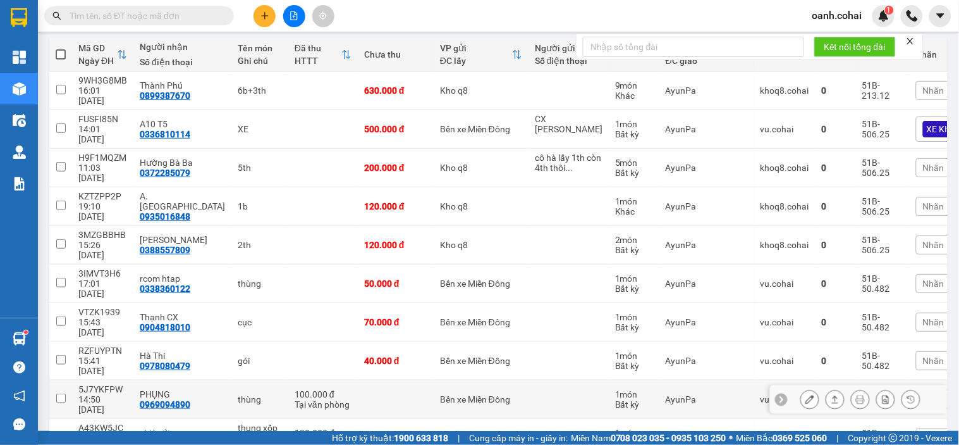
click at [832, 395] on icon at bounding box center [835, 399] width 7 height 8
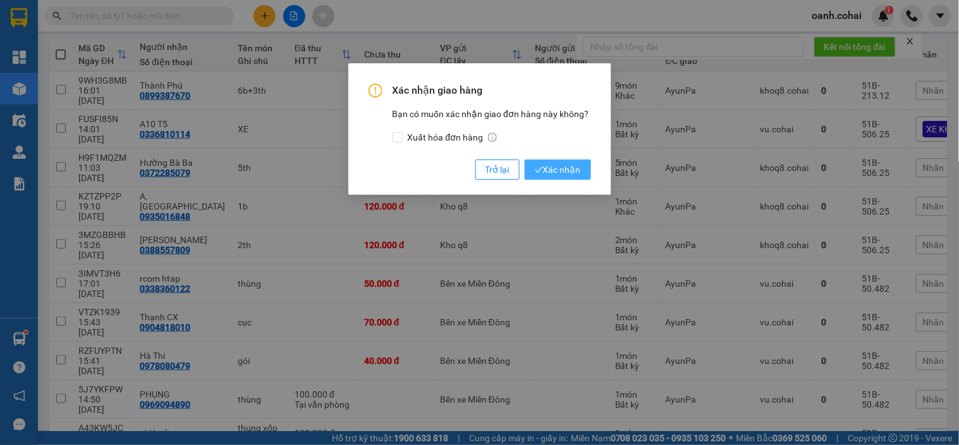
click at [573, 173] on span "Xác nhận" at bounding box center [558, 170] width 46 height 14
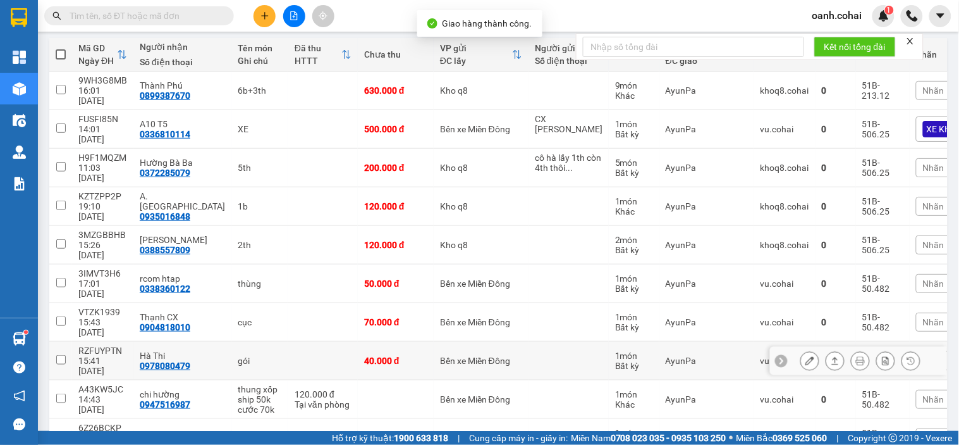
click at [806, 356] on icon at bounding box center [810, 360] width 9 height 9
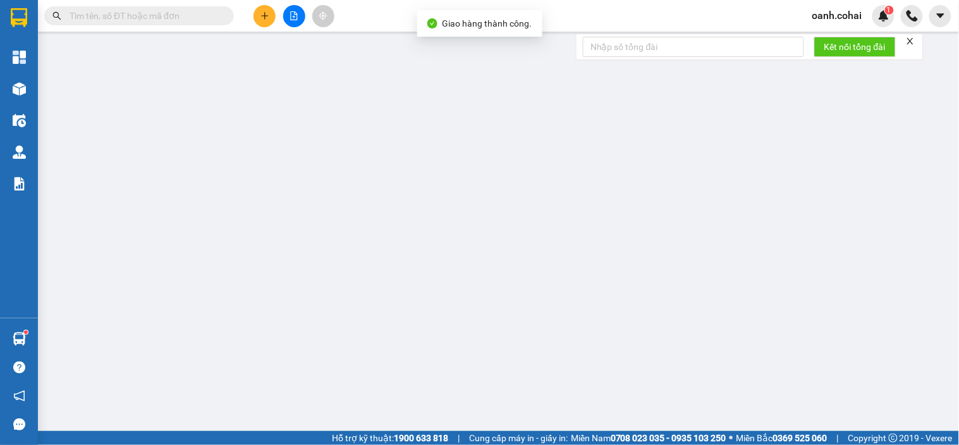
type input "0978080479"
type input "Hà Thi"
type input "40.000"
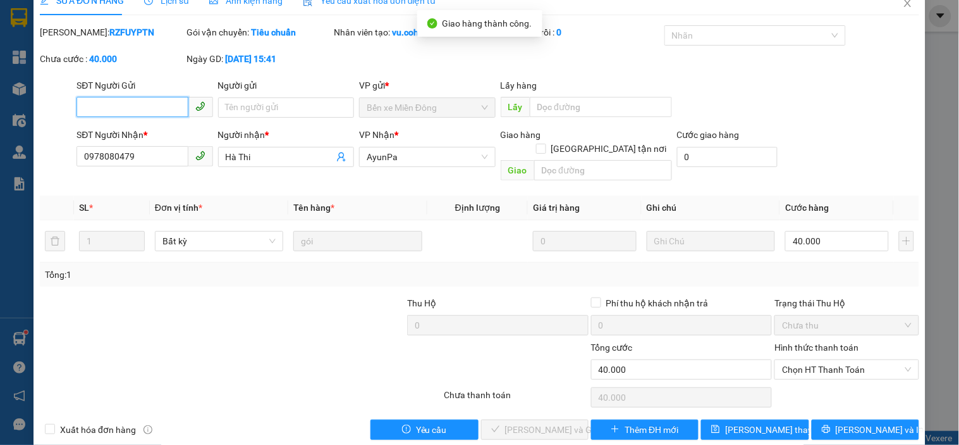
scroll to position [26, 0]
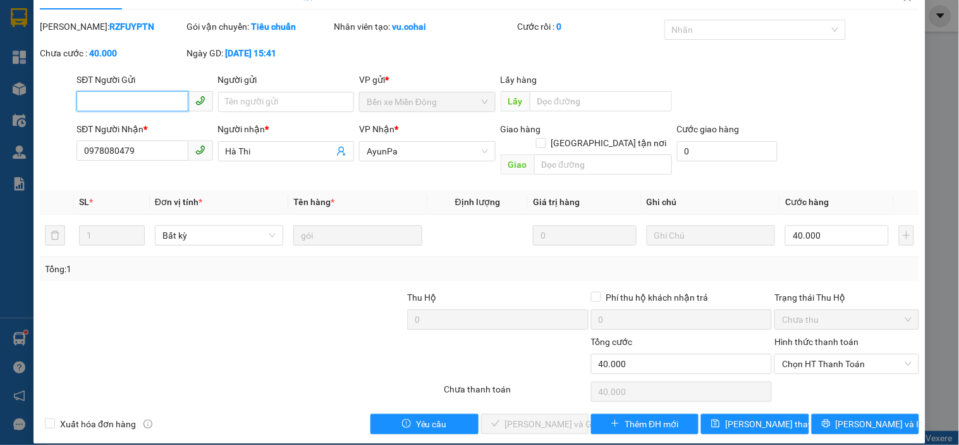
drag, startPoint x: 832, startPoint y: 351, endPoint x: 820, endPoint y: 362, distance: 15.7
click at [832, 354] on span "Chọn HT Thanh Toán" at bounding box center [846, 363] width 129 height 19
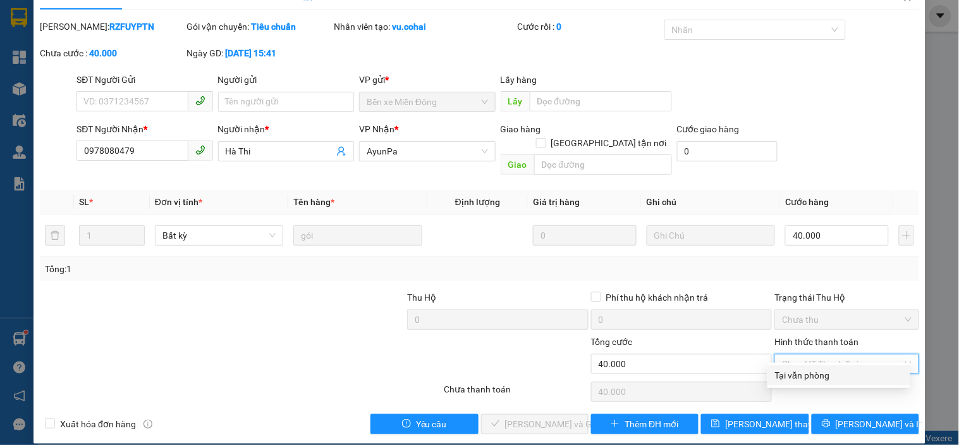
click at [801, 379] on div "Tại văn phòng" at bounding box center [839, 375] width 128 height 14
type input "0"
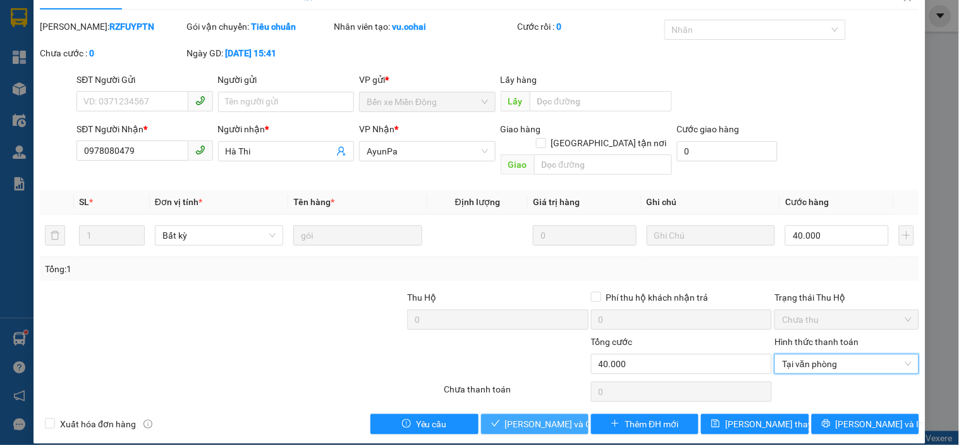
click at [548, 417] on span "[PERSON_NAME] và Giao hàng" at bounding box center [565, 424] width 121 height 14
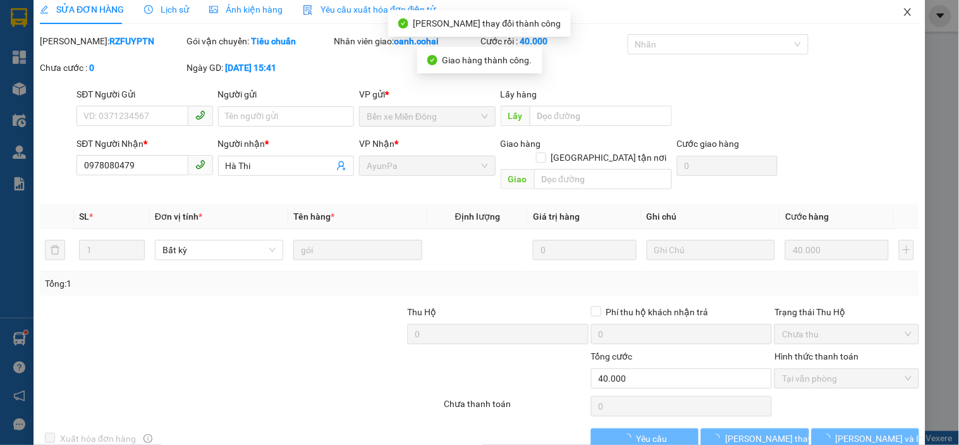
scroll to position [0, 0]
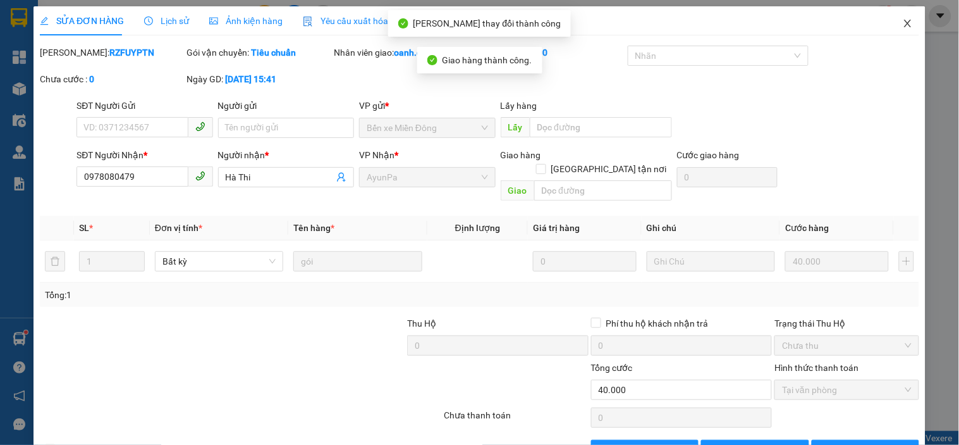
click at [903, 20] on icon "close" at bounding box center [908, 23] width 10 height 10
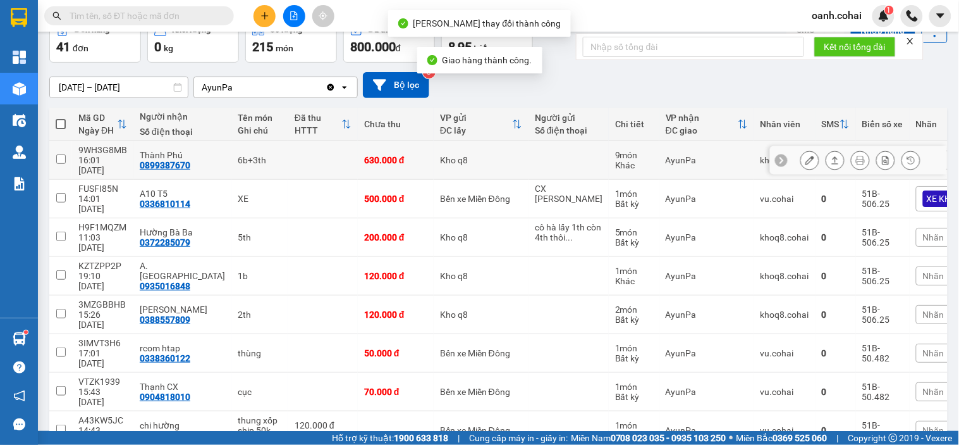
scroll to position [164, 0]
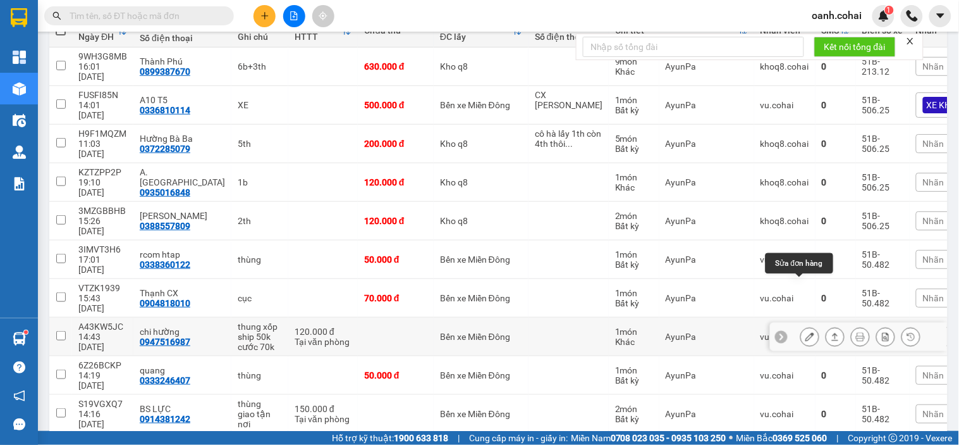
click at [831, 332] on icon at bounding box center [835, 336] width 9 height 9
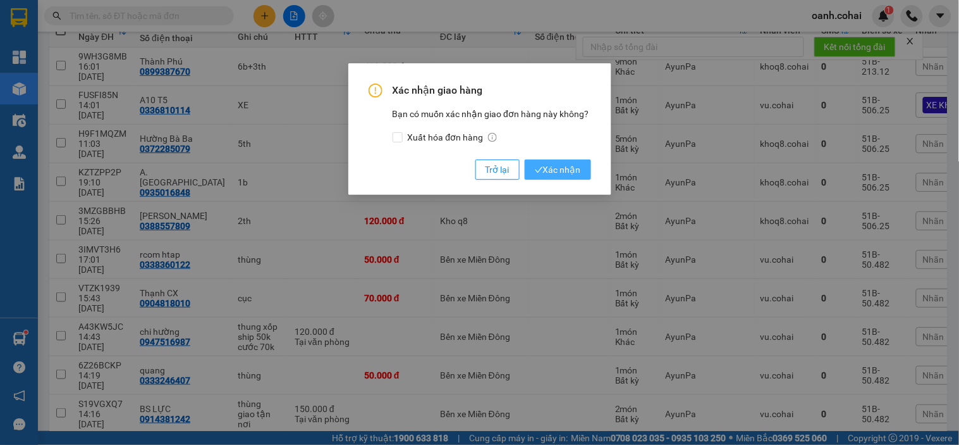
click at [565, 173] on span "Xác nhận" at bounding box center [558, 170] width 46 height 14
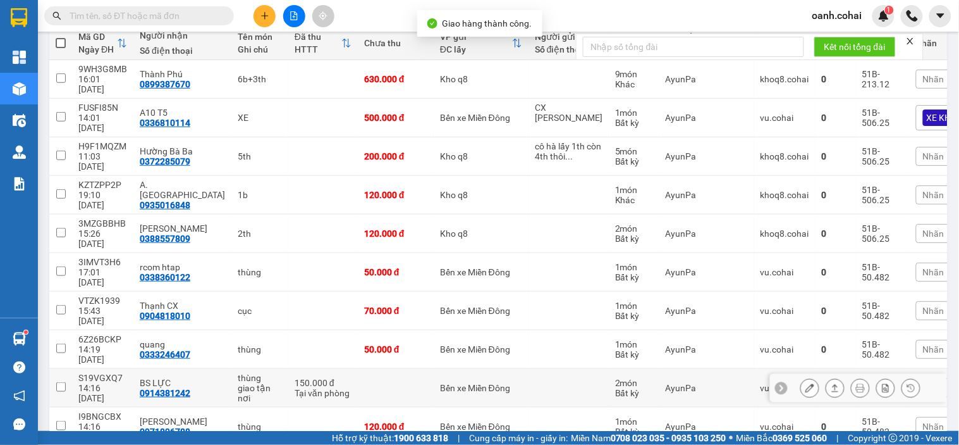
scroll to position [154, 0]
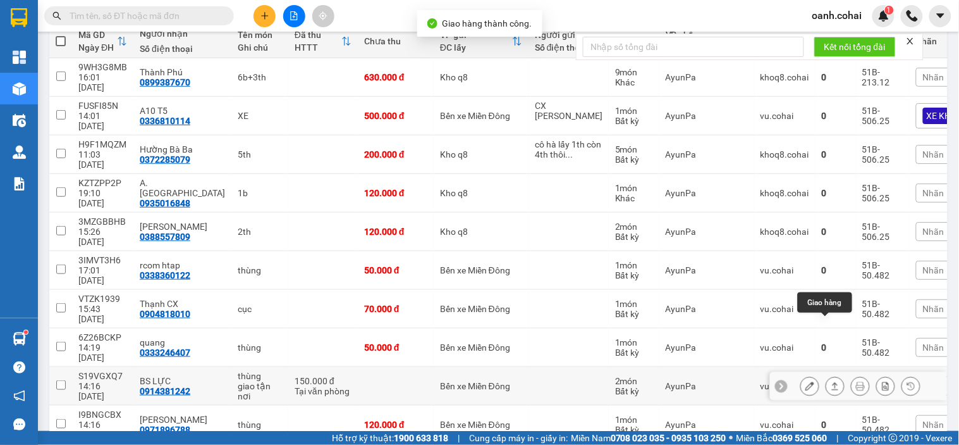
click at [831, 381] on icon at bounding box center [835, 385] width 9 height 9
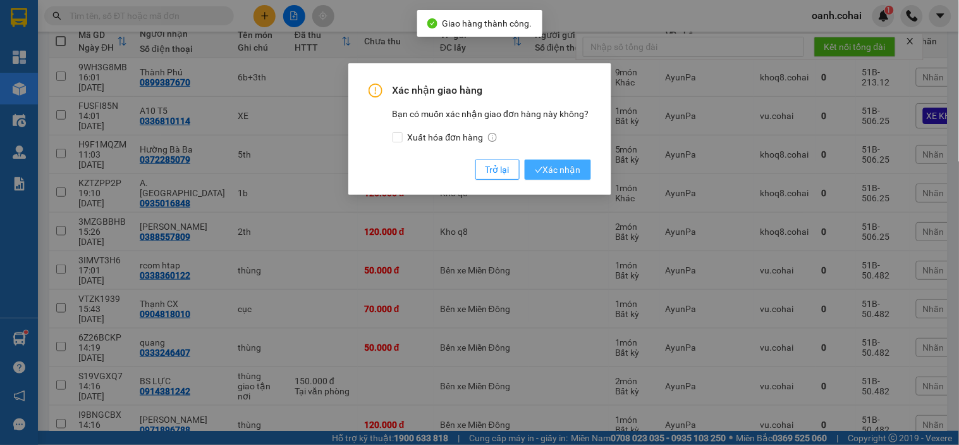
click at [553, 168] on span "Xác nhận" at bounding box center [558, 170] width 46 height 14
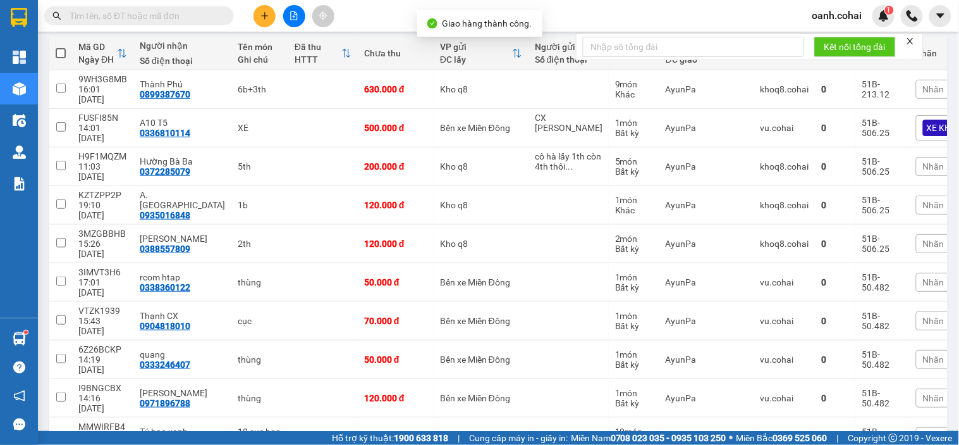
scroll to position [144, 0]
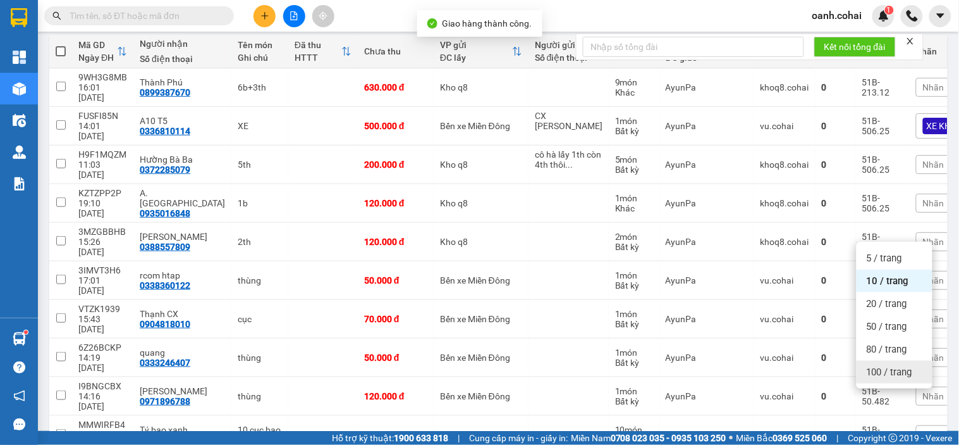
click at [872, 371] on span "100 / trang" at bounding box center [890, 372] width 46 height 13
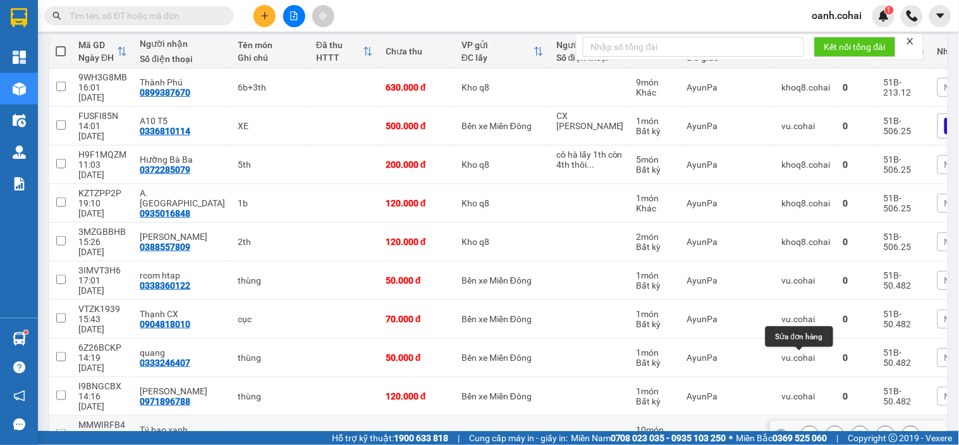
click at [801, 424] on button at bounding box center [810, 435] width 18 height 22
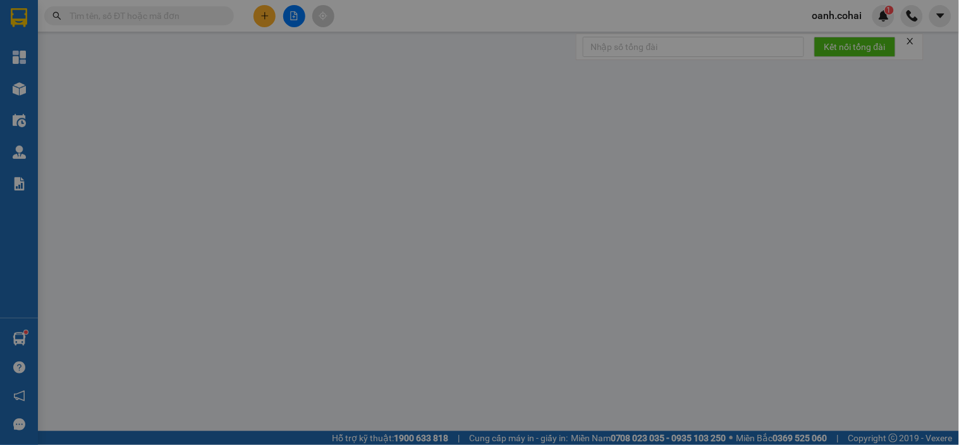
type input "0979611939"
type input "Tý bao xanh"
type input "300.000"
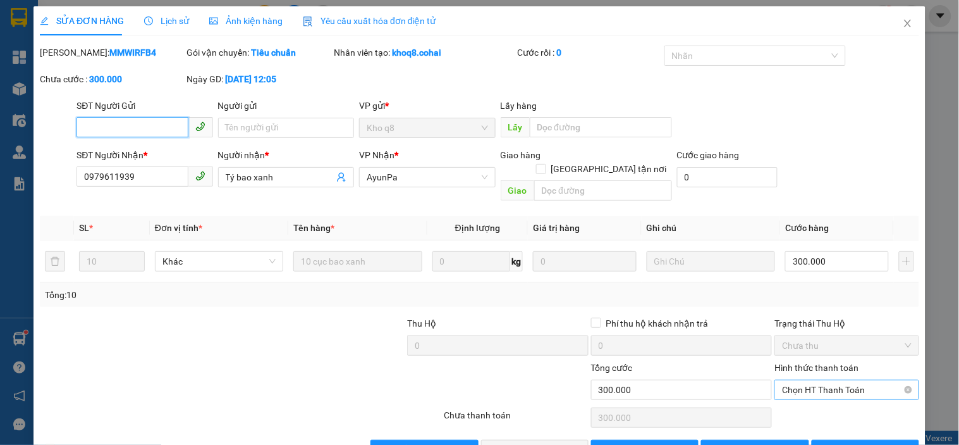
click at [808, 381] on span "Chọn HT Thanh Toán" at bounding box center [846, 389] width 129 height 19
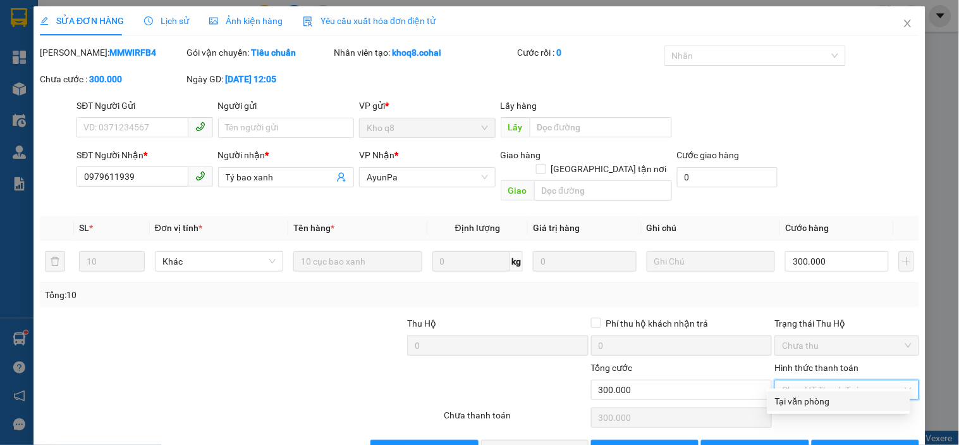
click at [798, 409] on div "Tại văn phòng" at bounding box center [839, 401] width 143 height 20
type input "0"
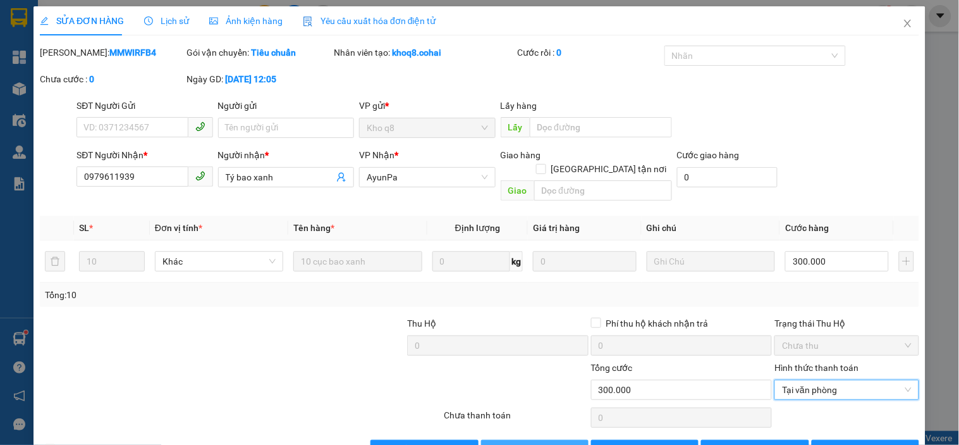
click at [538, 443] on span "[PERSON_NAME] và Giao hàng" at bounding box center [565, 450] width 121 height 14
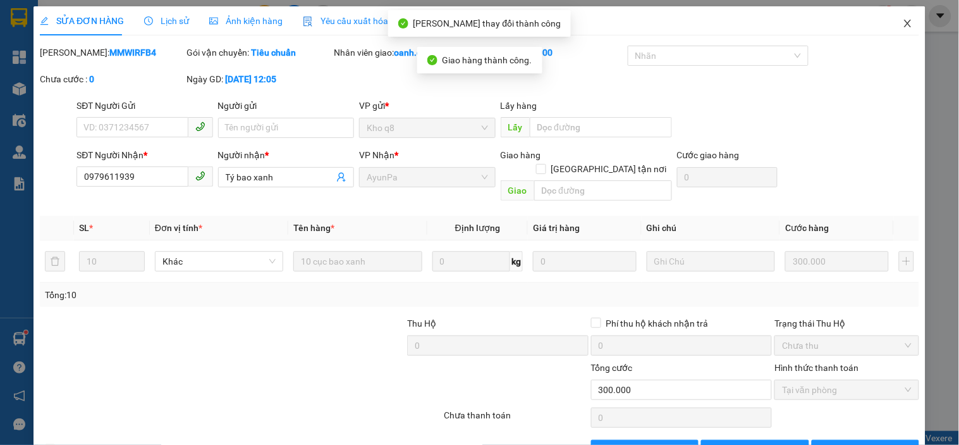
click at [903, 24] on icon "close" at bounding box center [908, 23] width 10 height 10
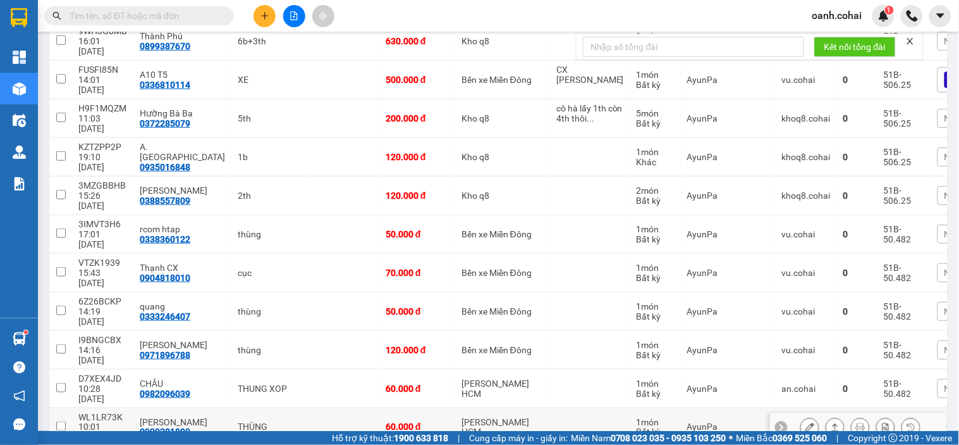
scroll to position [211, 0]
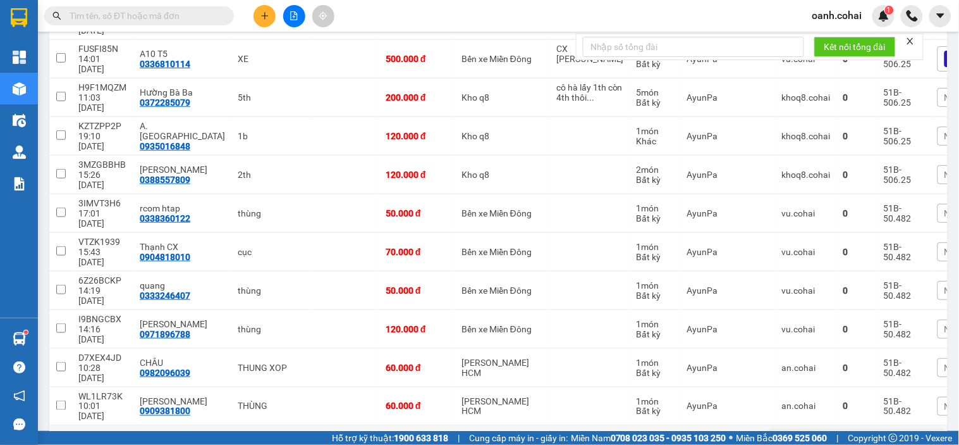
click at [805, 434] on button at bounding box center [810, 445] width 18 height 22
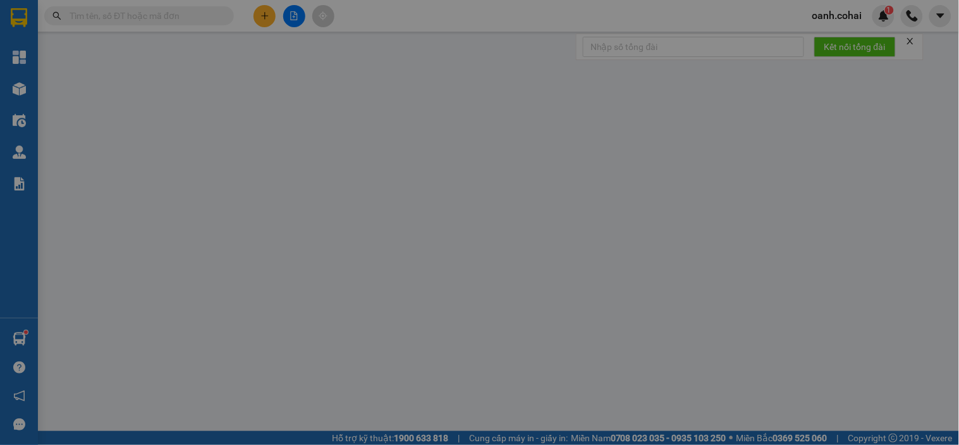
type input "0914195370"
type input "Triều"
type input "600.000"
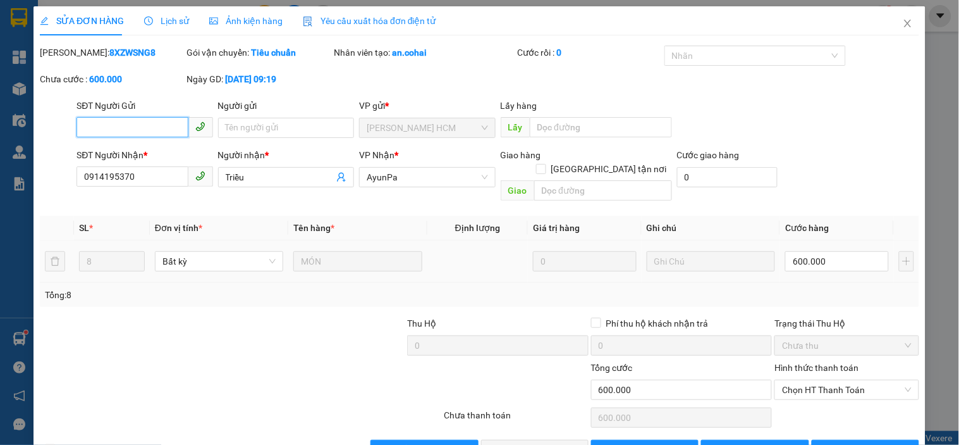
scroll to position [26, 0]
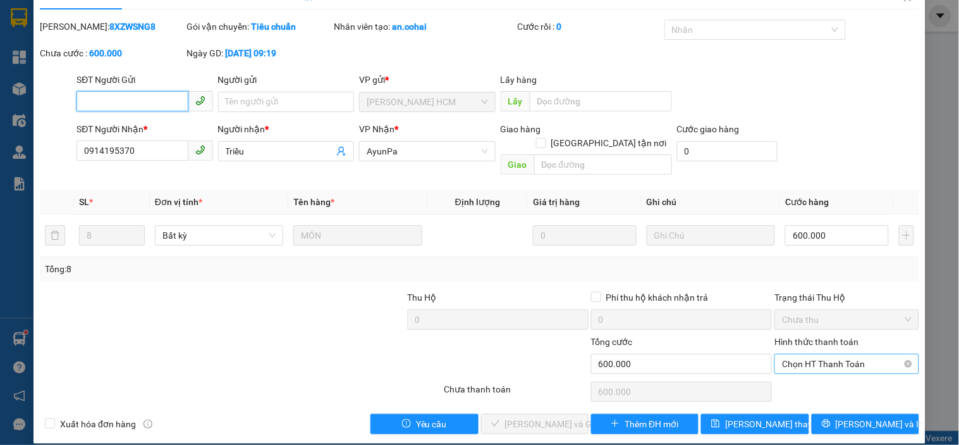
click at [855, 357] on span "Chọn HT Thanh Toán" at bounding box center [846, 363] width 129 height 19
click at [831, 378] on div "Tại văn phòng" at bounding box center [839, 375] width 128 height 14
type input "0"
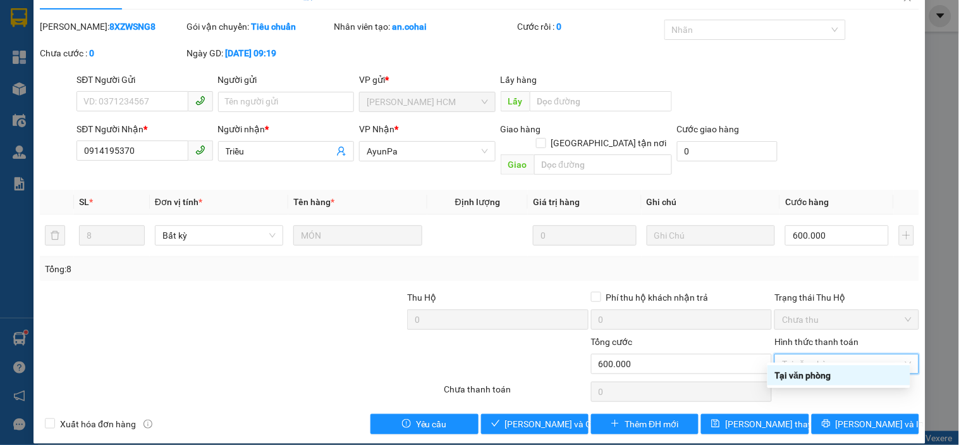
click at [805, 381] on div "Tại văn phòng" at bounding box center [839, 375] width 128 height 14
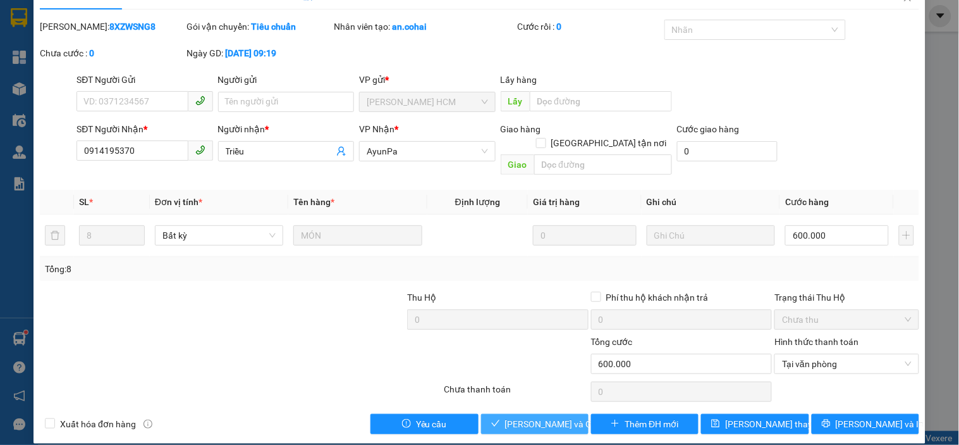
click at [525, 417] on span "[PERSON_NAME] và Giao hàng" at bounding box center [565, 424] width 121 height 14
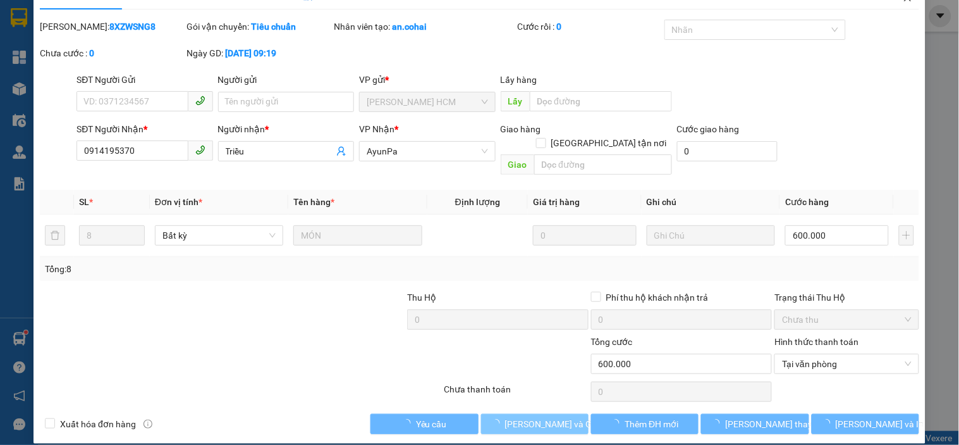
scroll to position [0, 0]
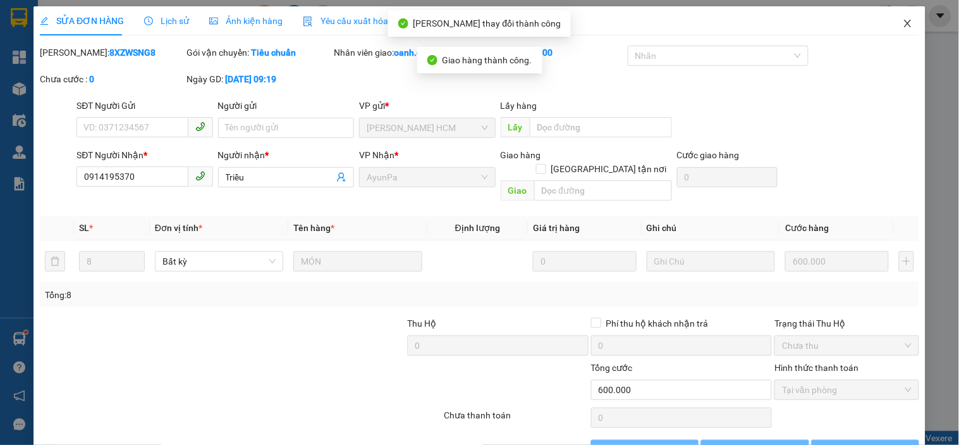
click at [904, 26] on icon "close" at bounding box center [907, 24] width 7 height 8
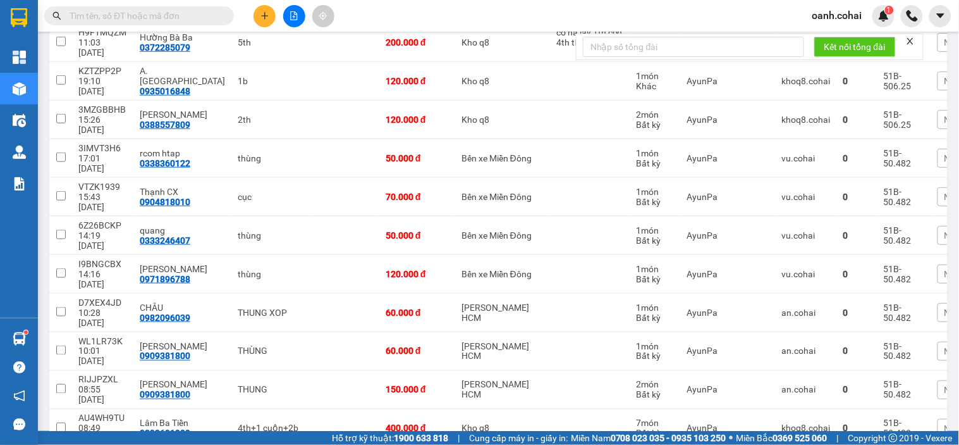
scroll to position [281, 0]
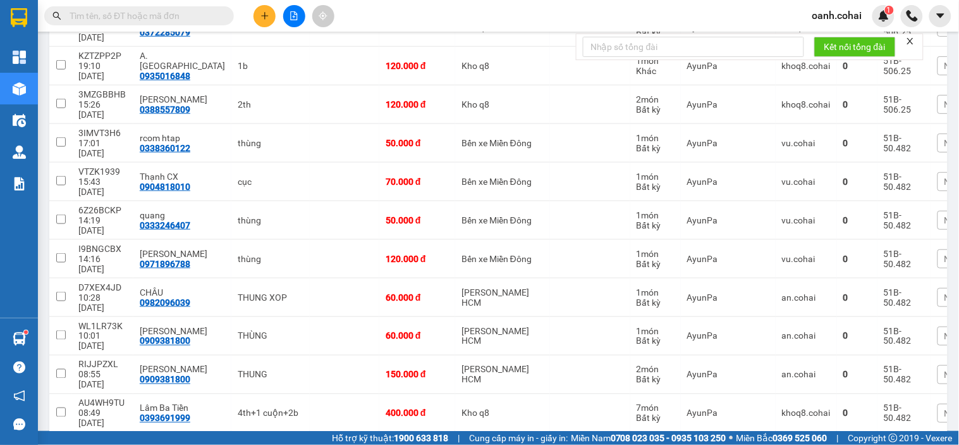
click at [832, 444] on icon at bounding box center [835, 452] width 7 height 8
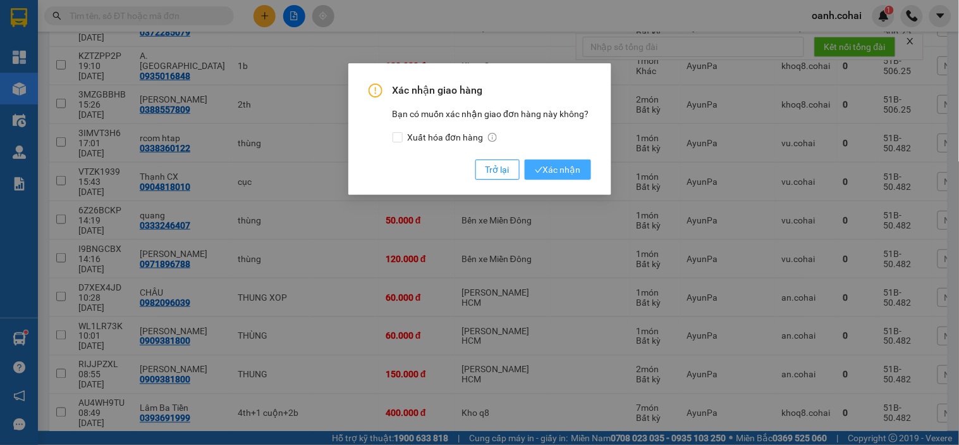
click at [551, 173] on span "Xác nhận" at bounding box center [558, 170] width 46 height 14
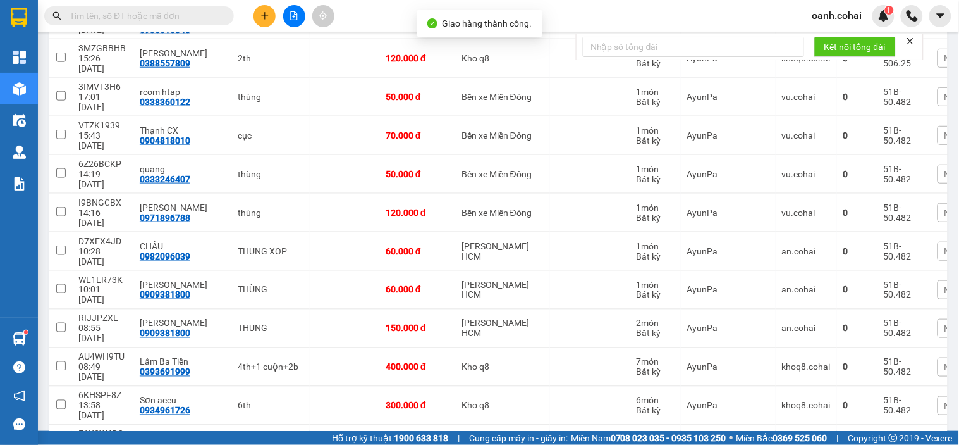
scroll to position [351, 0]
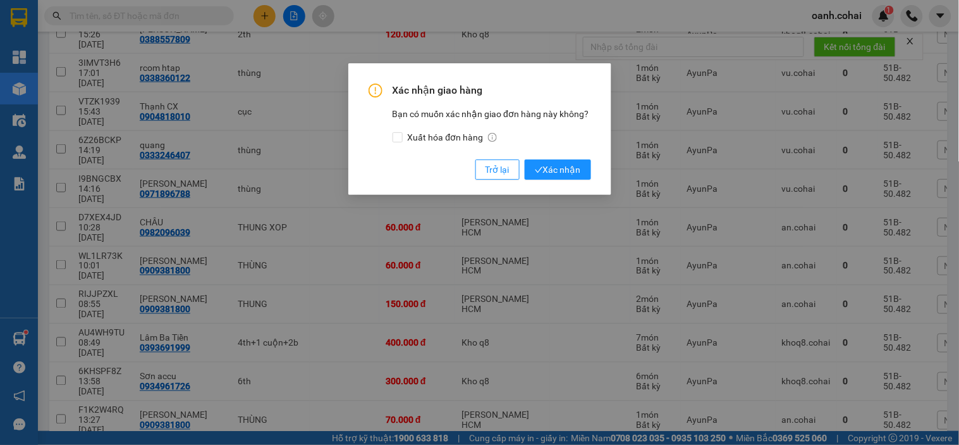
click at [557, 159] on div "Xác nhận giao hàng Bạn có muốn xác nhận giao đơn hàng này không? Xuất hóa đơn h…" at bounding box center [480, 131] width 223 height 96
click at [569, 174] on span "Xác nhận" at bounding box center [558, 170] width 46 height 14
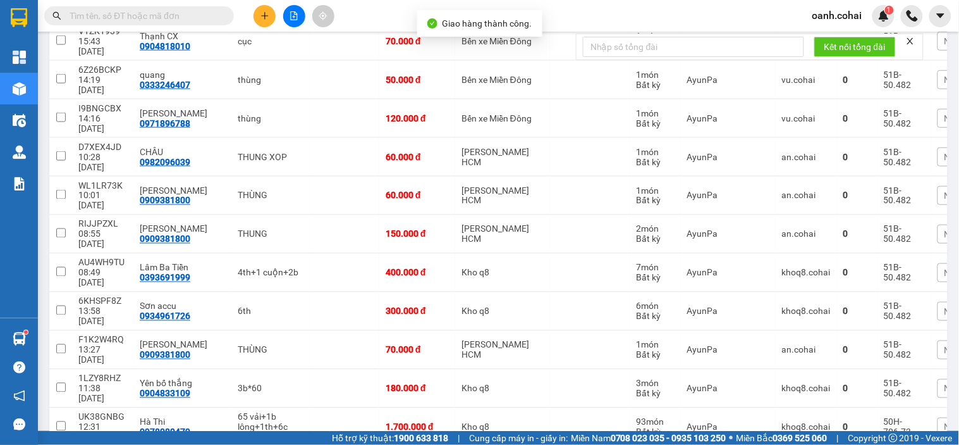
scroll to position [491, 0]
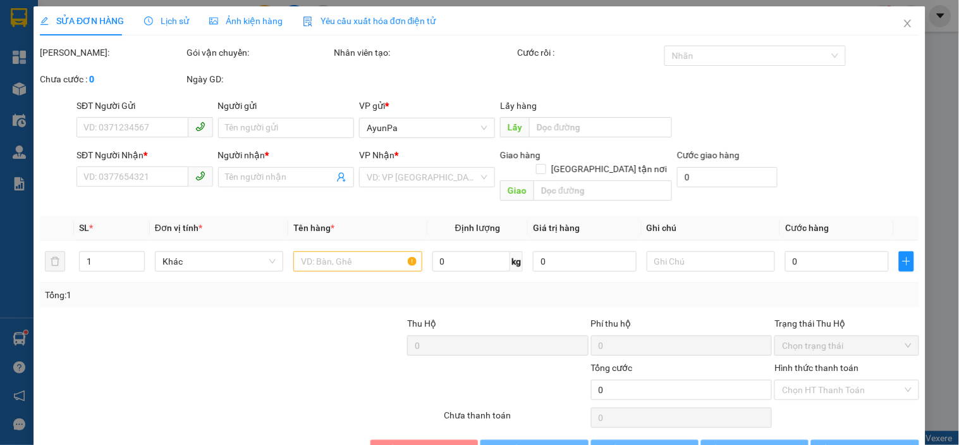
type input "0935873068"
type input "anh diệu"
type input "50.000"
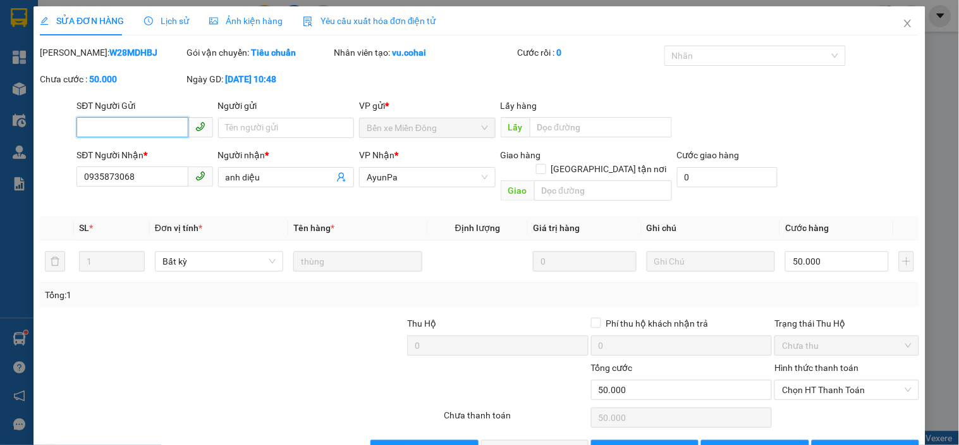
scroll to position [26, 0]
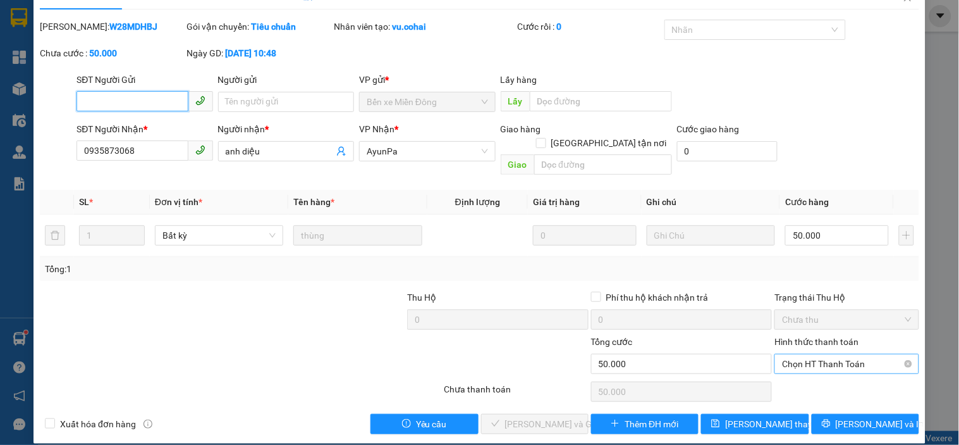
click at [844, 354] on span "Chọn HT Thanh Toán" at bounding box center [846, 363] width 129 height 19
drag, startPoint x: 837, startPoint y: 361, endPoint x: 717, endPoint y: 376, distance: 121.8
click at [830, 375] on div "Tại văn phòng" at bounding box center [839, 375] width 128 height 14
type input "0"
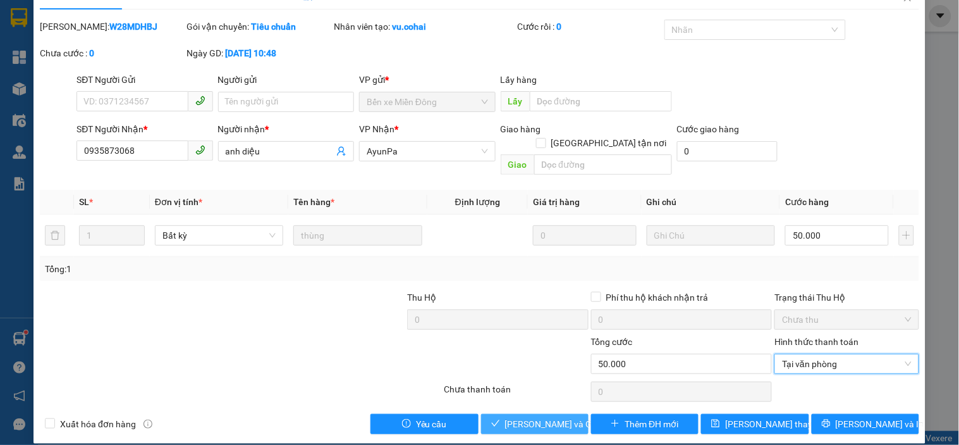
click at [536, 417] on span "[PERSON_NAME] và Giao hàng" at bounding box center [565, 424] width 121 height 14
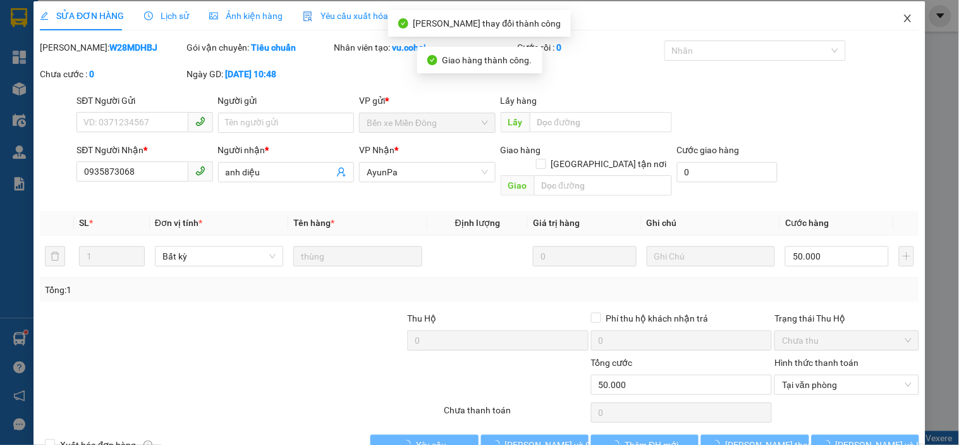
scroll to position [0, 0]
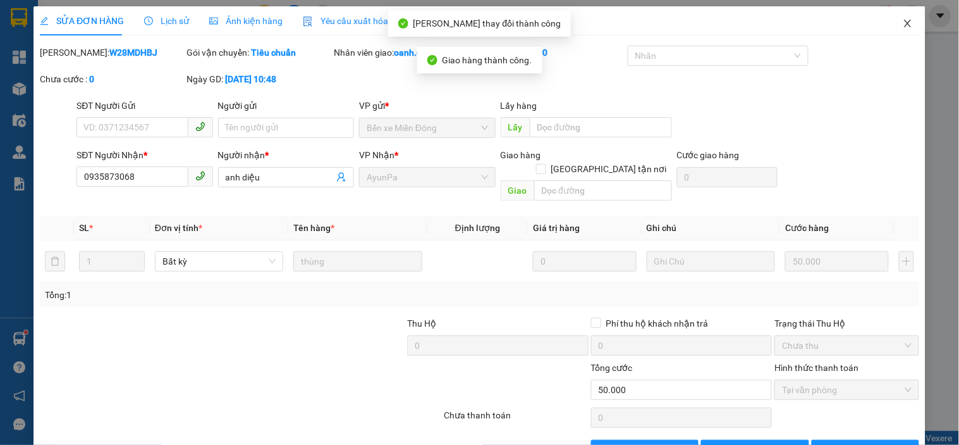
click at [903, 19] on icon "close" at bounding box center [908, 23] width 10 height 10
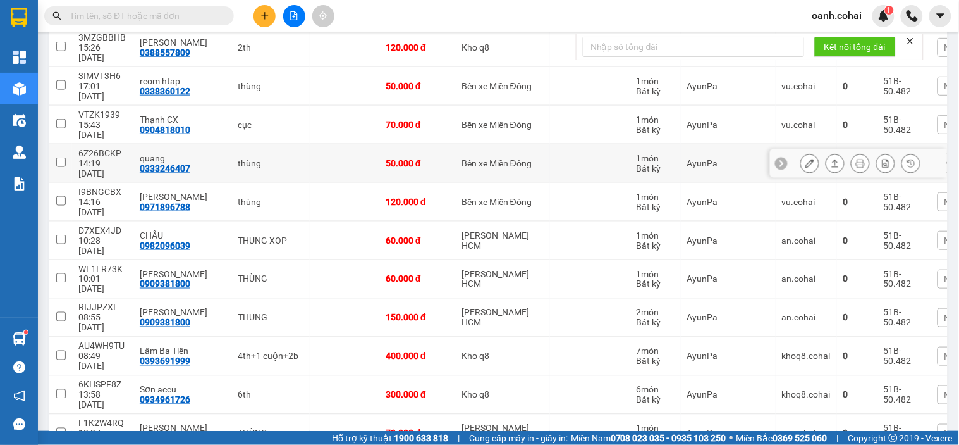
scroll to position [351, 0]
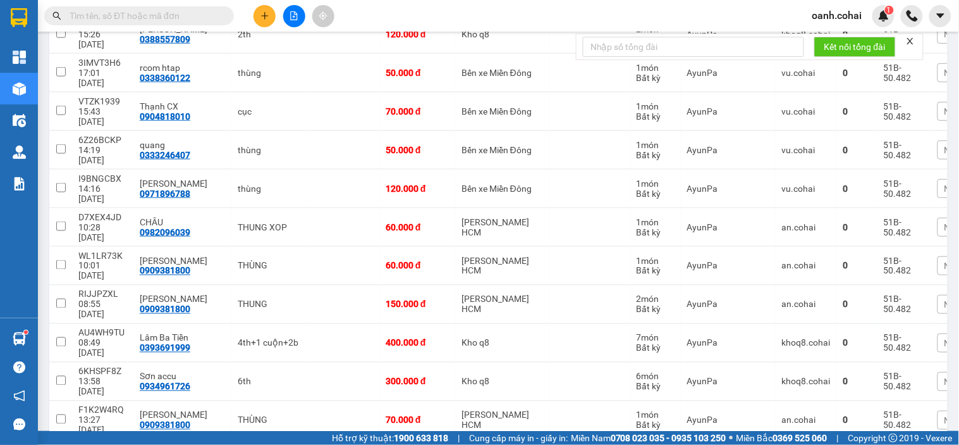
click at [262, 22] on button at bounding box center [265, 16] width 22 height 22
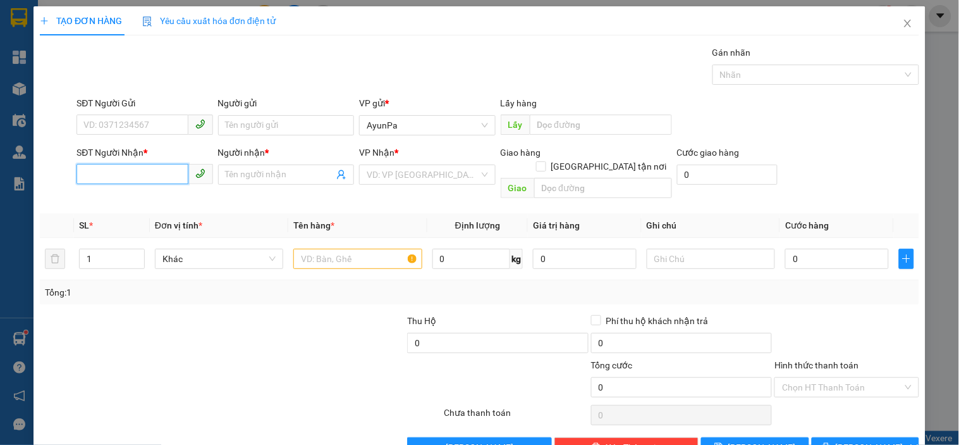
click at [111, 181] on input "SĐT Người Nhận *" at bounding box center [132, 174] width 111 height 20
type input "0378889681"
drag, startPoint x: 125, startPoint y: 199, endPoint x: 202, endPoint y: 216, distance: 79.6
click at [125, 199] on div "0378889681 - Trung" at bounding box center [143, 200] width 120 height 14
type input "Trung"
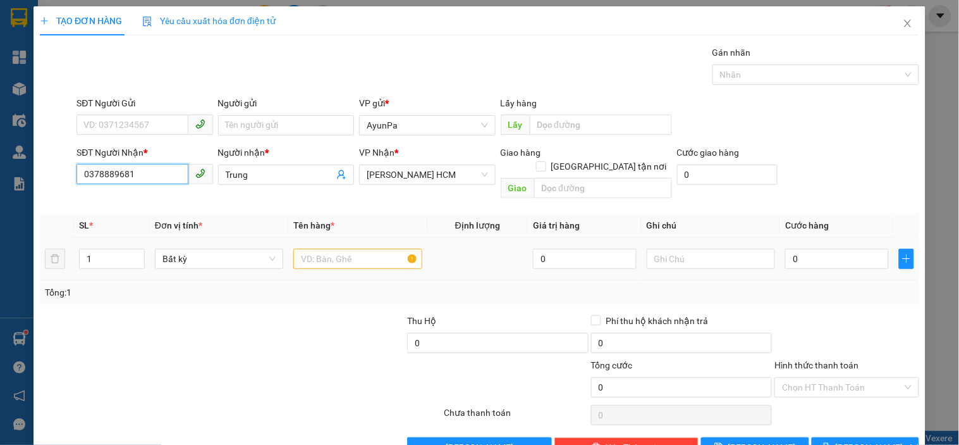
type input "0378889681"
click at [318, 249] on input "text" at bounding box center [357, 259] width 128 height 20
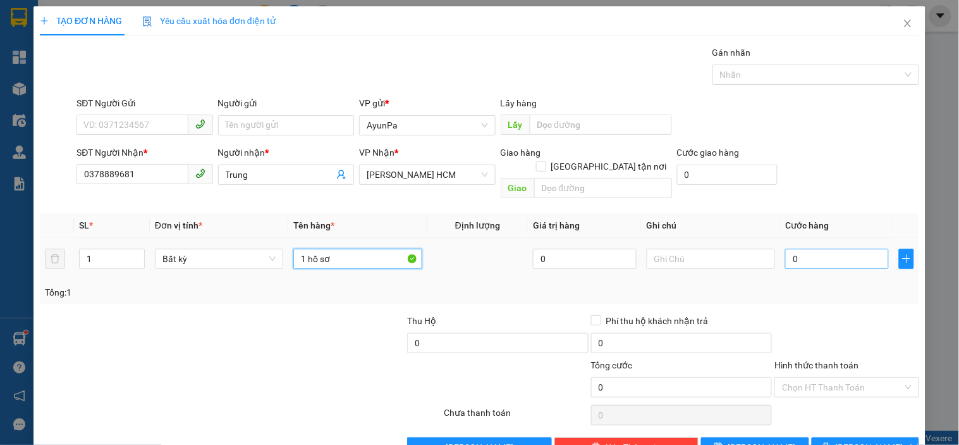
type input "1 hồ sơ"
click at [806, 249] on input "0" at bounding box center [838, 259] width 104 height 20
type input "4"
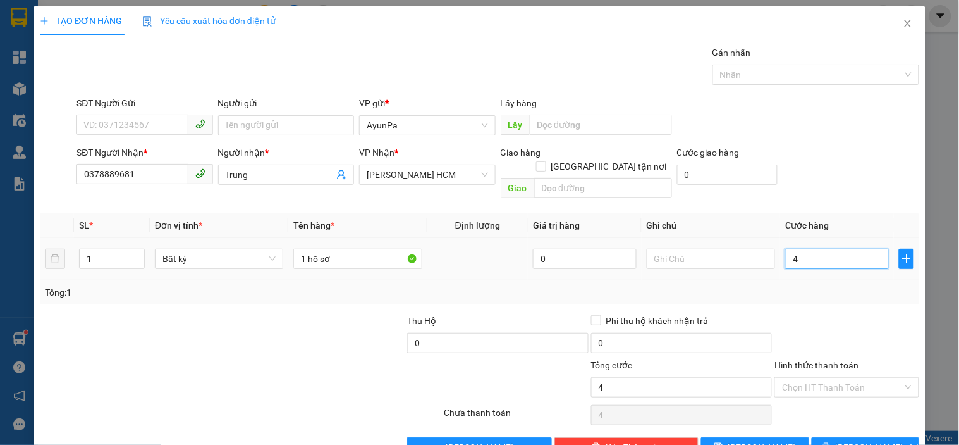
type input "40"
type input "40.000"
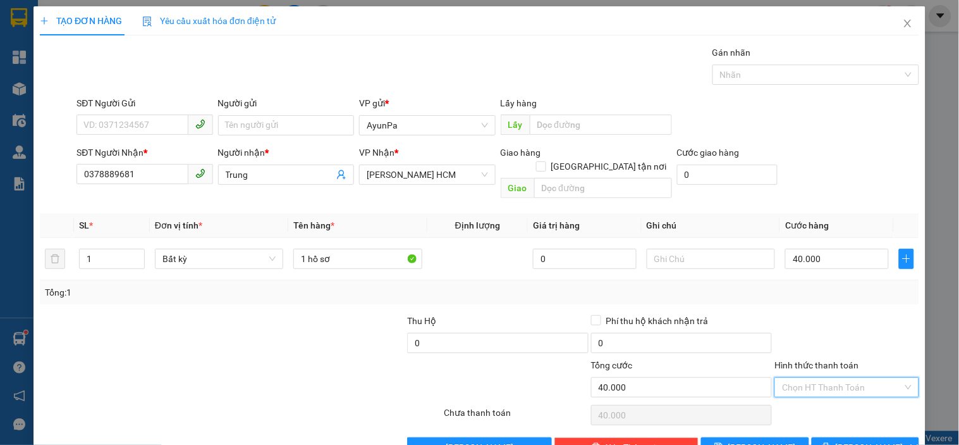
click at [838, 378] on input "Hình thức thanh toán" at bounding box center [842, 387] width 120 height 19
click at [831, 388] on div "Tại văn phòng" at bounding box center [839, 398] width 143 height 20
type input "0"
click at [822, 437] on button "[PERSON_NAME] và In" at bounding box center [866, 447] width 108 height 20
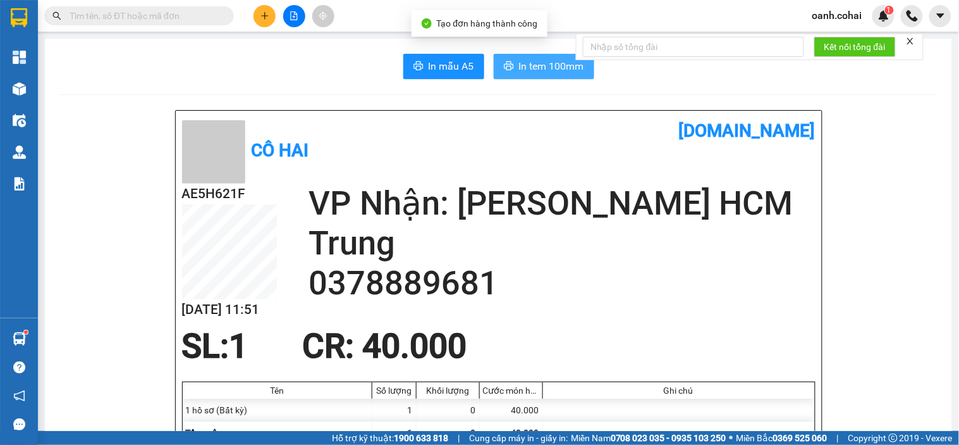
click at [555, 77] on button "In tem 100mm" at bounding box center [544, 66] width 101 height 25
